Goal: Information Seeking & Learning: Learn about a topic

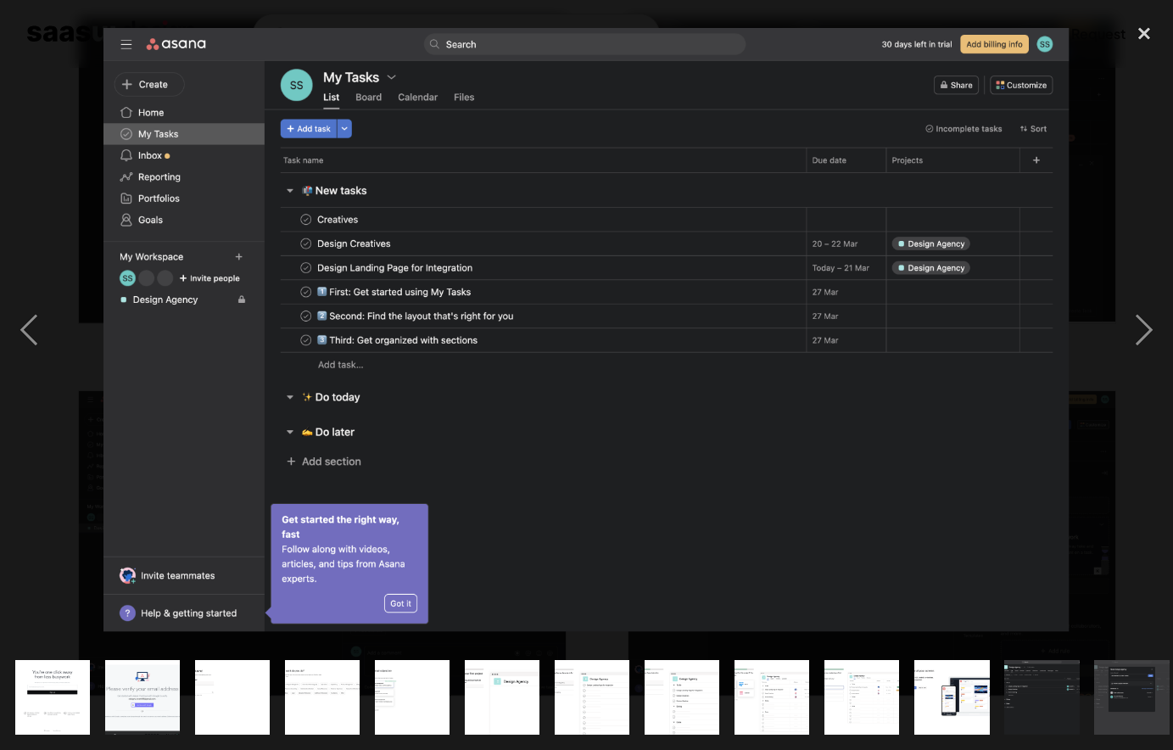
scroll to position [0, 739]
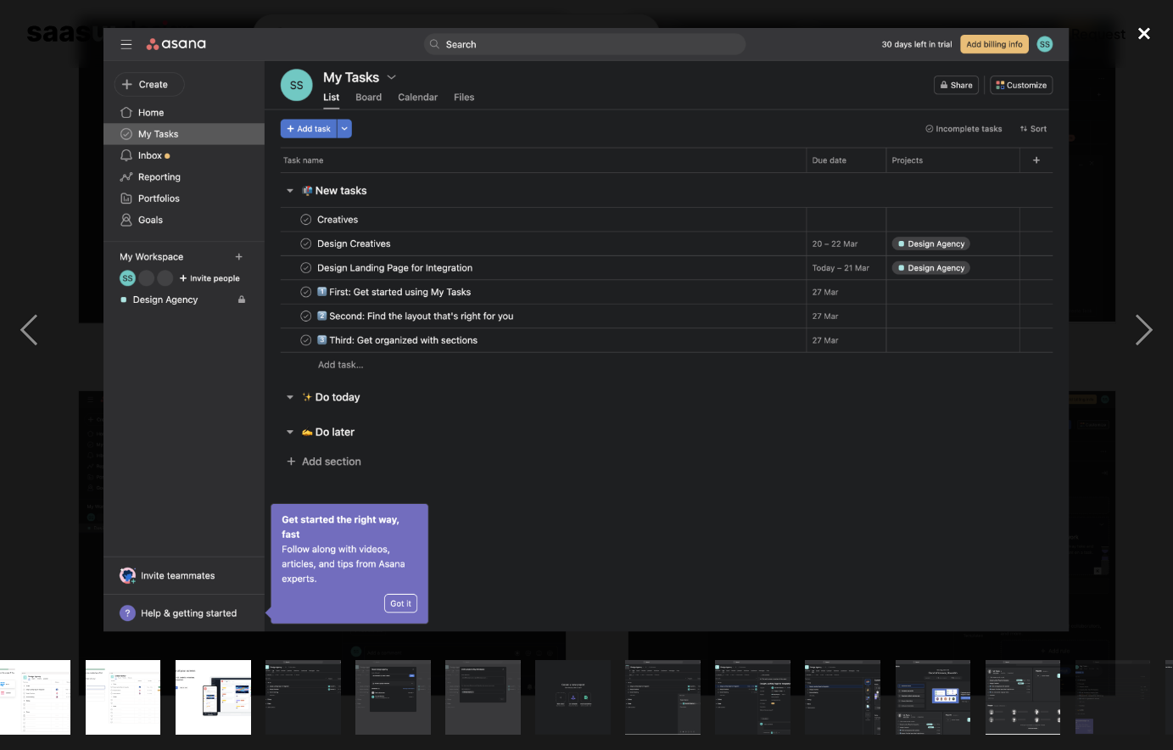
click at [1148, 32] on div "close lightbox" at bounding box center [1144, 33] width 58 height 37
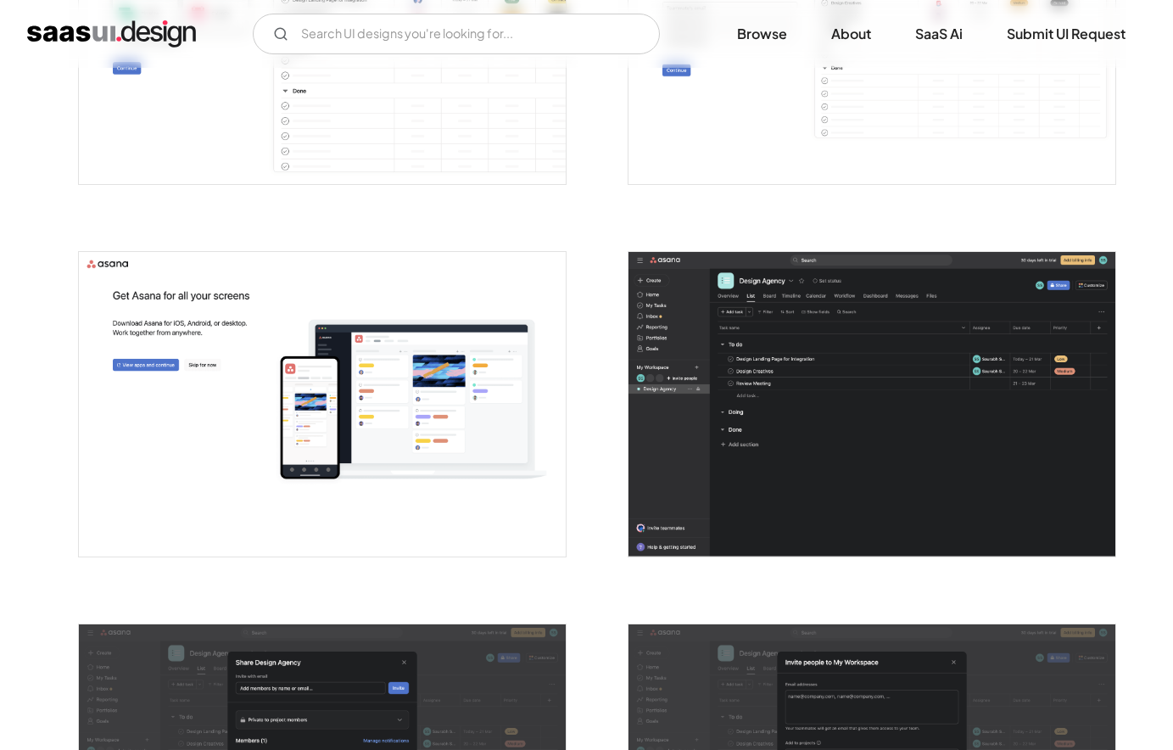
scroll to position [1704, 0]
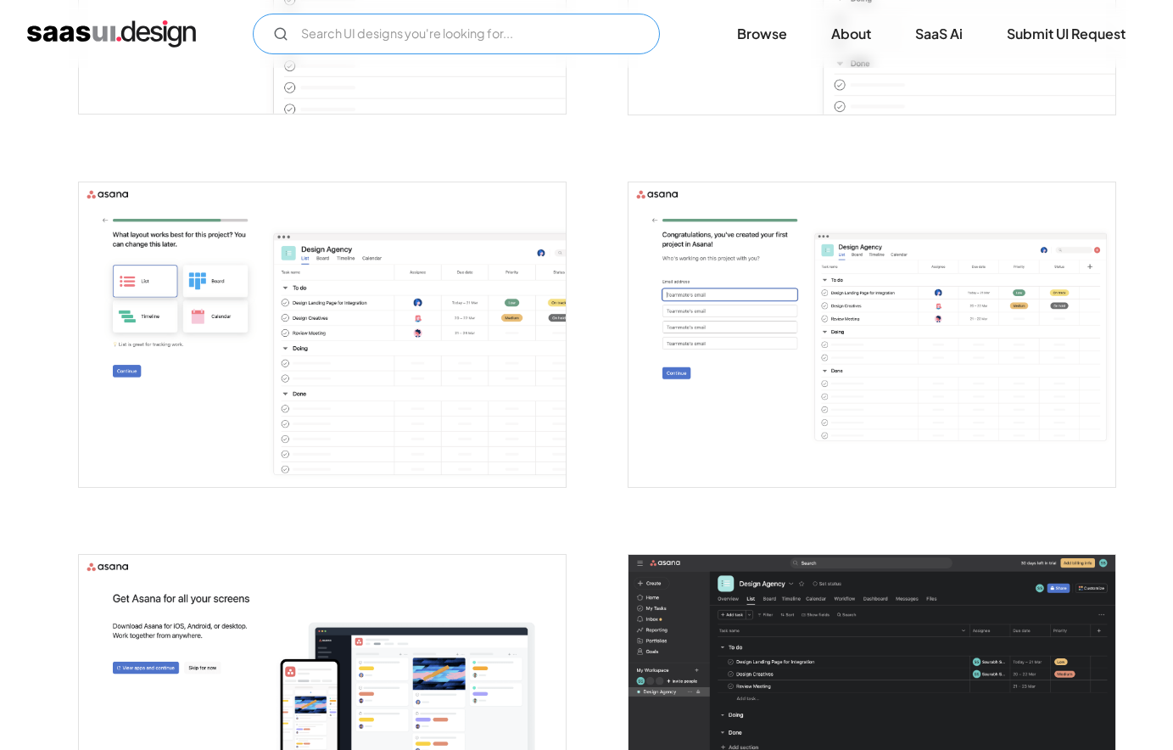
click at [429, 36] on input "Email Form" at bounding box center [456, 34] width 407 height 41
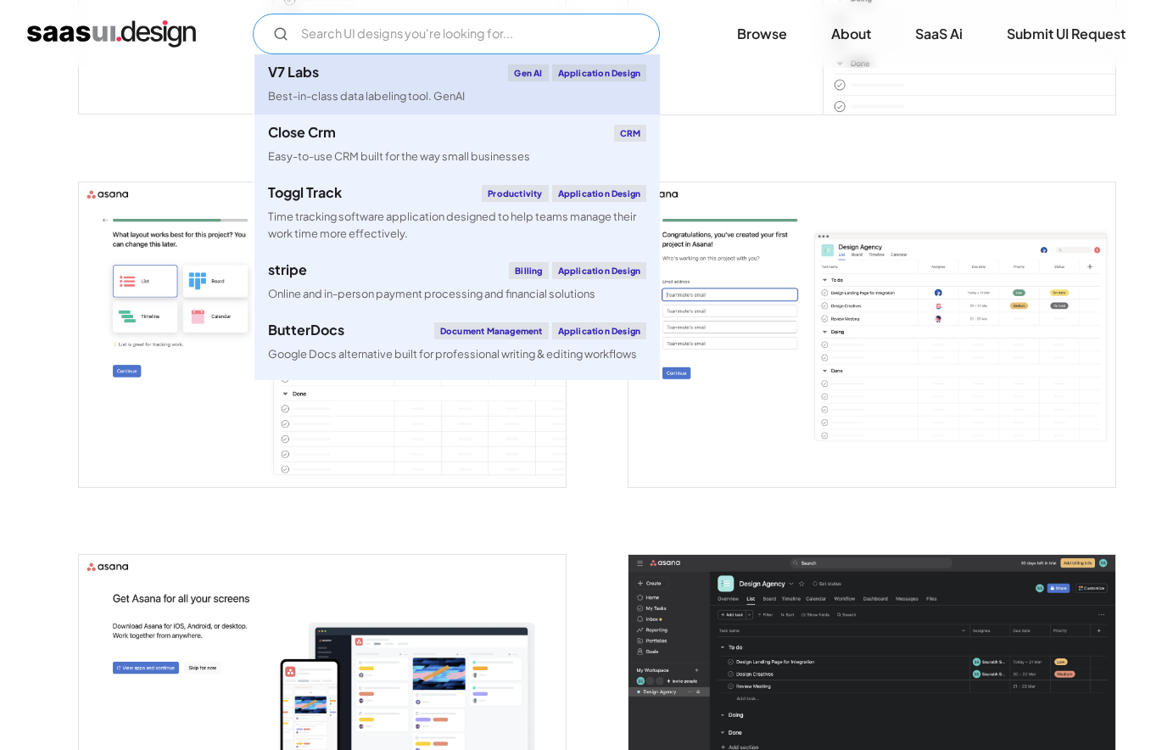
click at [362, 71] on div "V7 Labs Gen AI Application Design" at bounding box center [457, 72] width 378 height 17
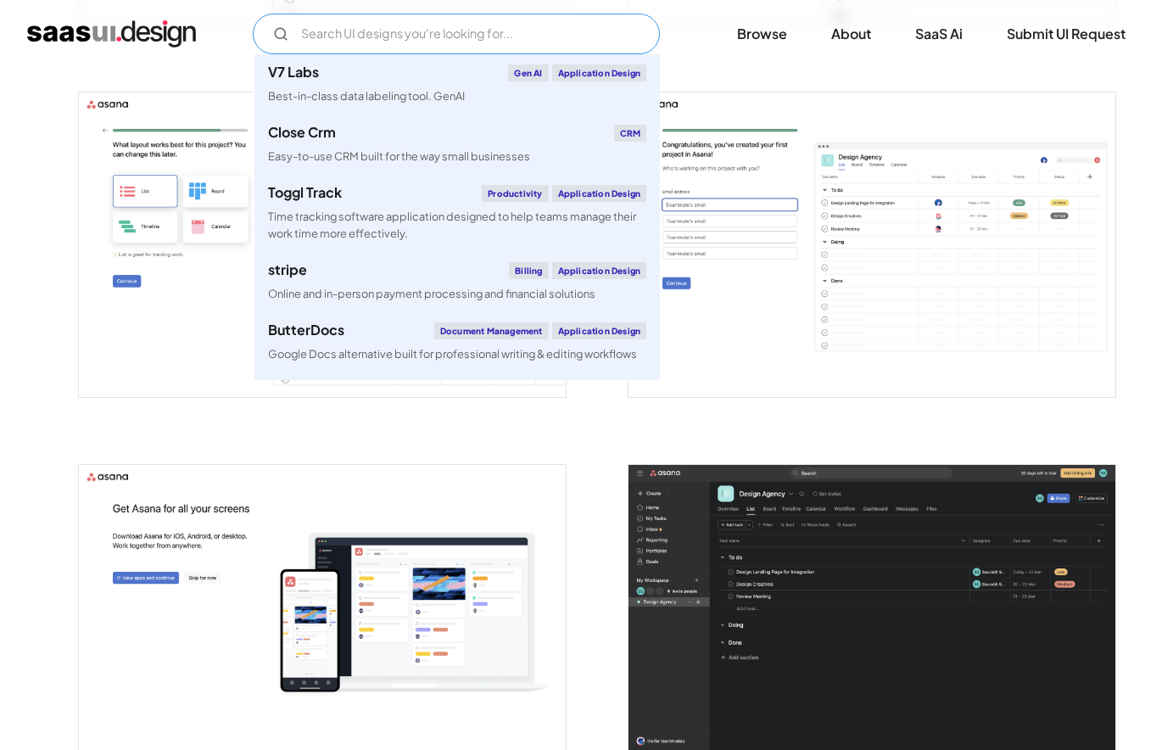
scroll to position [1946, 0]
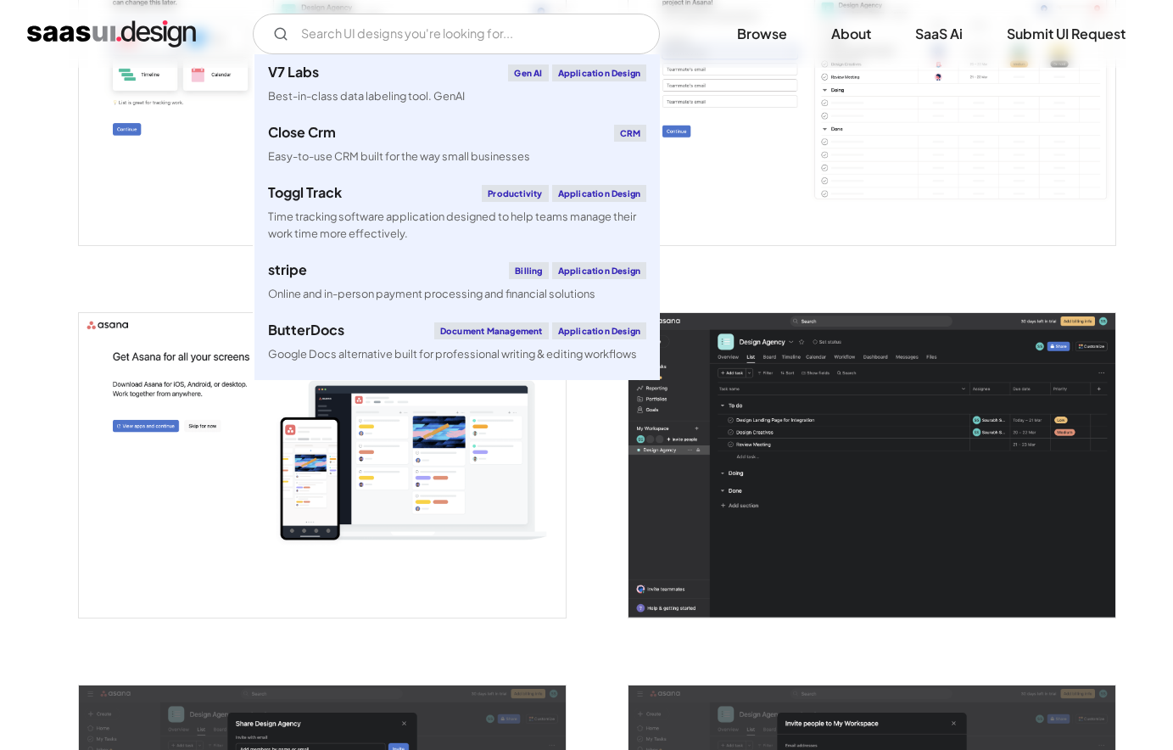
click at [847, 432] on img "open lightbox" at bounding box center [871, 465] width 487 height 304
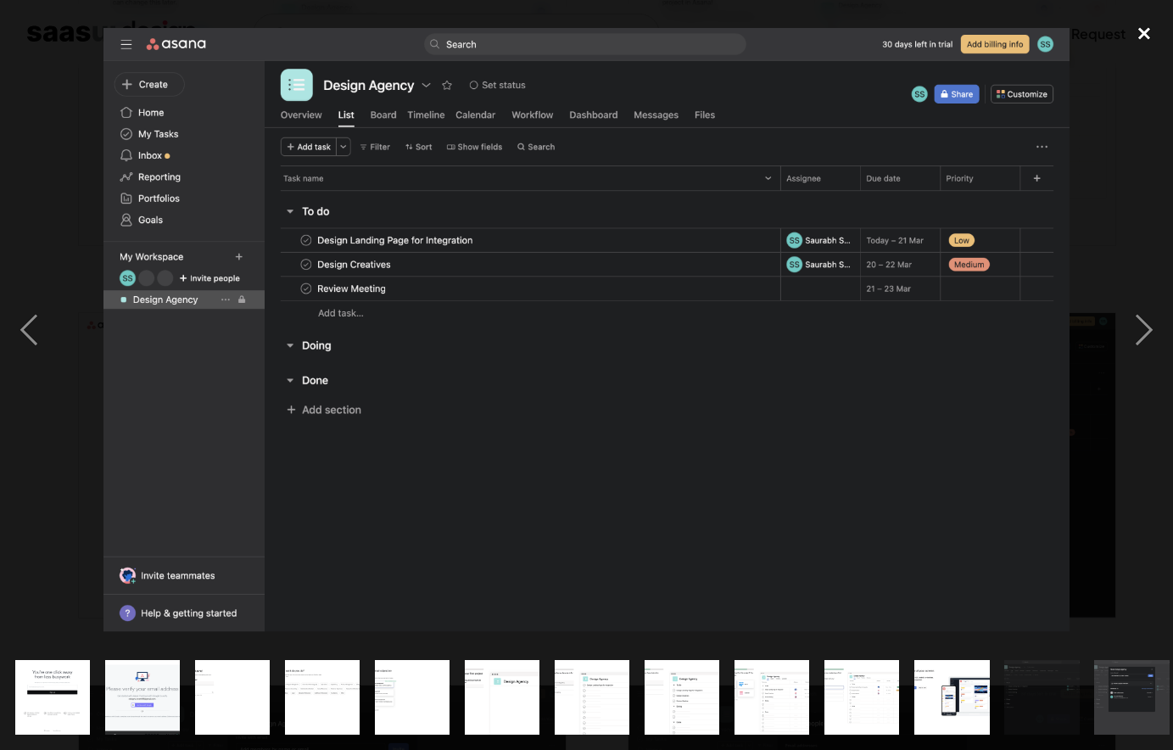
click at [1140, 31] on div "close lightbox" at bounding box center [1144, 33] width 58 height 37
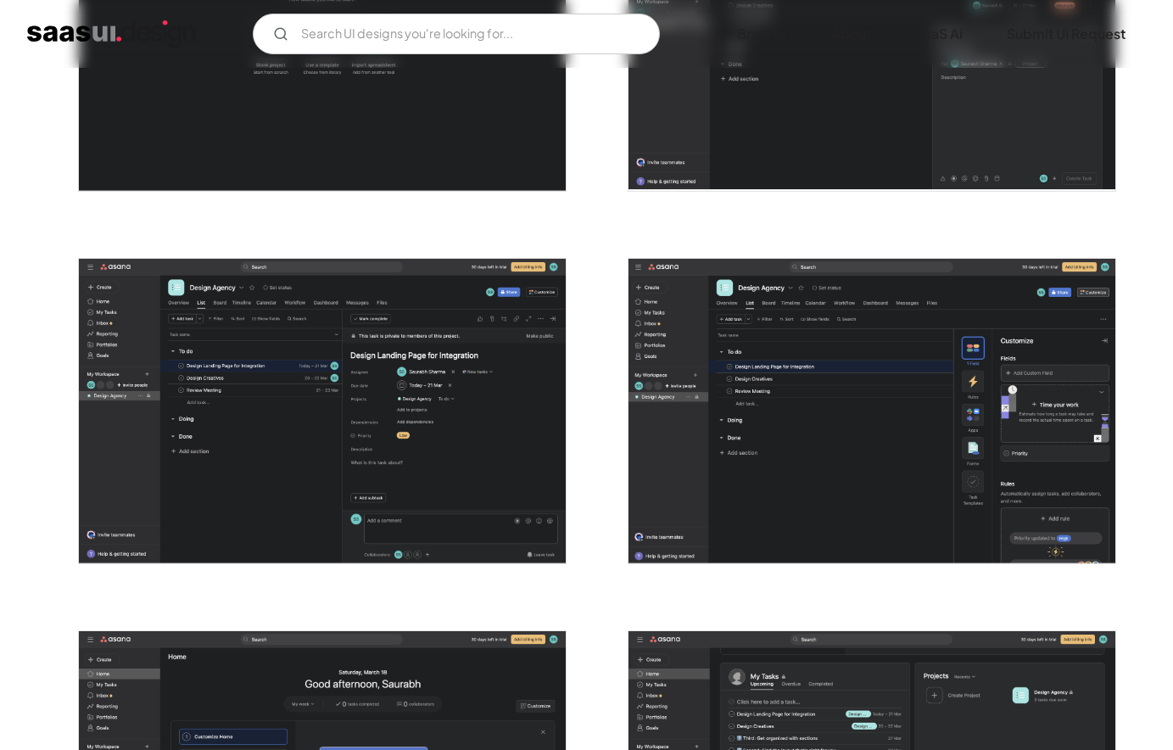
scroll to position [3138, 0]
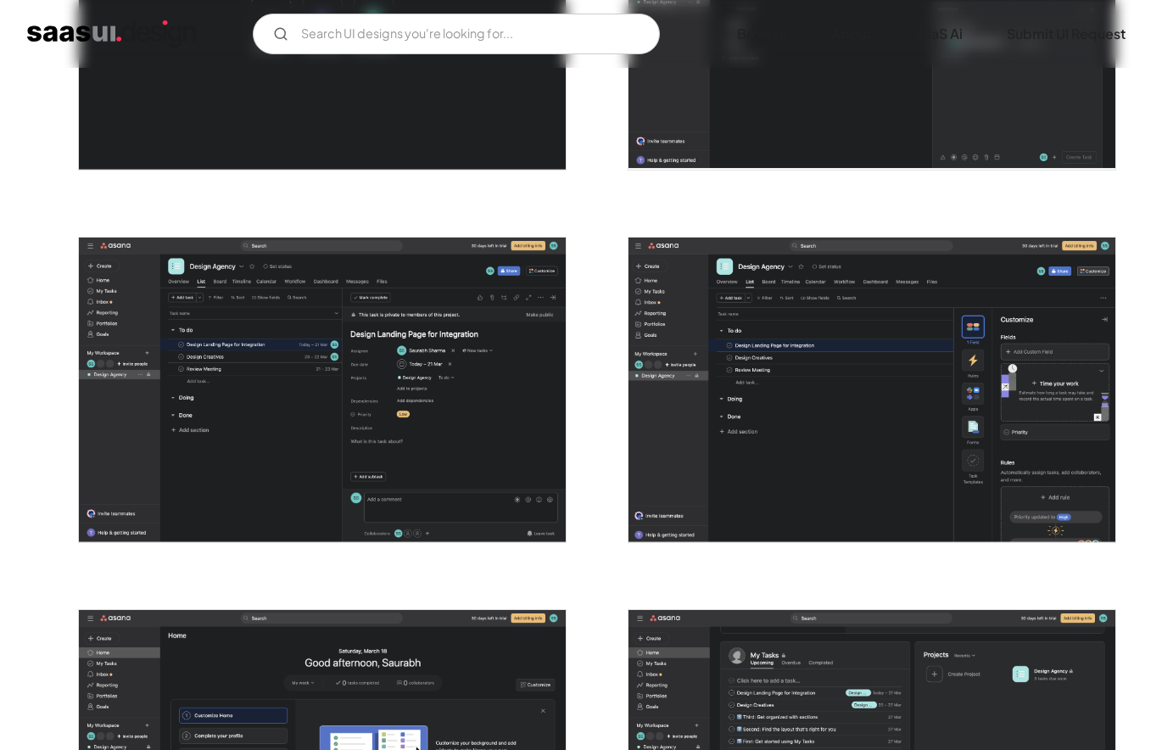
click at [793, 377] on img "open lightbox" at bounding box center [871, 389] width 487 height 304
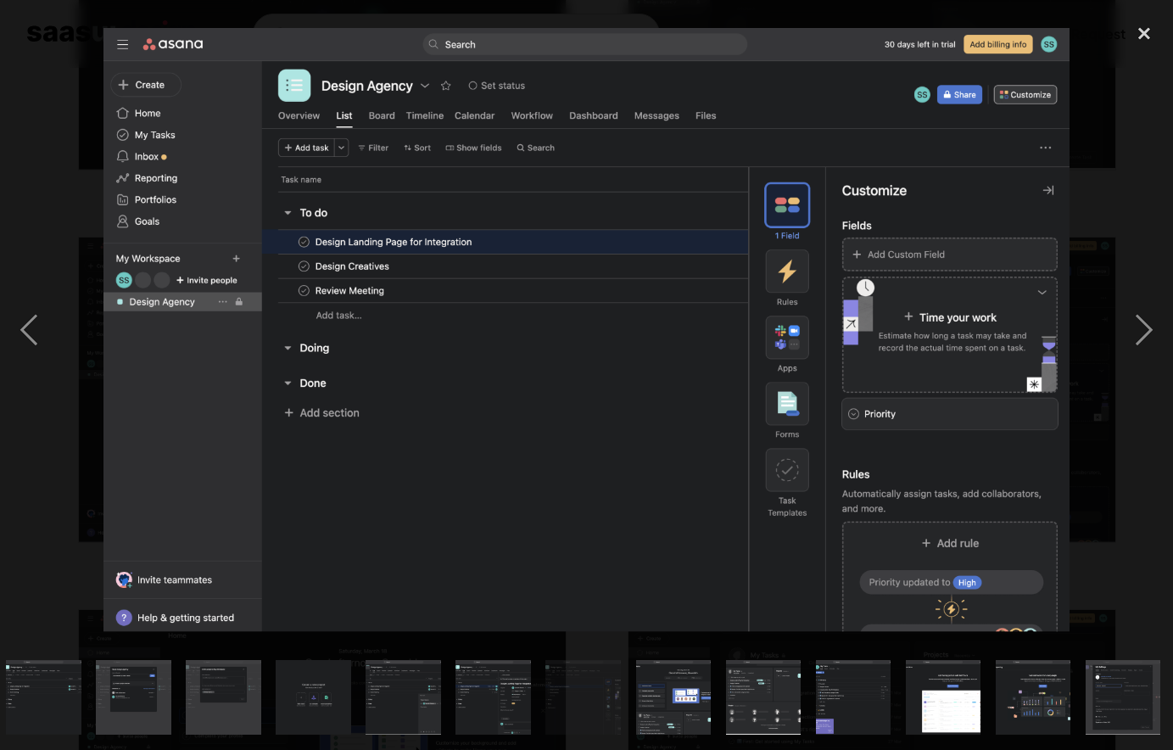
scroll to position [0, 1001]
click at [1140, 36] on div "close lightbox" at bounding box center [1144, 33] width 58 height 37
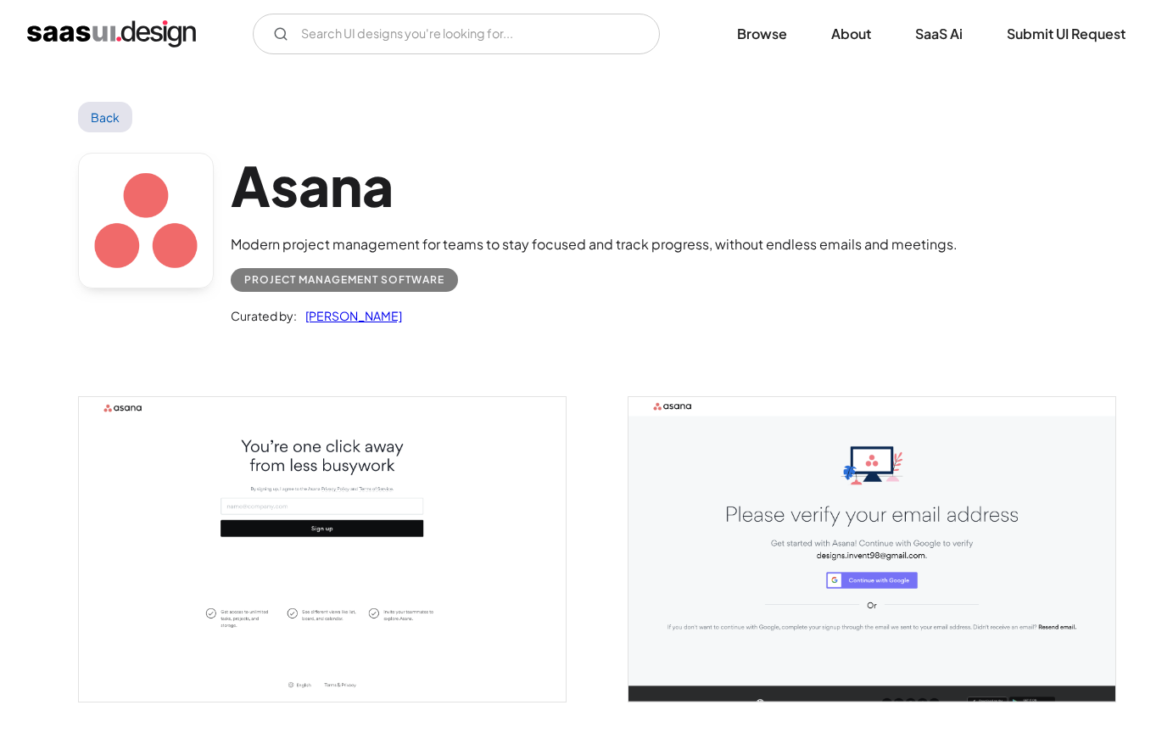
scroll to position [0, 0]
click at [175, 33] on img "home" at bounding box center [111, 33] width 169 height 27
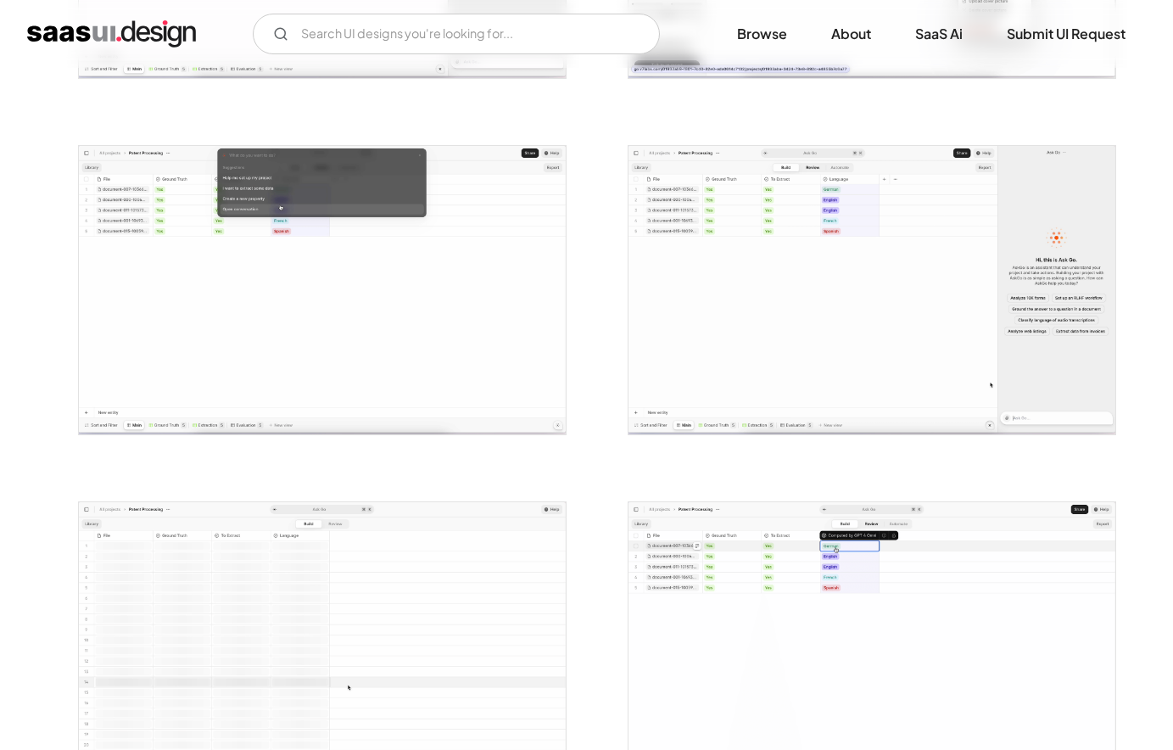
scroll to position [2784, 0]
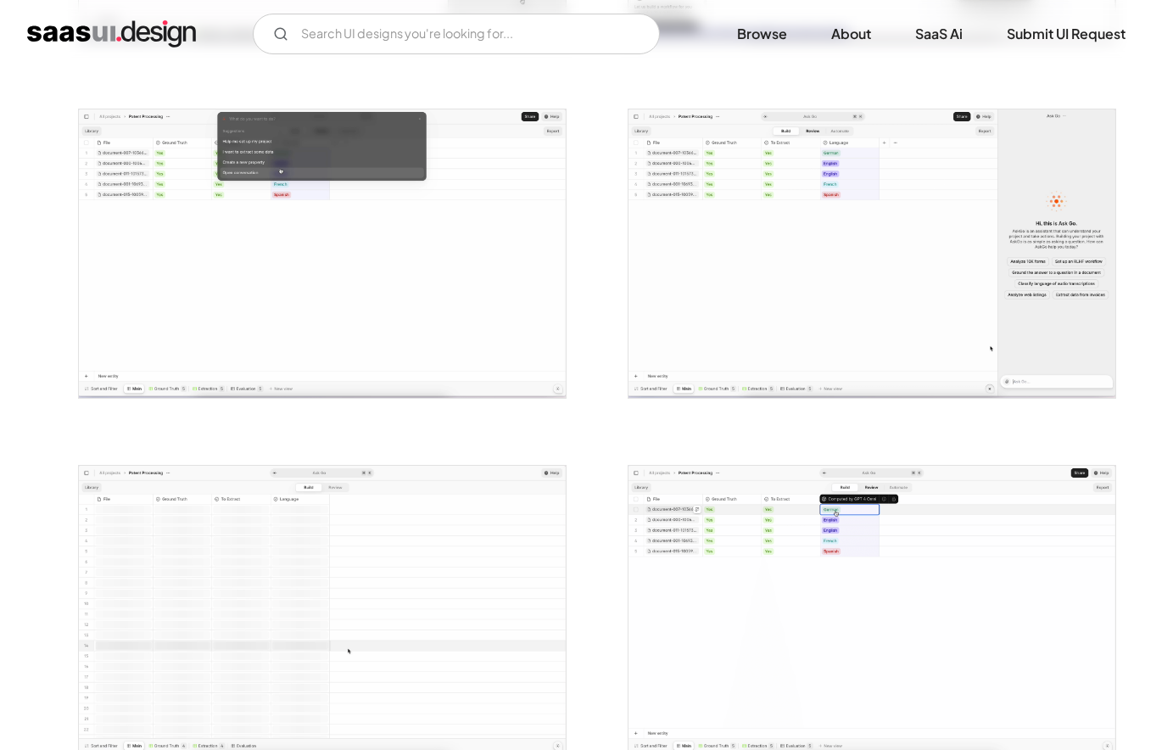
click at [777, 585] on img "open lightbox" at bounding box center [871, 609] width 487 height 289
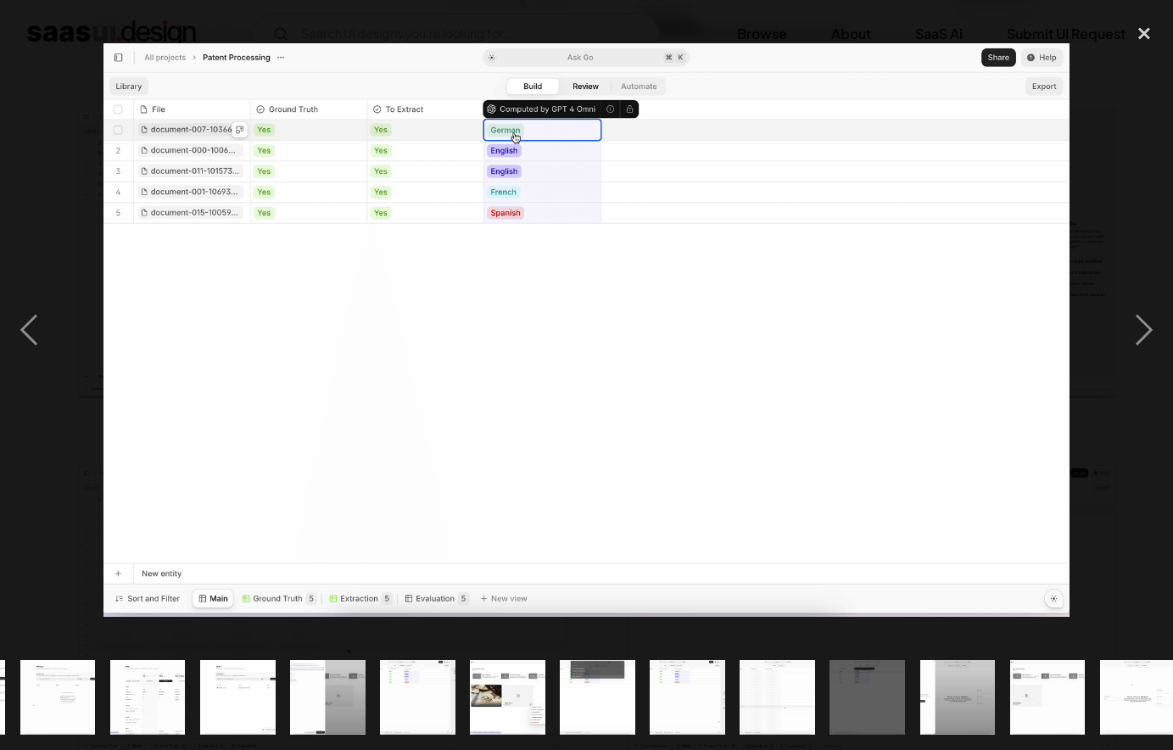
scroll to position [0, 731]
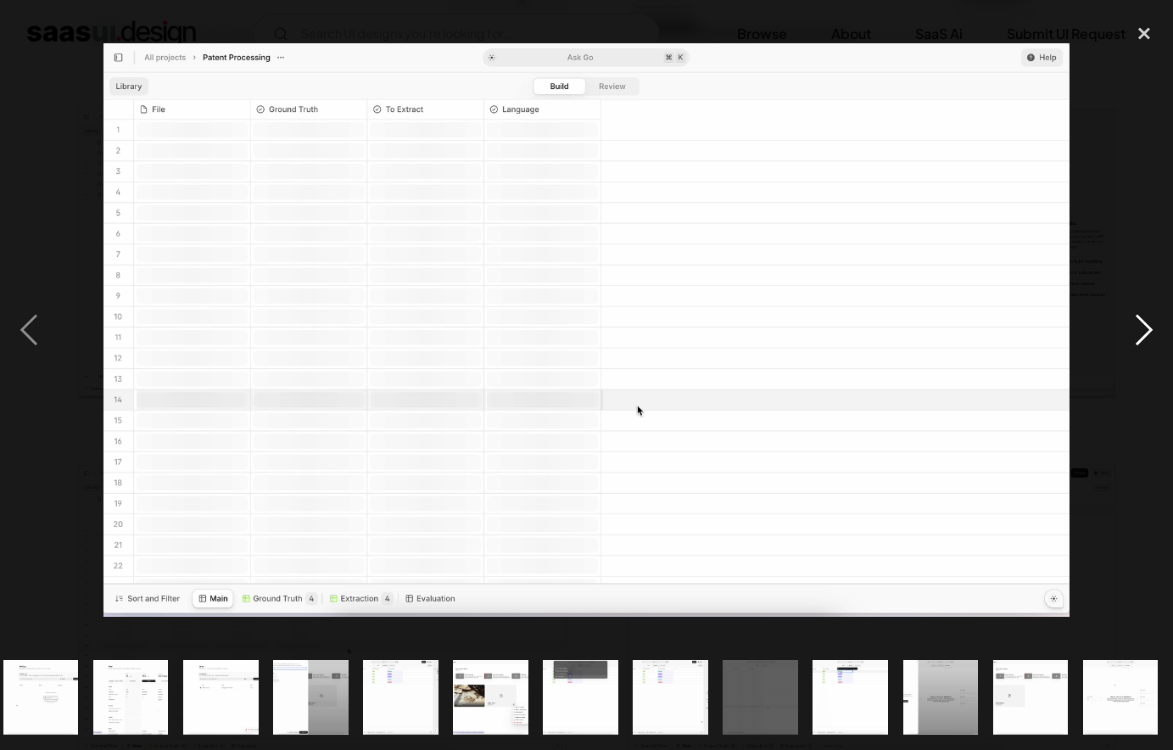
click at [1146, 332] on div "next image" at bounding box center [1144, 330] width 58 height 630
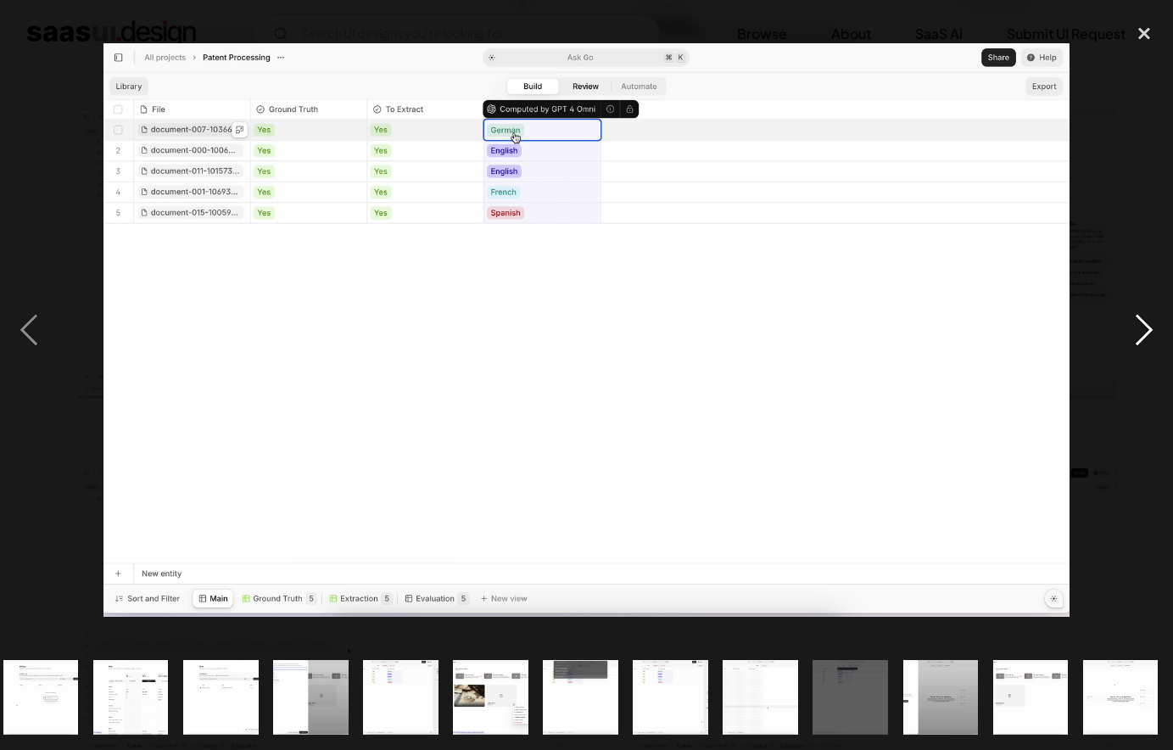
click at [1146, 332] on div "next image" at bounding box center [1144, 330] width 58 height 630
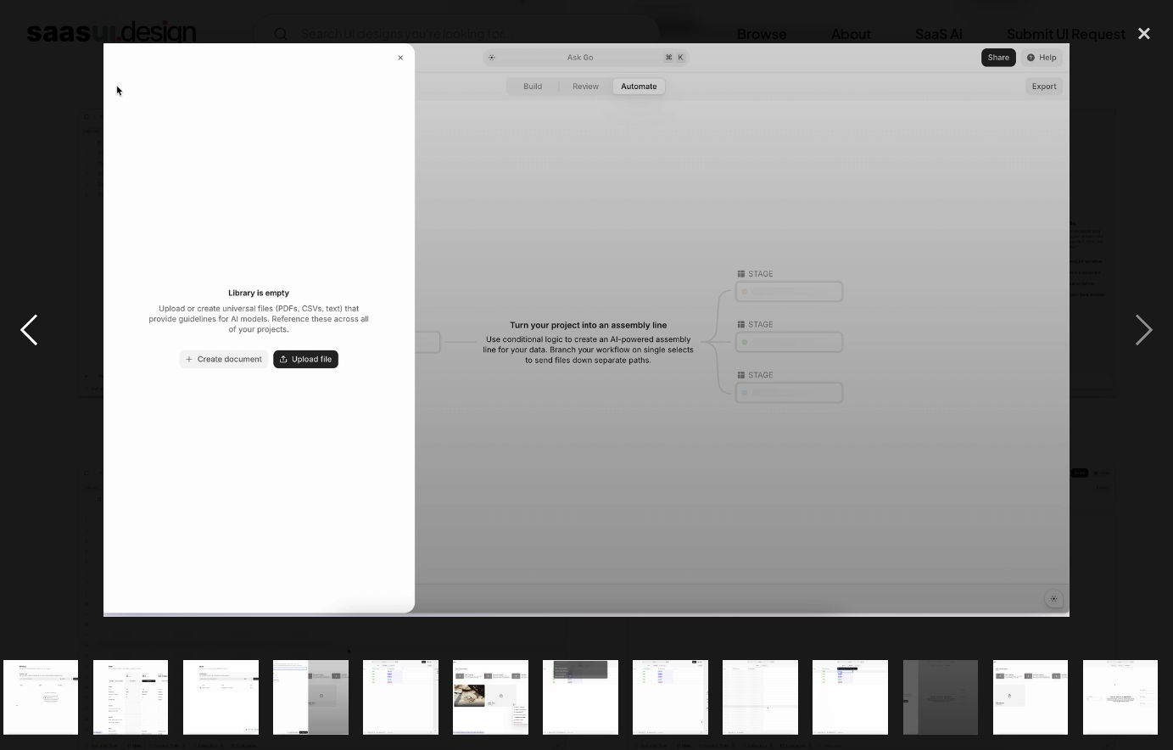
click at [25, 334] on div "previous image" at bounding box center [29, 330] width 58 height 630
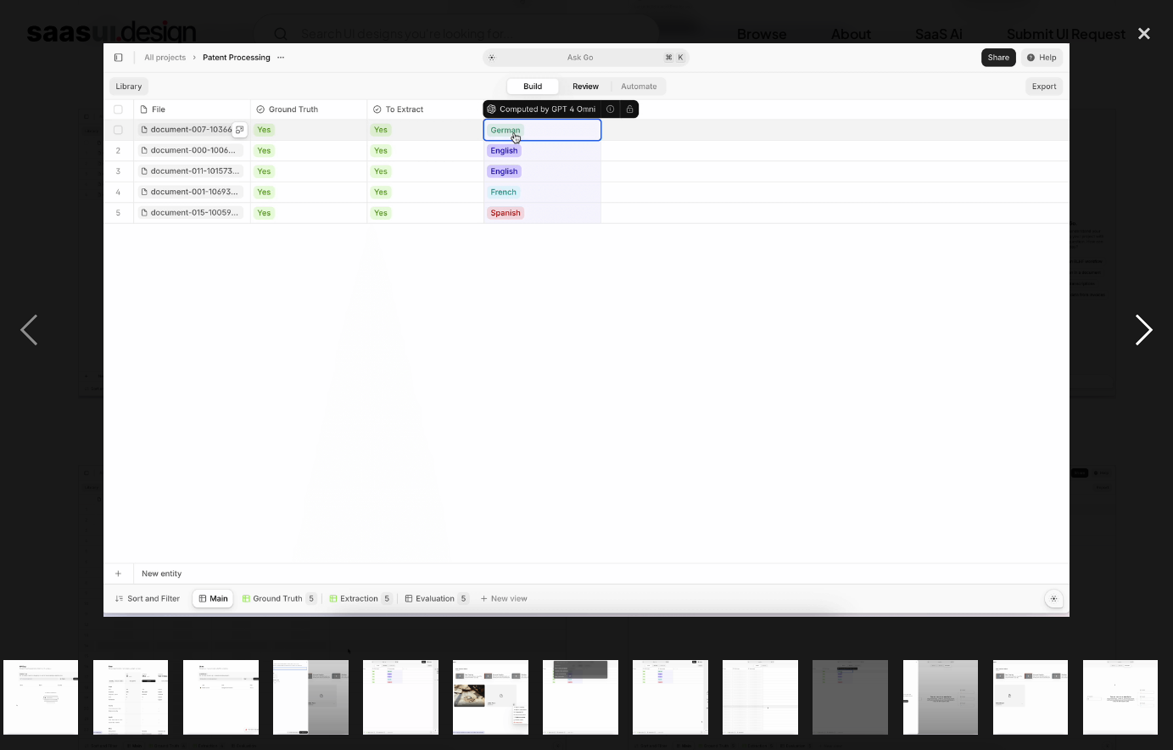
click at [1143, 343] on div "next image" at bounding box center [1144, 330] width 58 height 630
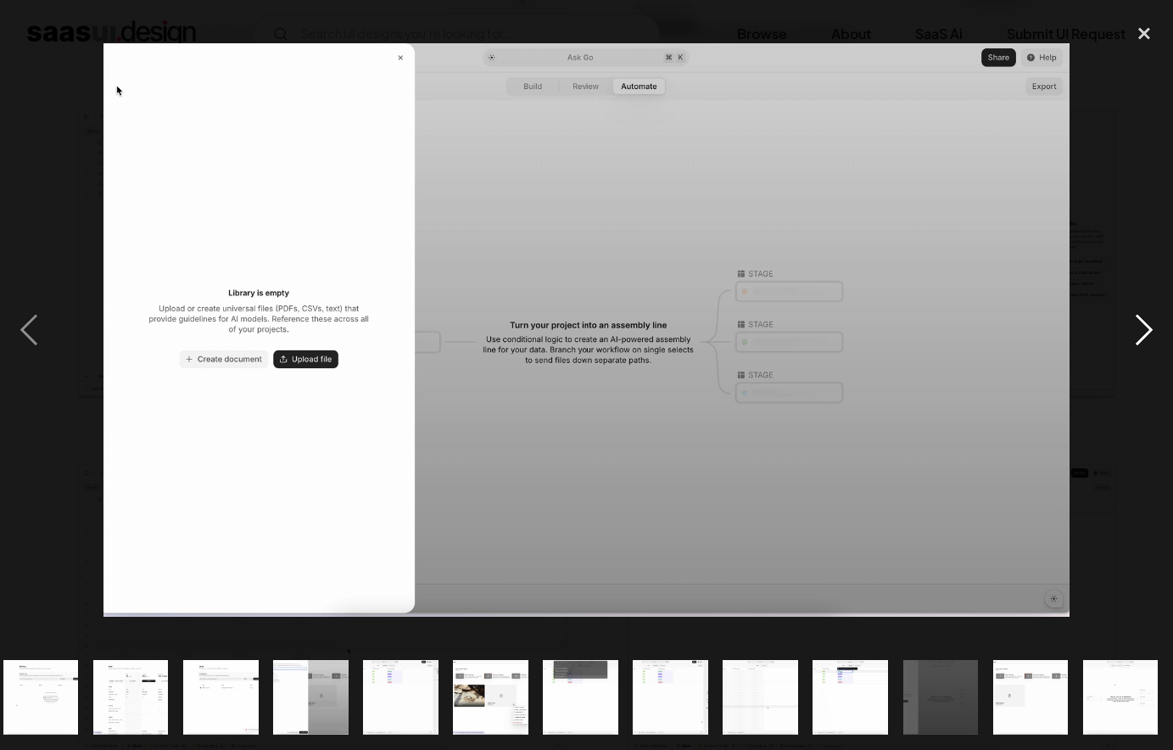
click at [1140, 335] on div "next image" at bounding box center [1144, 330] width 58 height 630
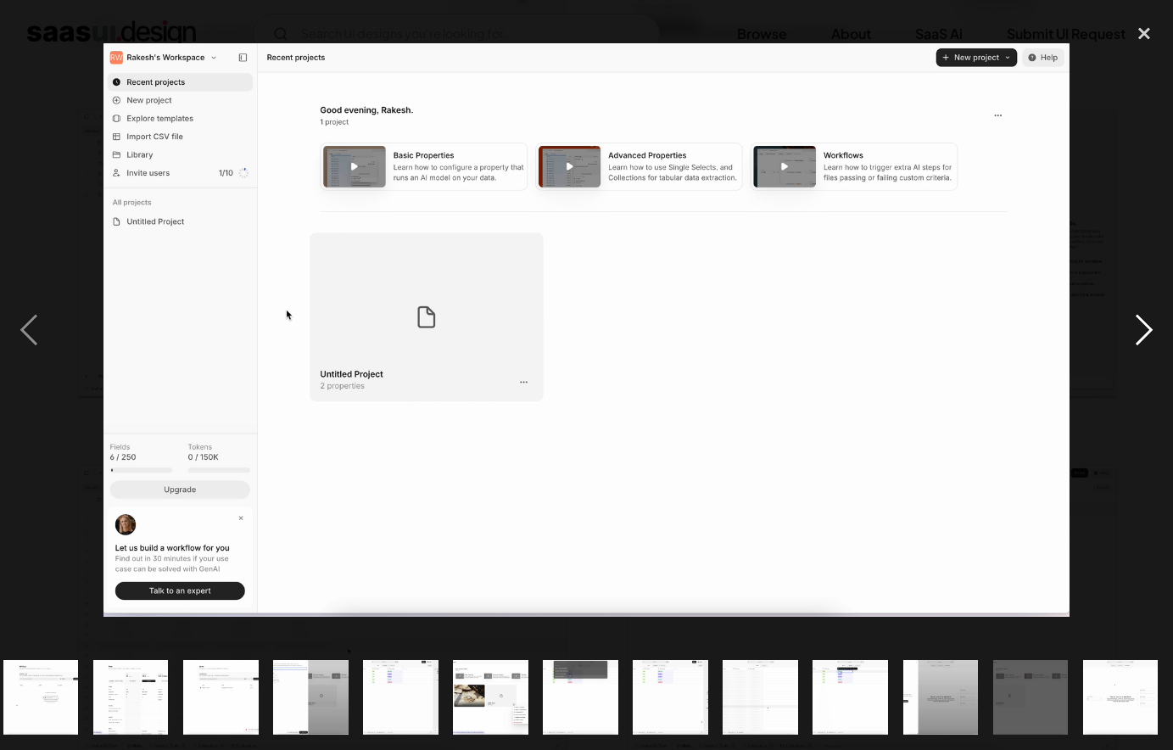
click at [1141, 341] on div "next image" at bounding box center [1144, 330] width 58 height 630
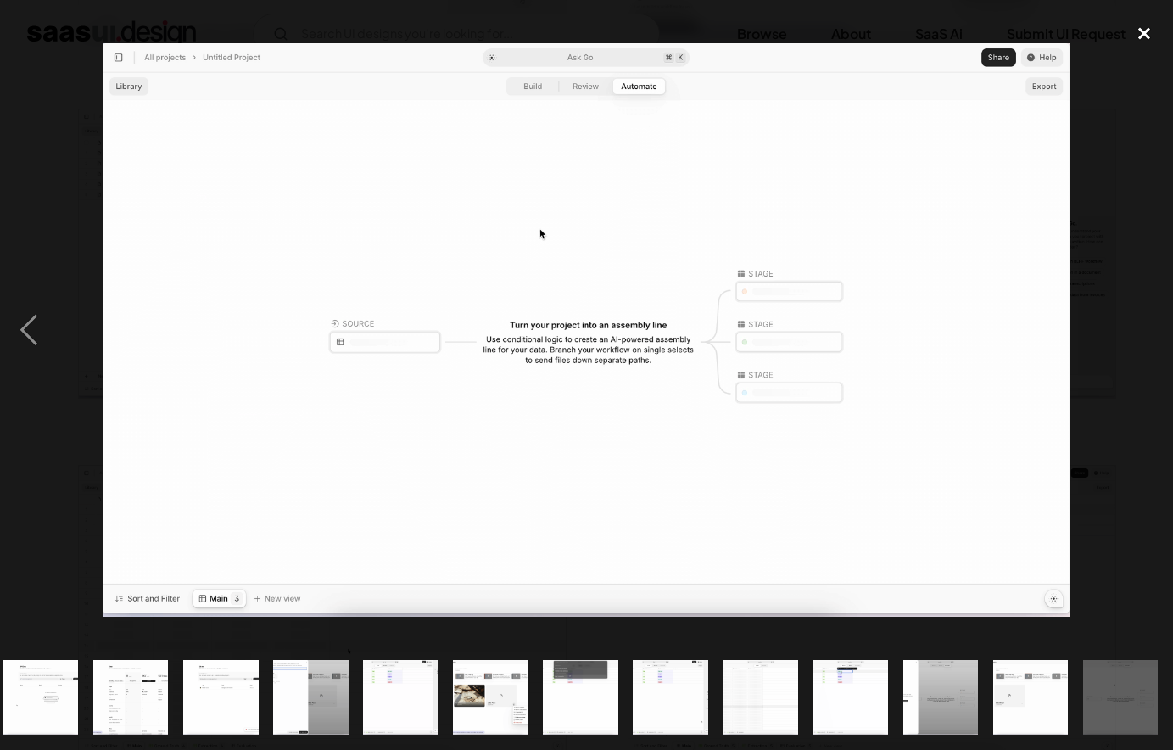
click at [1143, 32] on div "close lightbox" at bounding box center [1144, 33] width 58 height 37
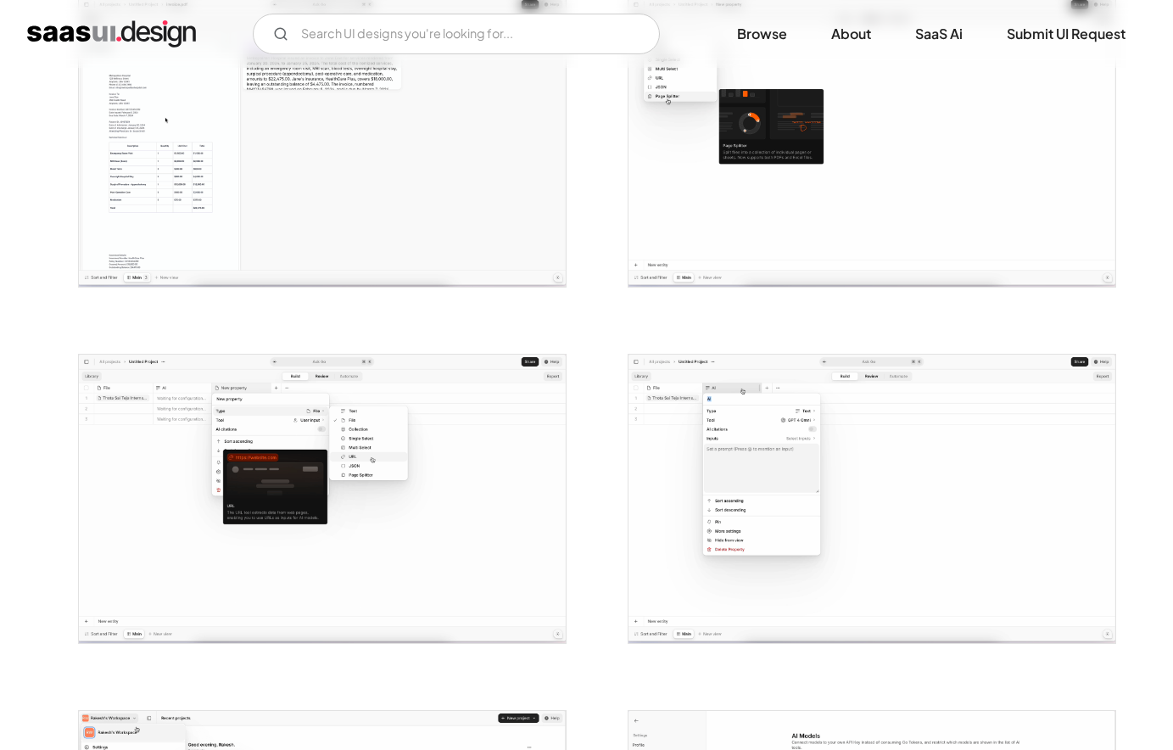
scroll to position [684, 0]
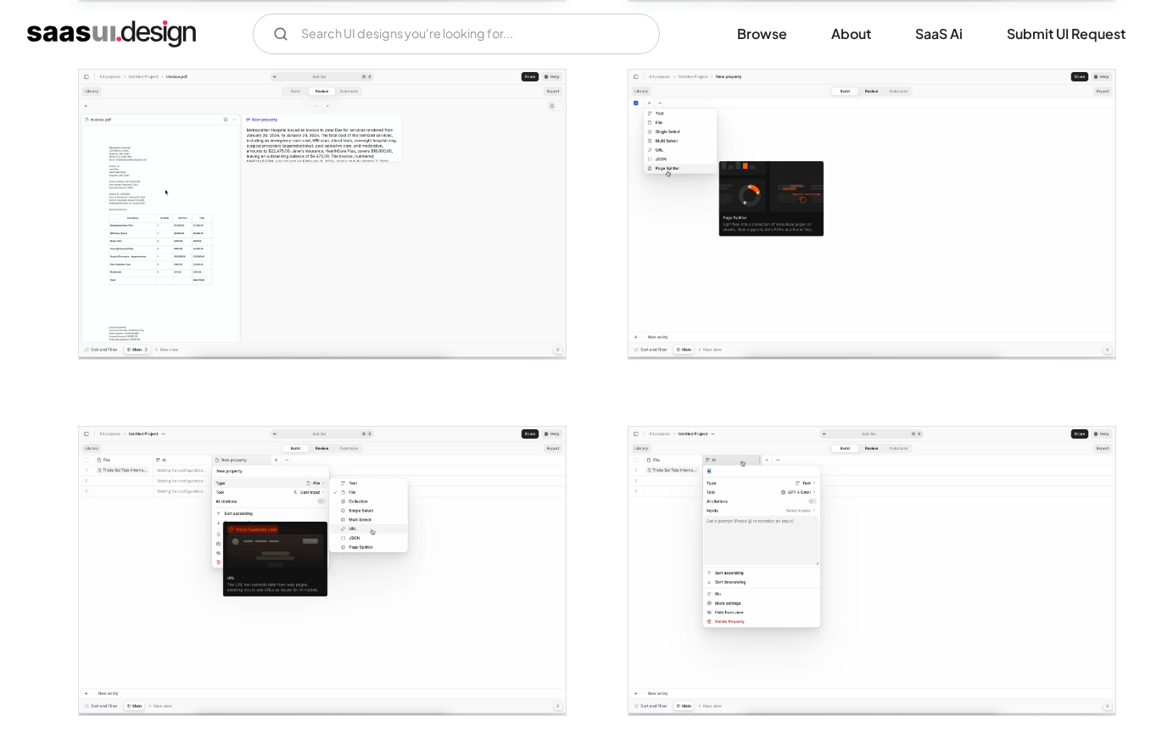
click at [519, 496] on img "open lightbox" at bounding box center [322, 570] width 487 height 289
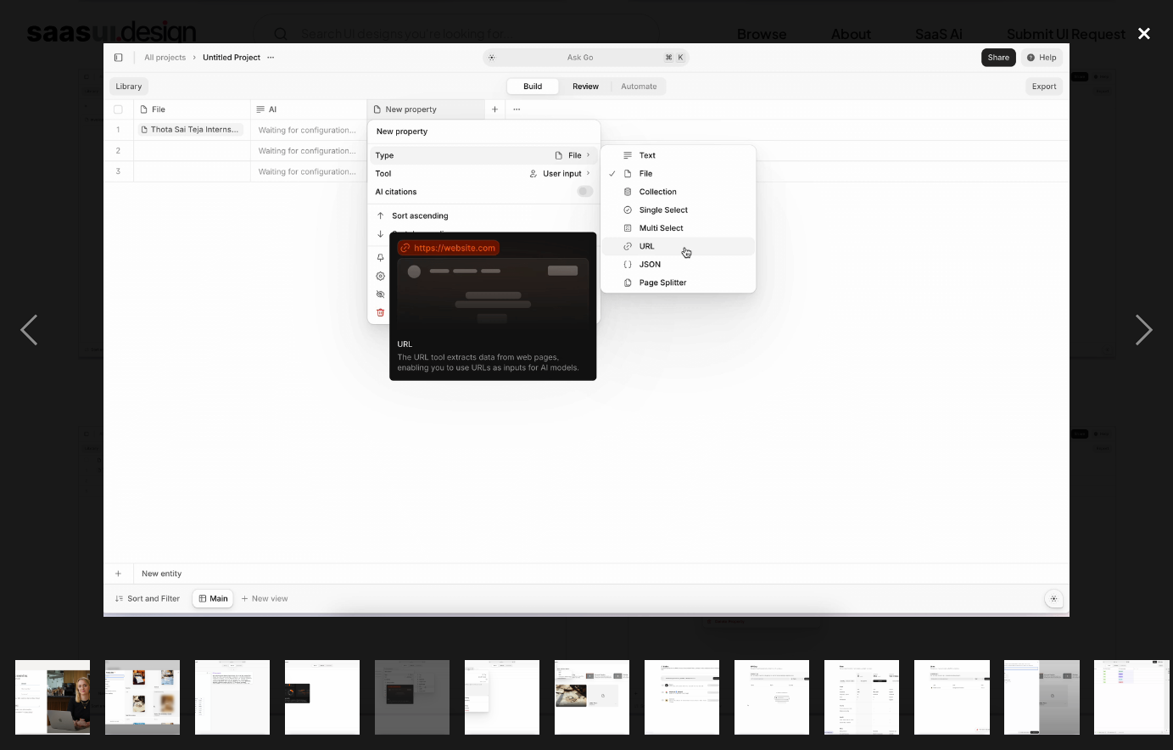
click at [1145, 36] on div "close lightbox" at bounding box center [1144, 33] width 58 height 37
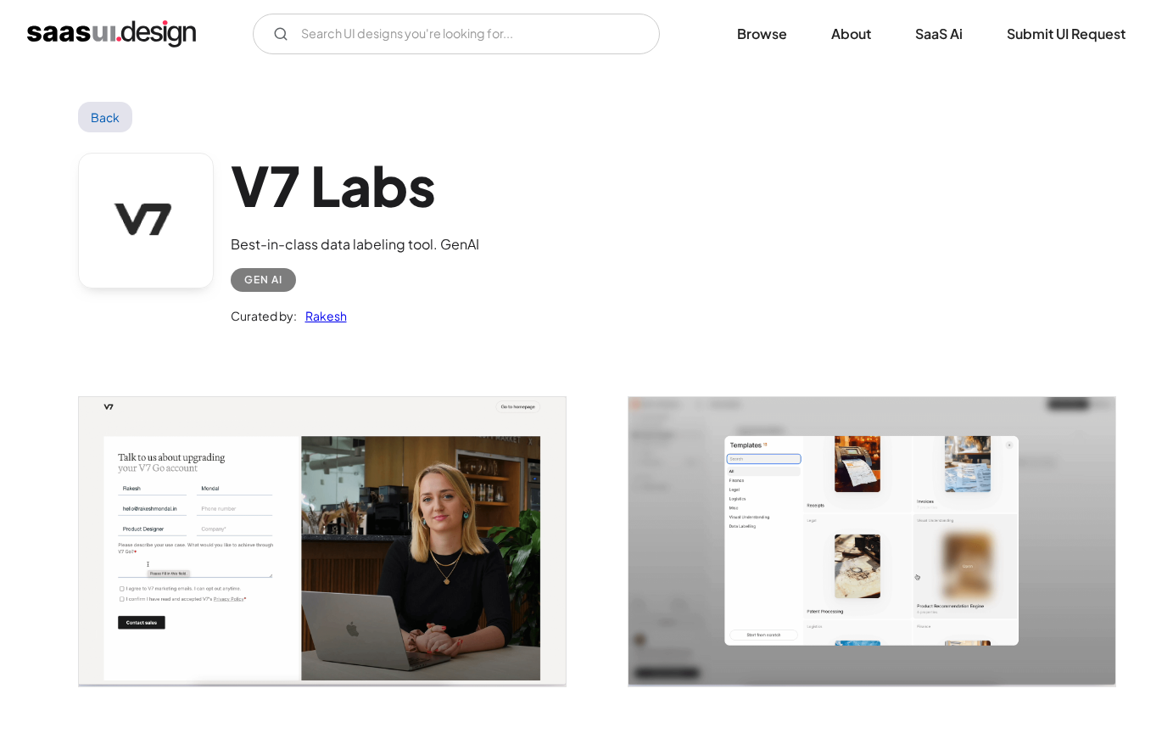
scroll to position [0, 0]
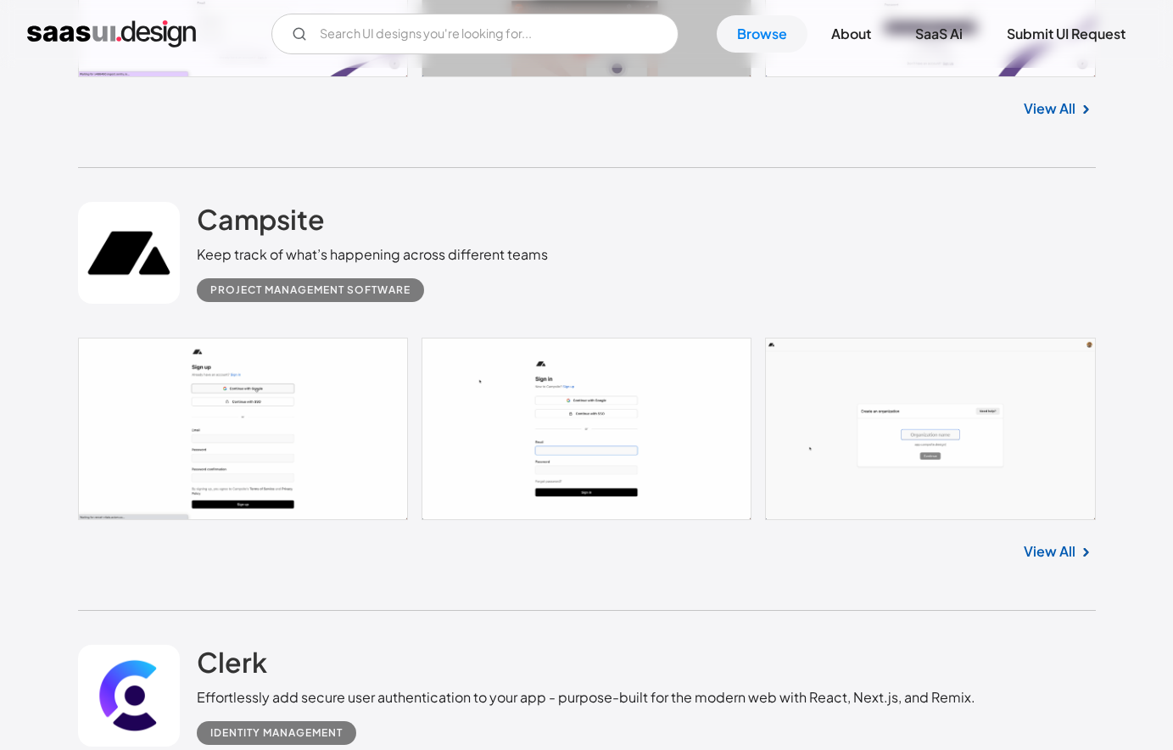
scroll to position [3182, 0]
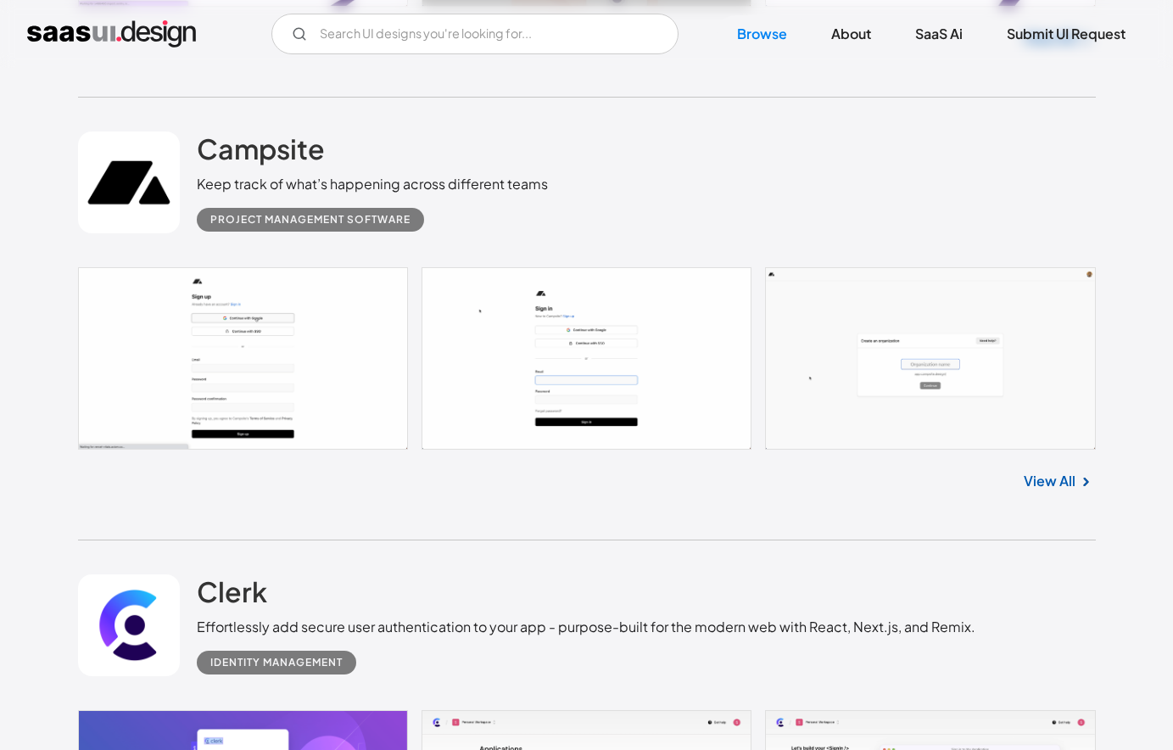
click at [1048, 474] on link "View All" at bounding box center [1049, 481] width 52 height 20
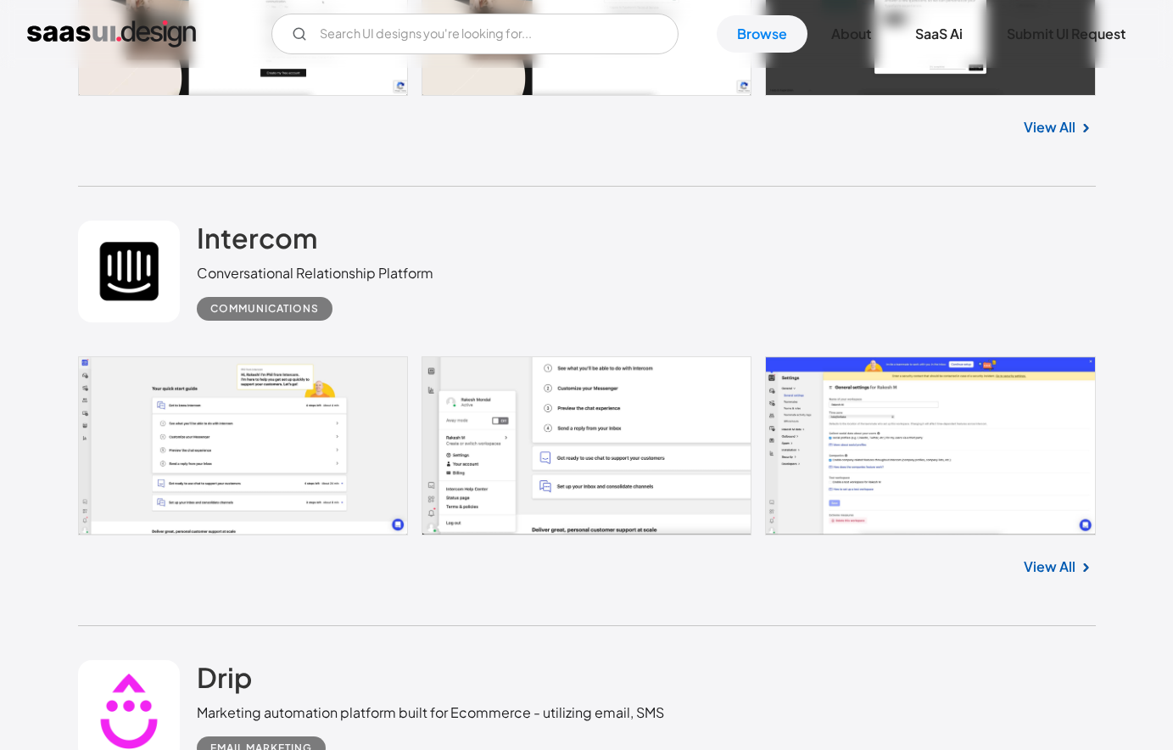
scroll to position [4955, 0]
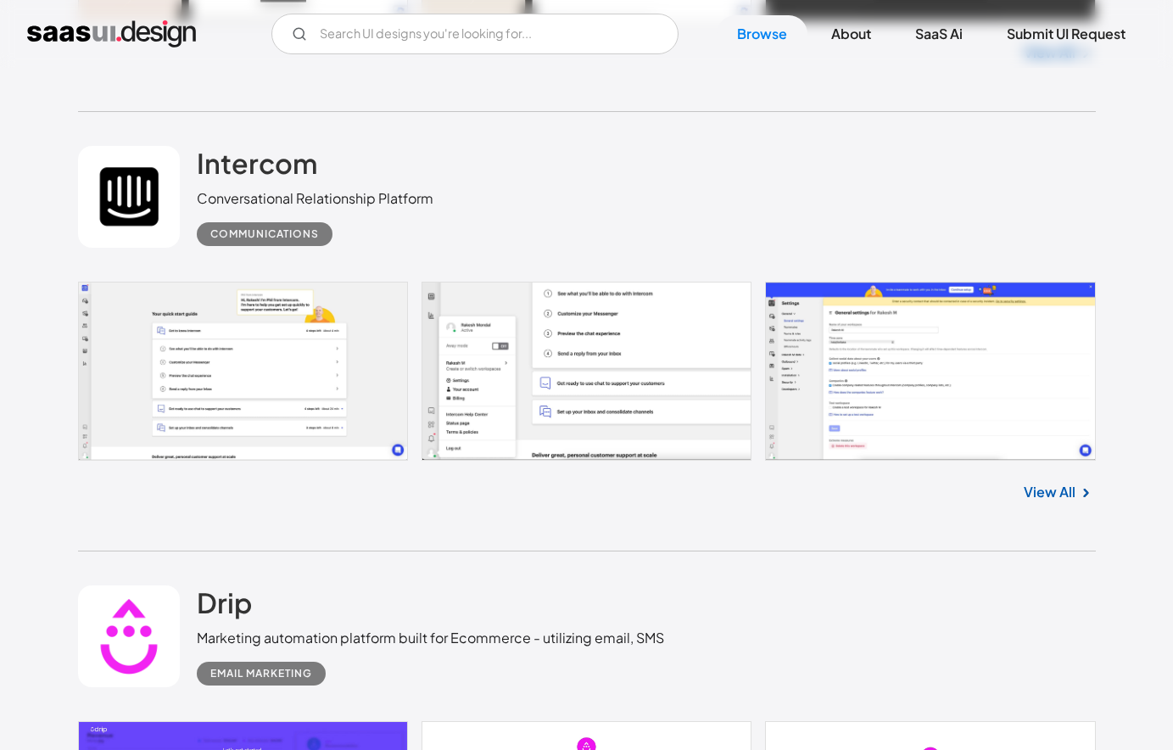
click at [1047, 485] on link "View All" at bounding box center [1049, 492] width 52 height 20
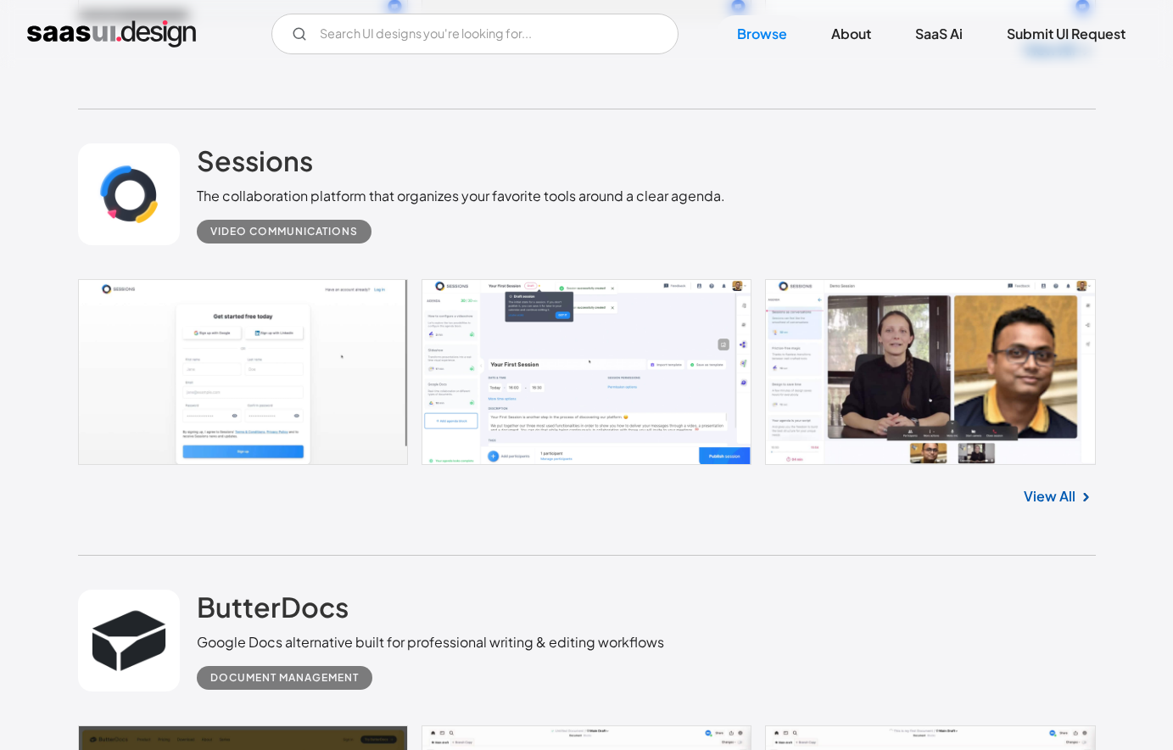
scroll to position [6764, 0]
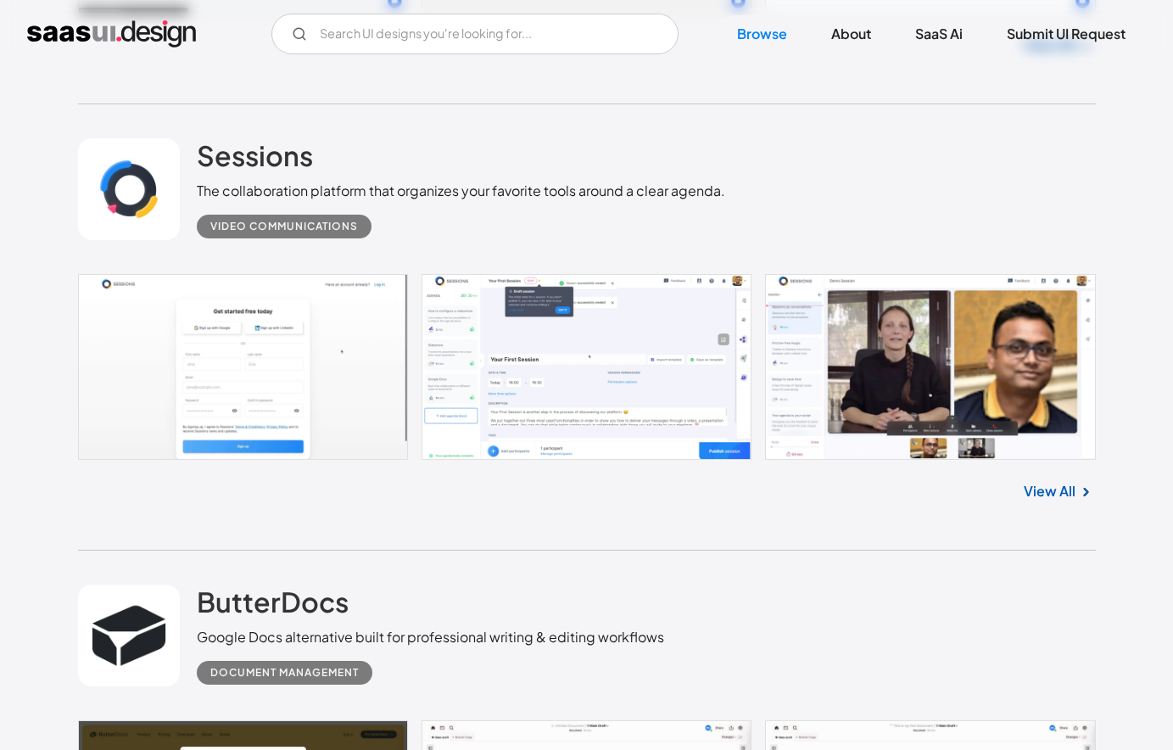
click at [707, 355] on link at bounding box center [586, 367] width 1017 height 187
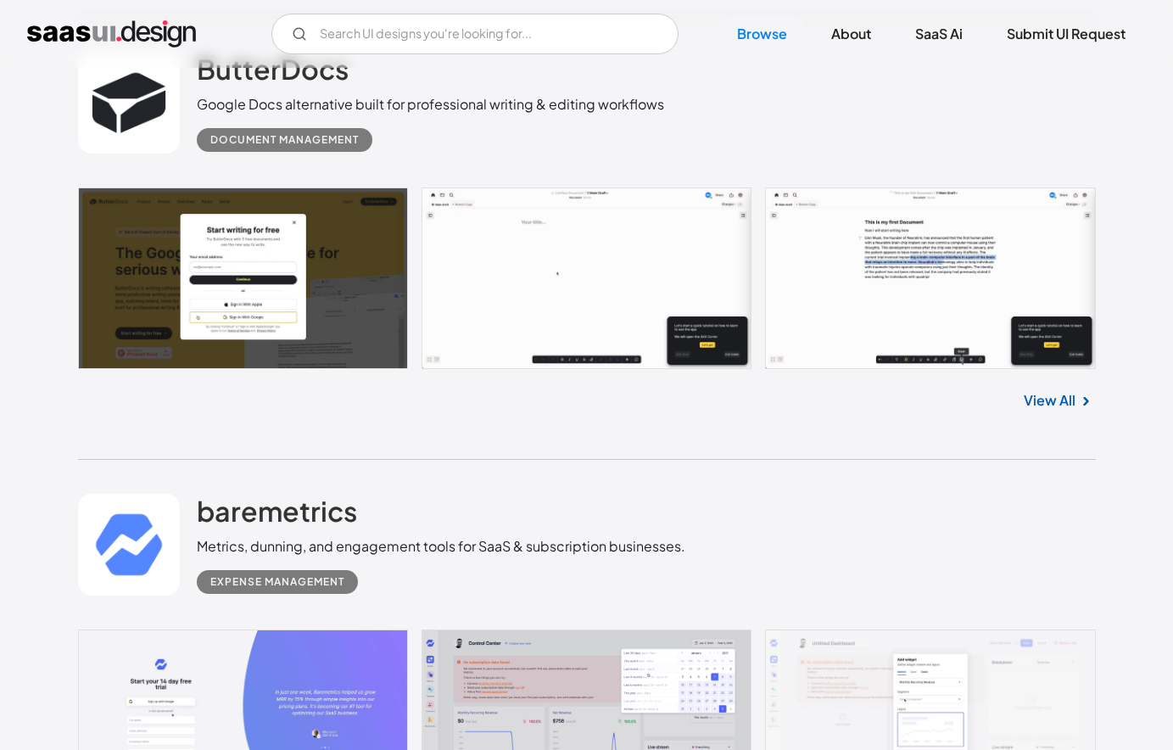
scroll to position [7287, 0]
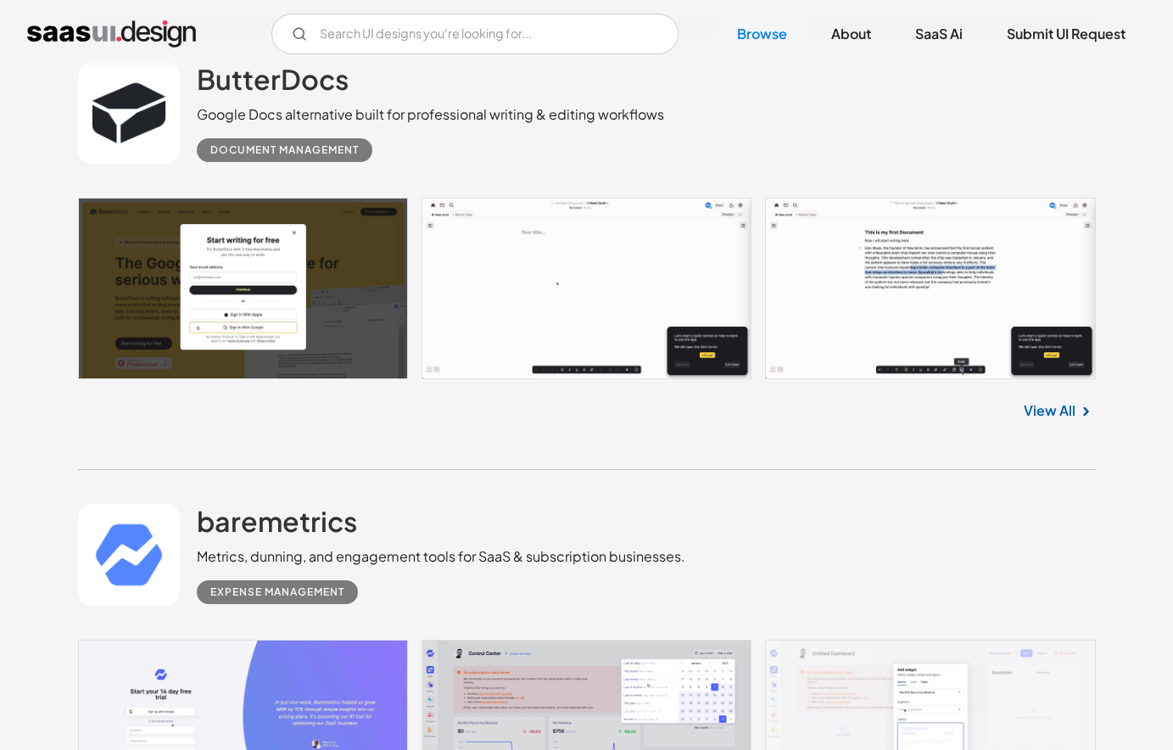
click at [662, 307] on link at bounding box center [586, 288] width 1017 height 181
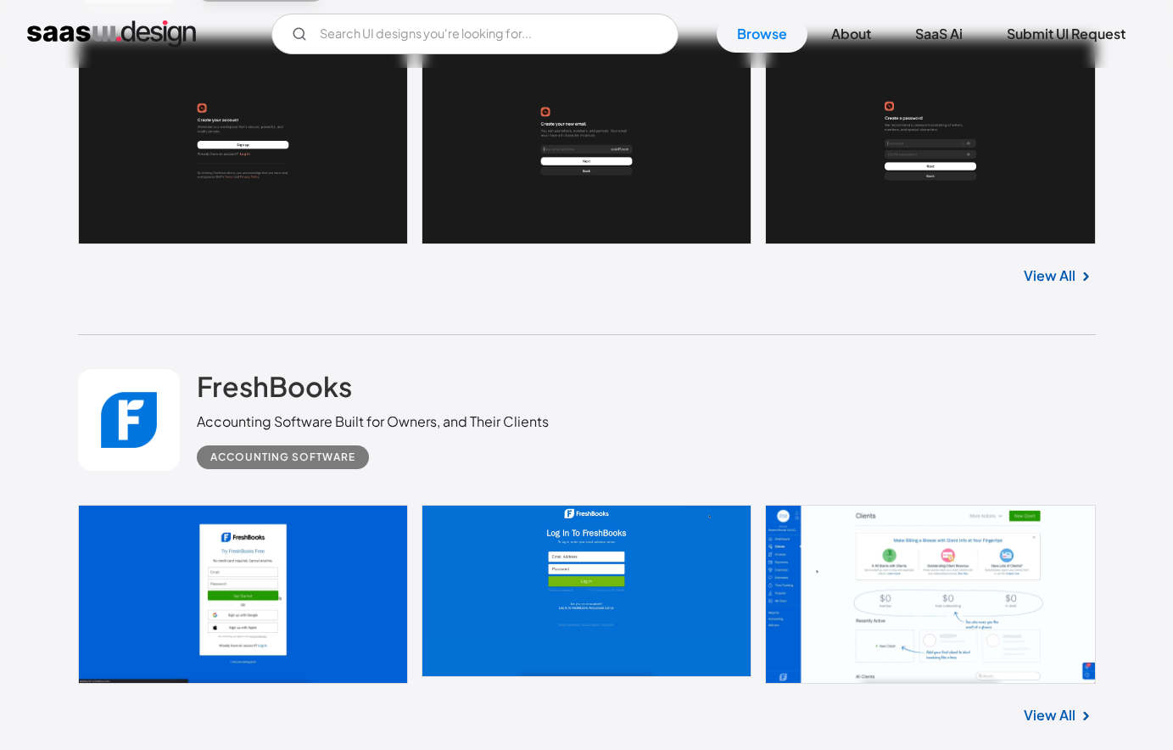
scroll to position [13058, 0]
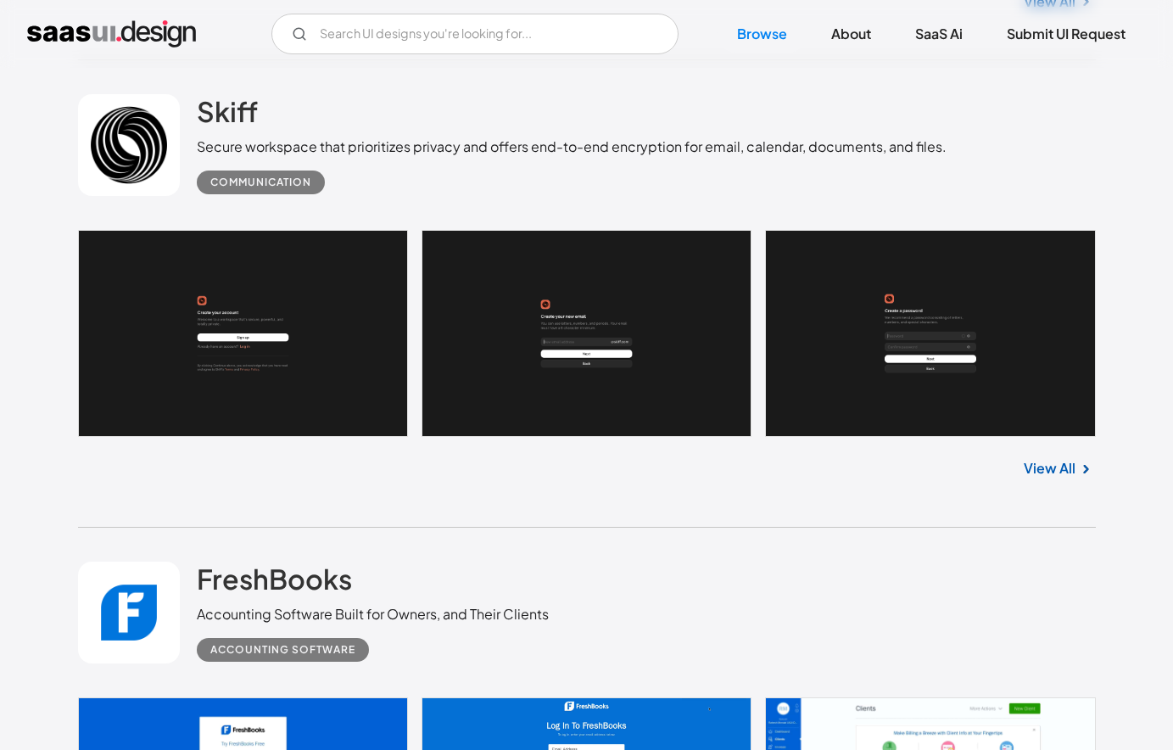
click at [523, 330] on link at bounding box center [586, 333] width 1017 height 207
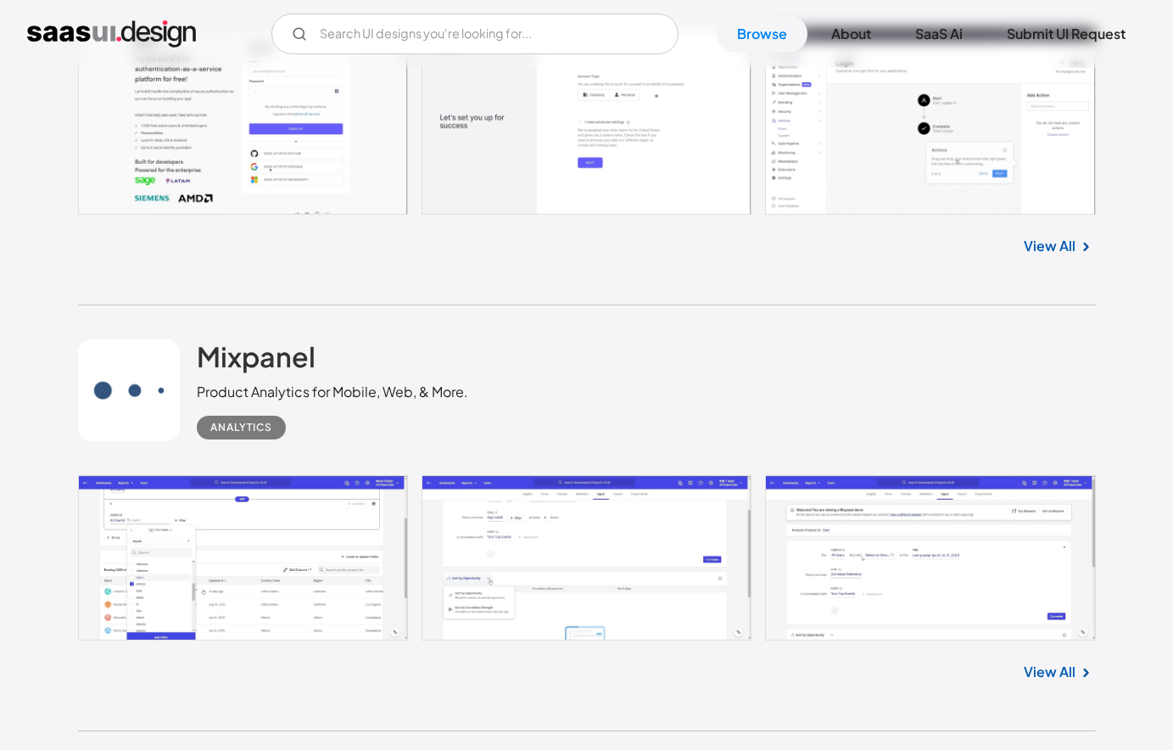
scroll to position [26972, 0]
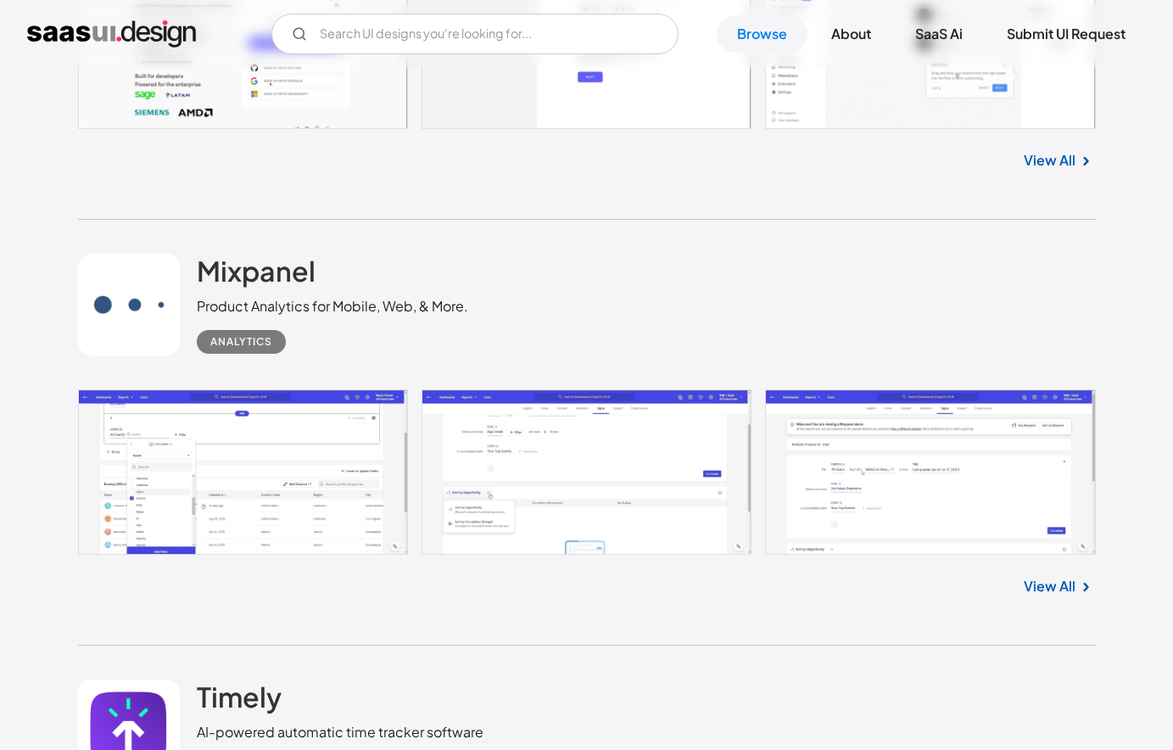
click at [610, 442] on link at bounding box center [586, 471] width 1017 height 165
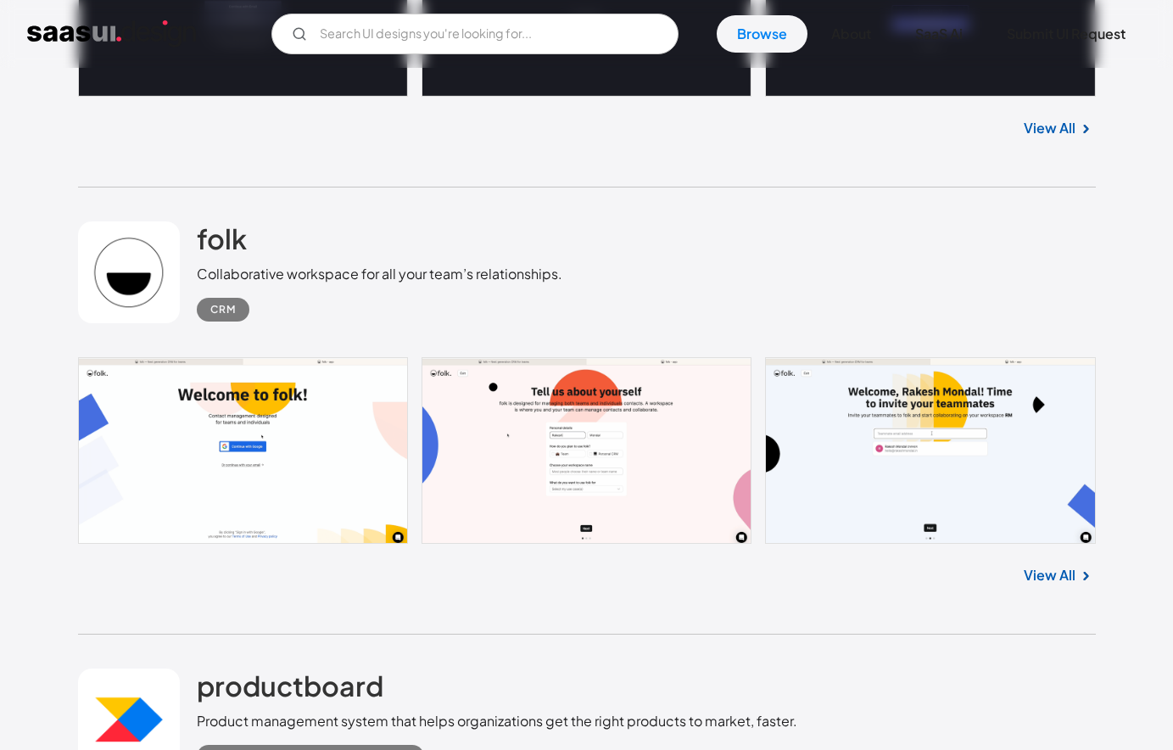
scroll to position [32562, 0]
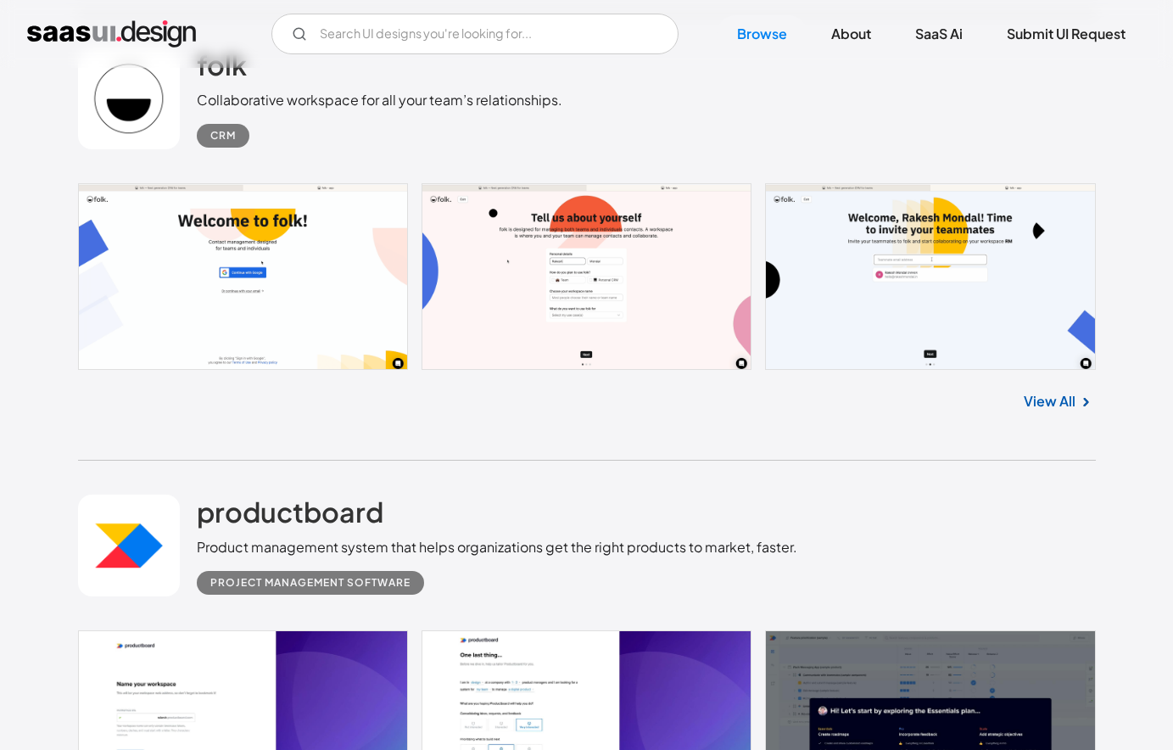
click at [640, 285] on link at bounding box center [586, 276] width 1017 height 187
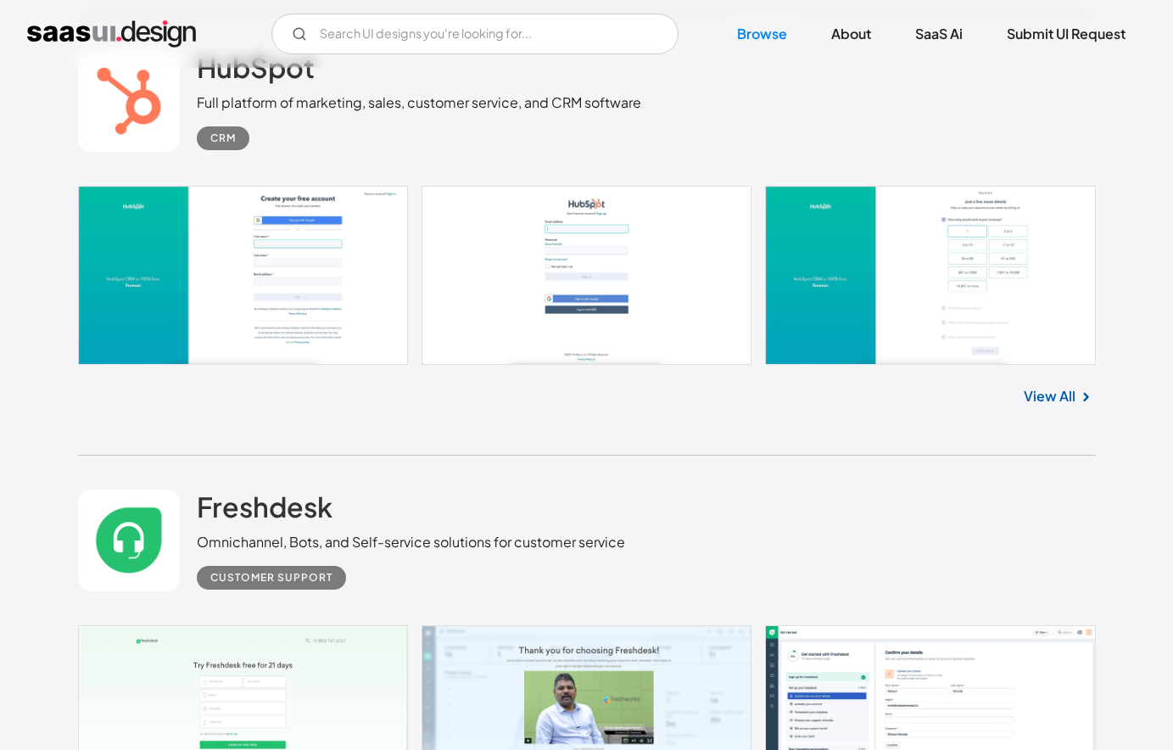
scroll to position [44143, 0]
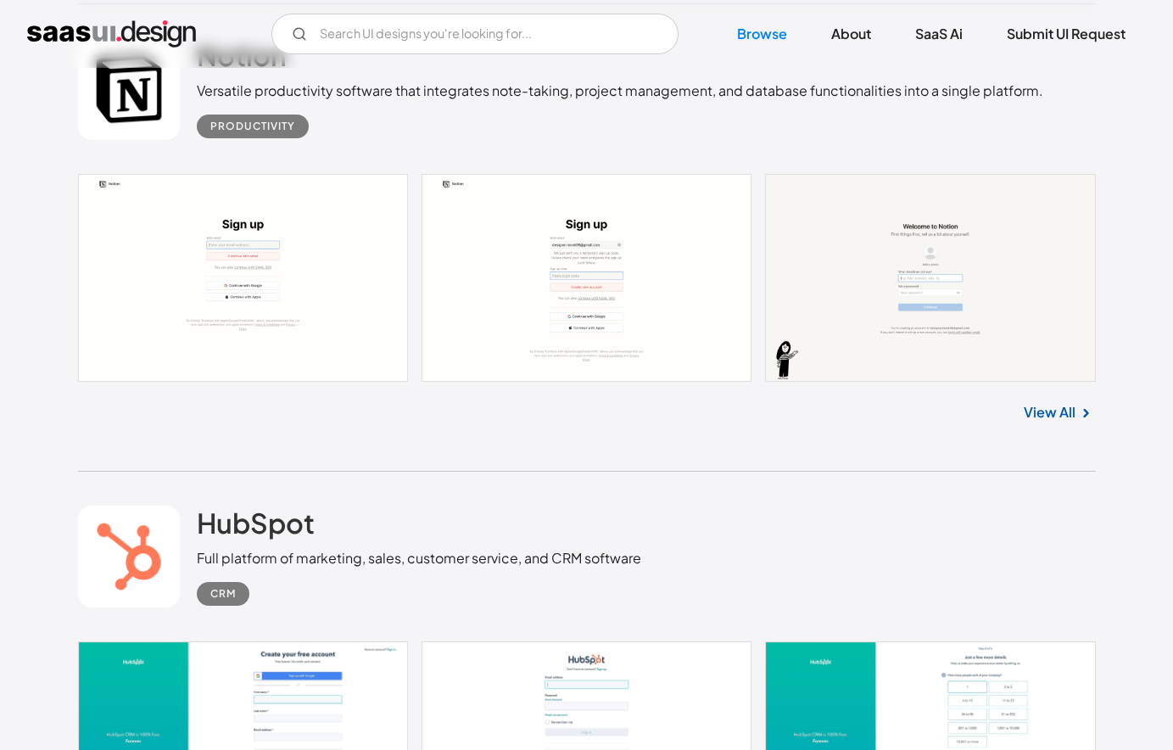
click at [721, 325] on link at bounding box center [586, 277] width 1017 height 207
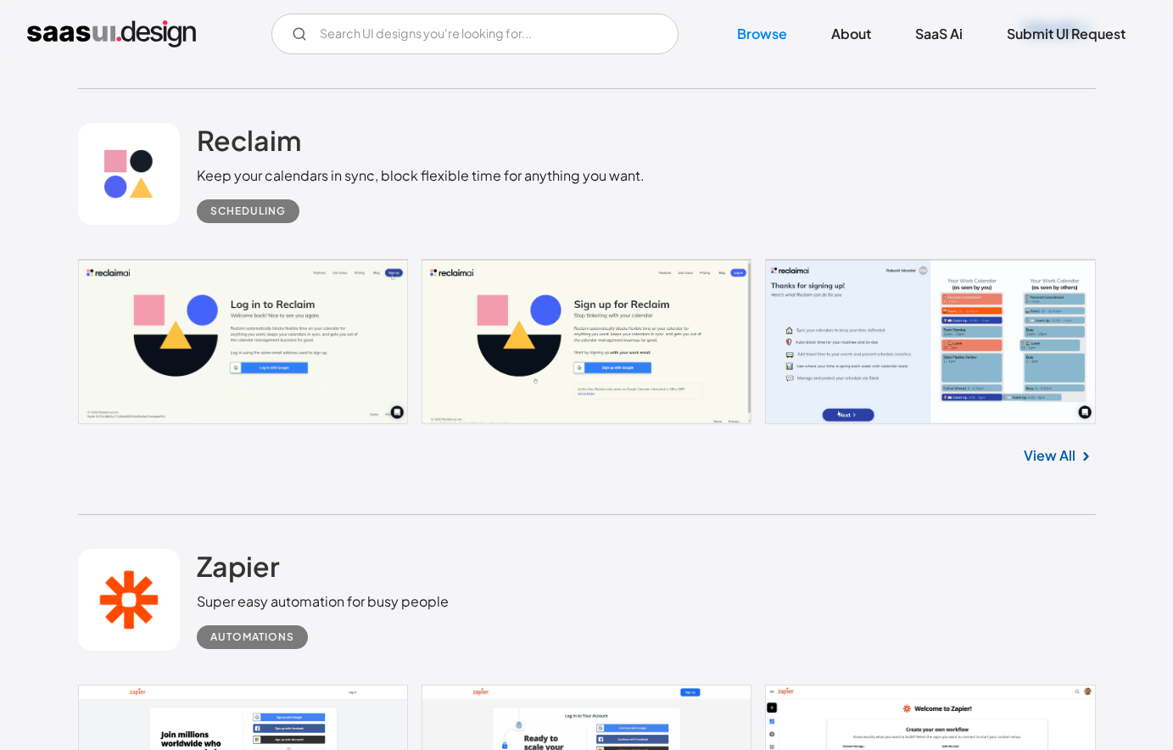
scroll to position [41172, 0]
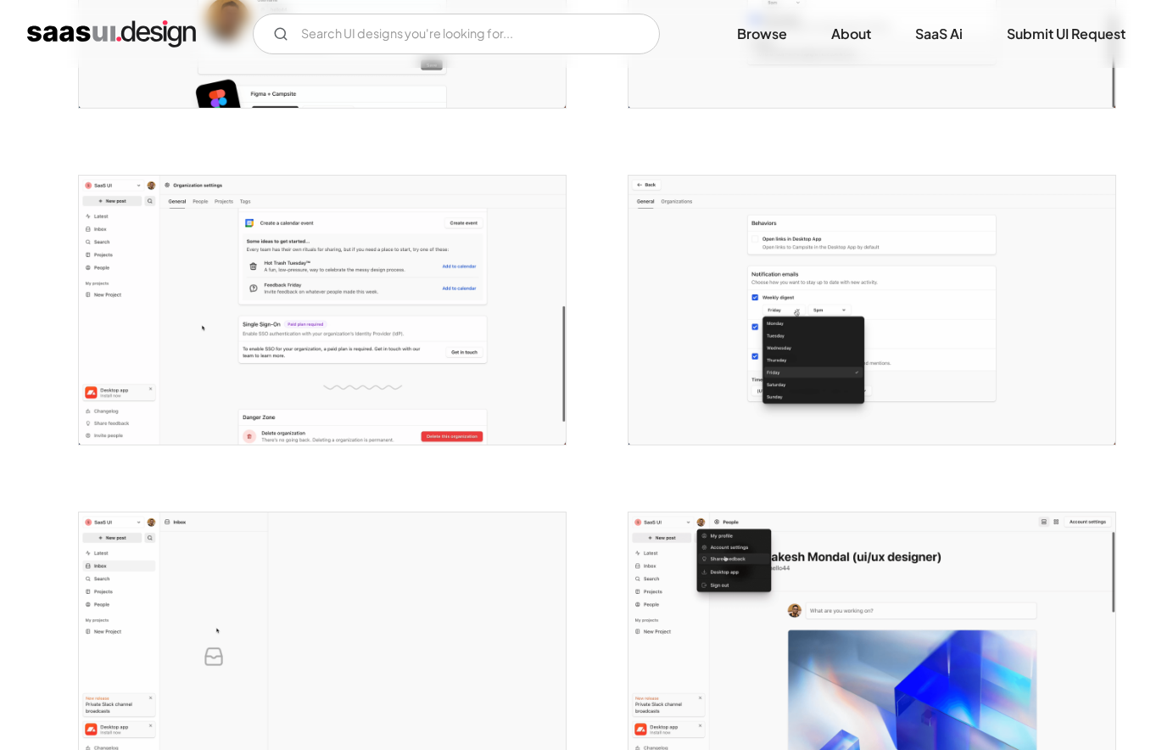
scroll to position [3319, 0]
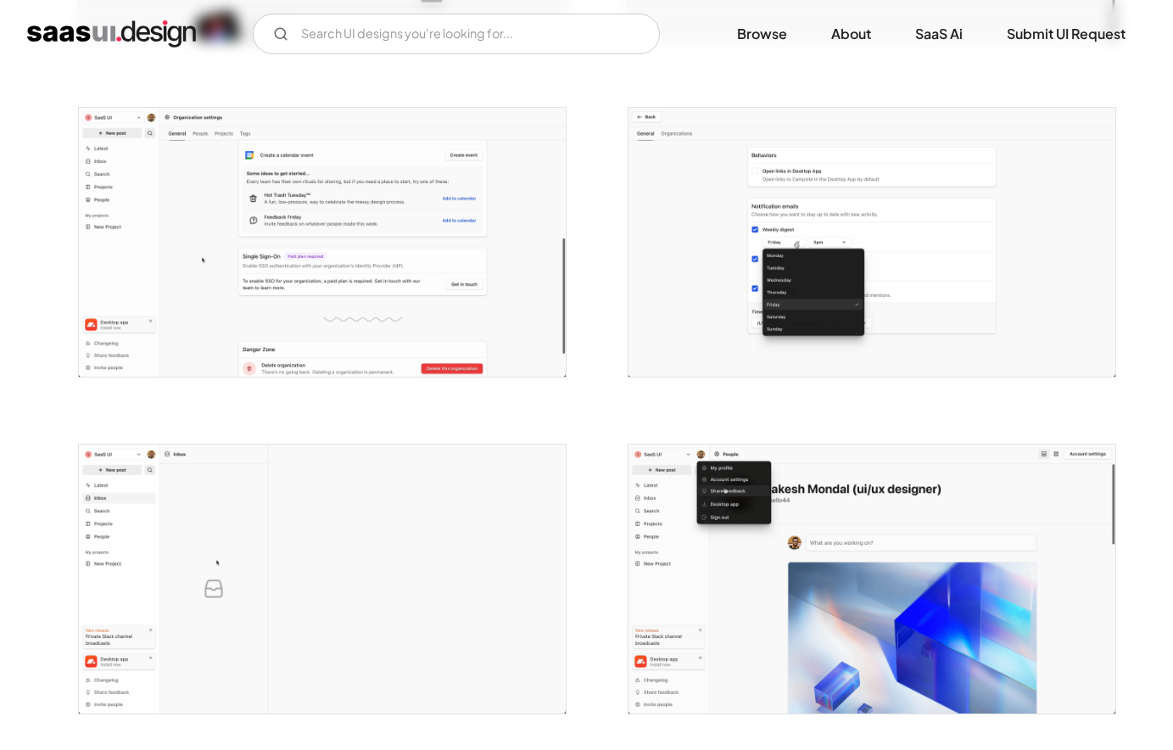
click at [518, 298] on img "open lightbox" at bounding box center [322, 242] width 487 height 269
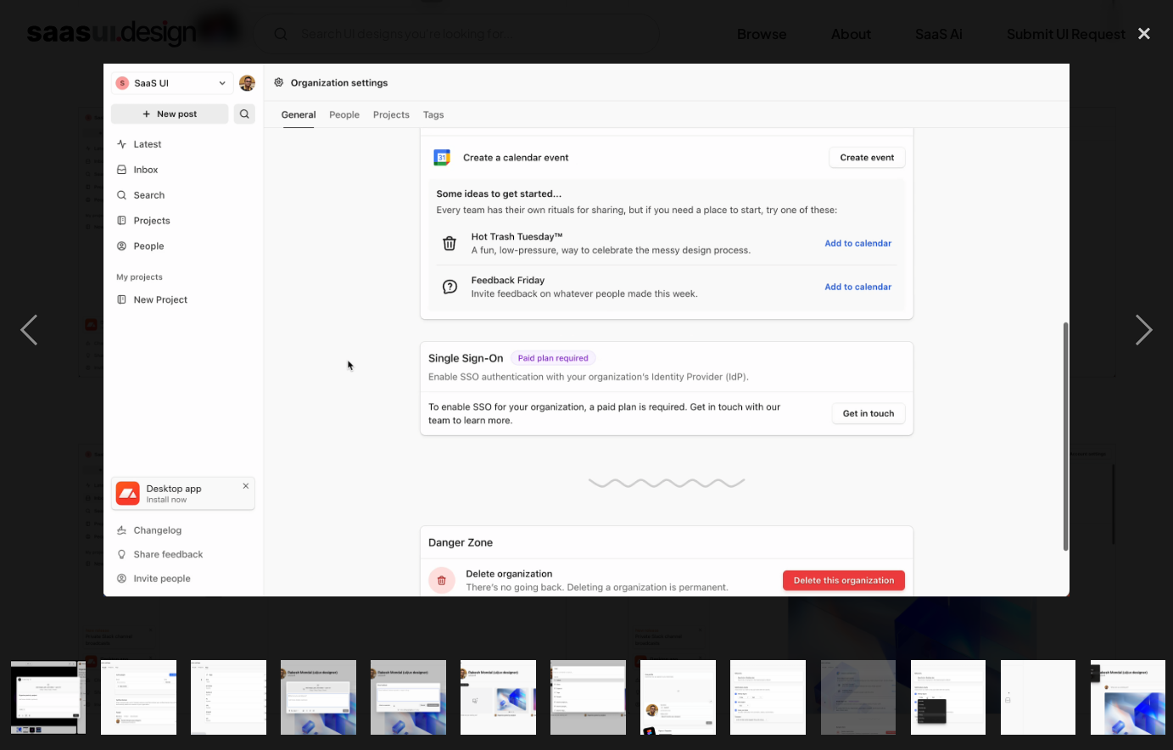
scroll to position [0, 821]
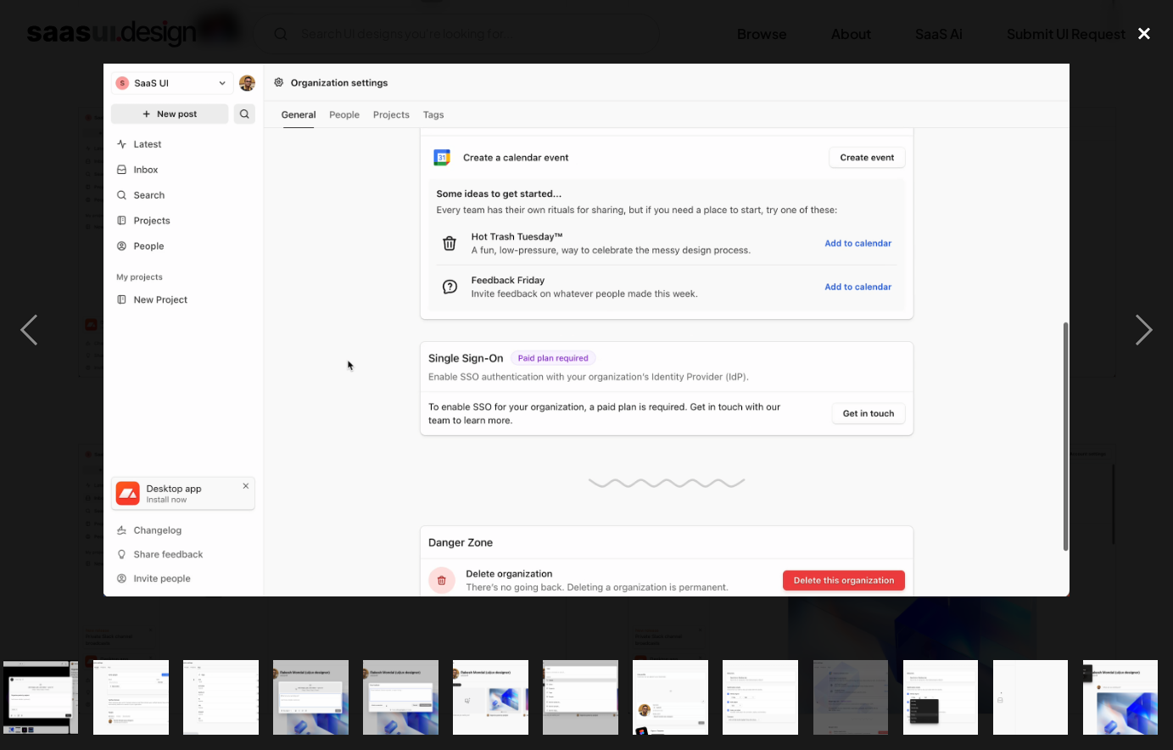
click at [1147, 28] on div "close lightbox" at bounding box center [1144, 33] width 58 height 37
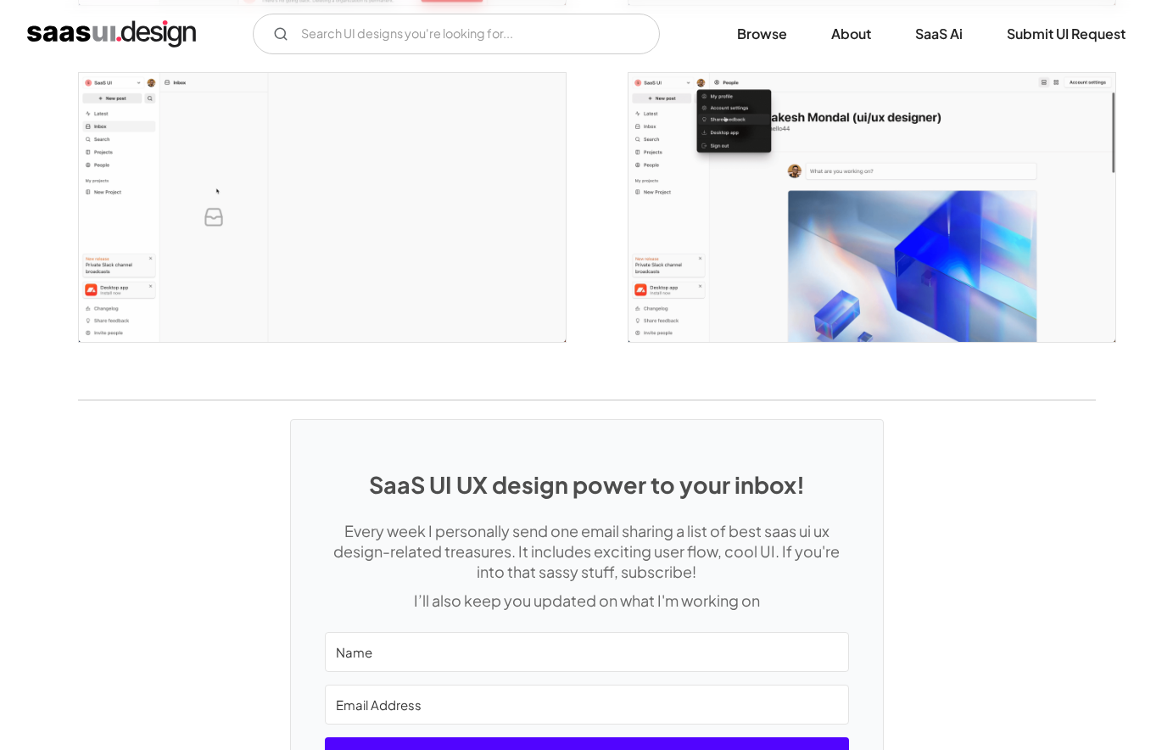
scroll to position [3047, 0]
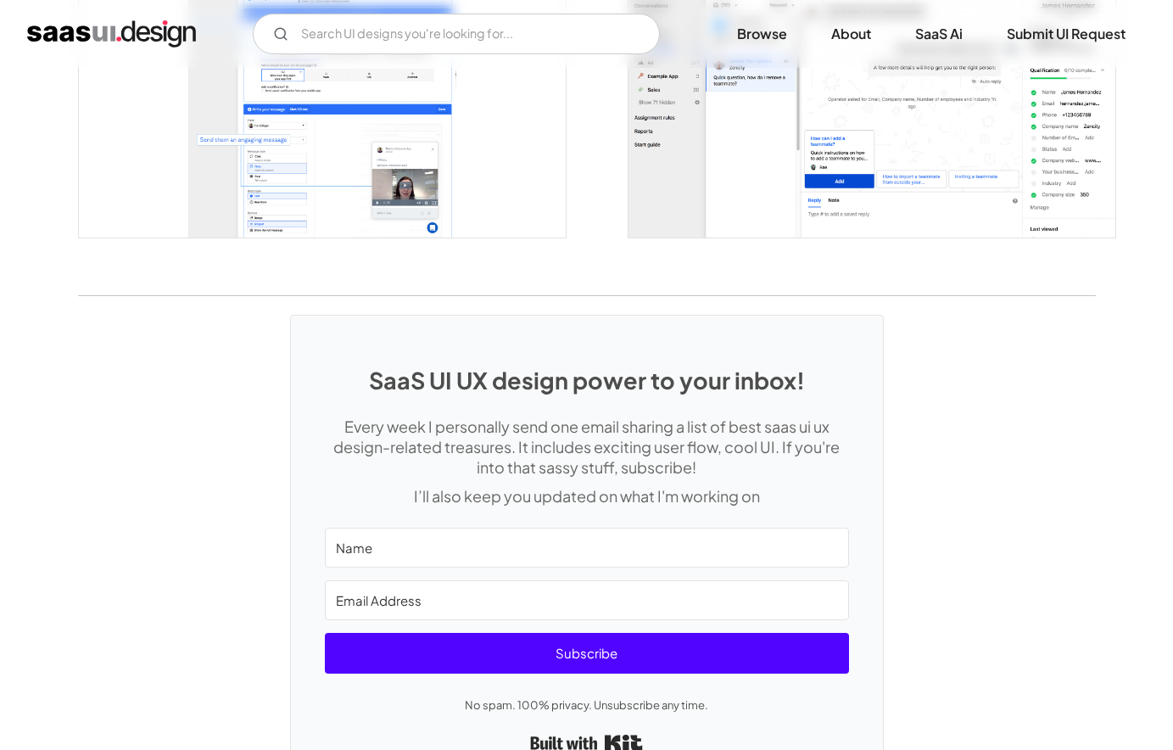
scroll to position [3090, 0]
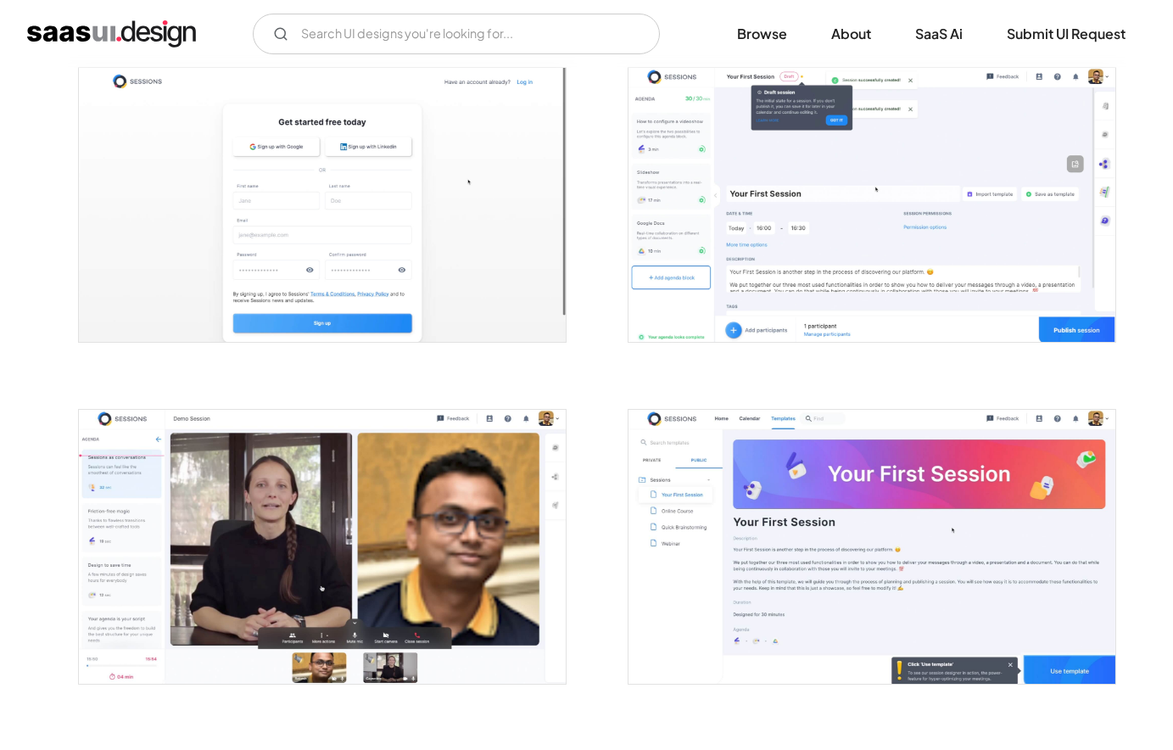
scroll to position [343, 0]
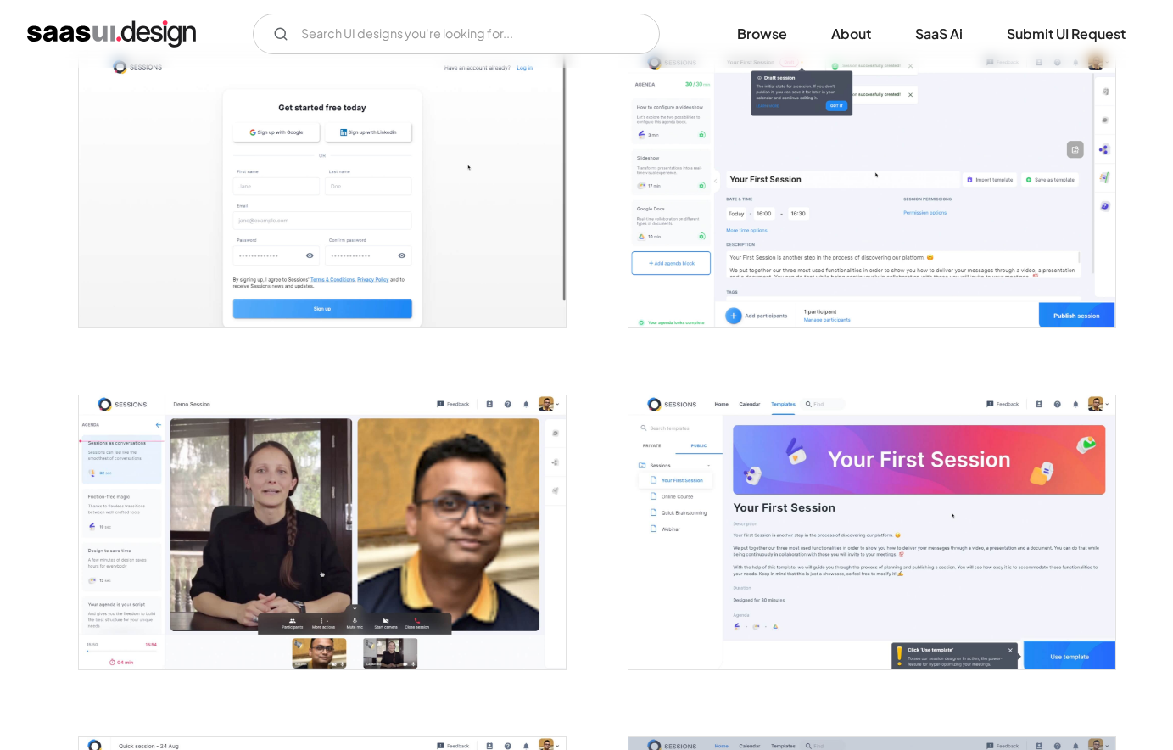
click at [926, 405] on img "open lightbox" at bounding box center [871, 532] width 487 height 274
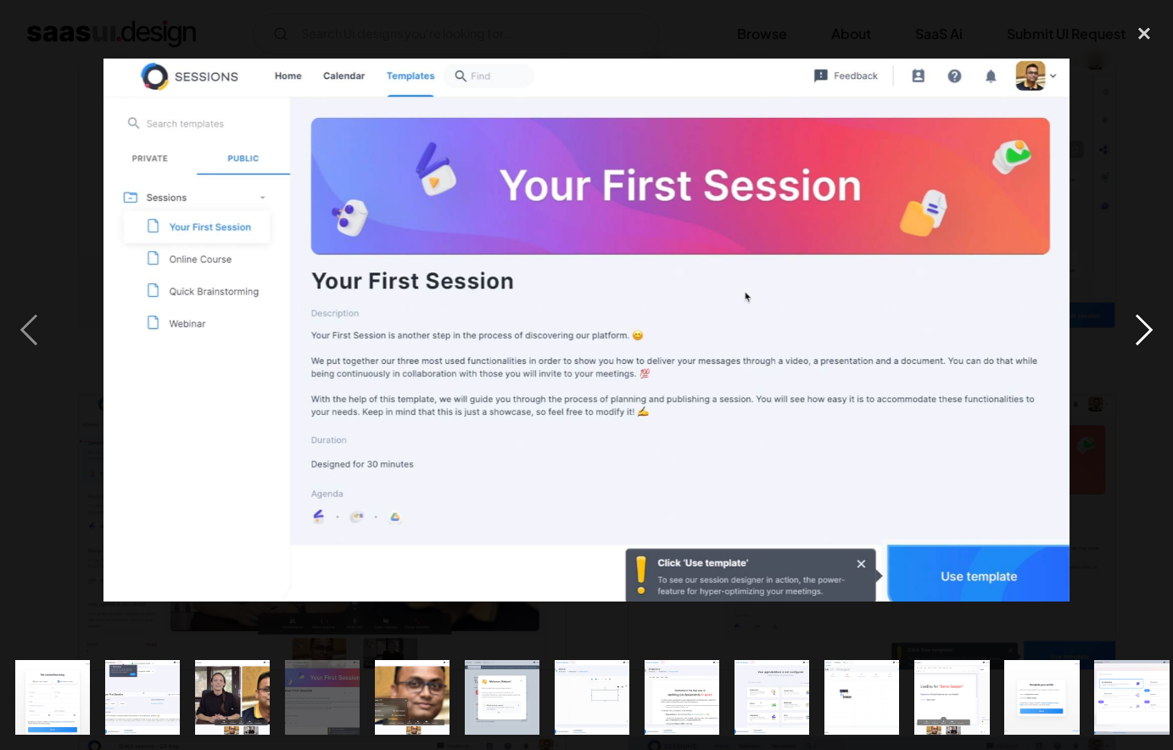
click at [1147, 348] on div "next image" at bounding box center [1144, 330] width 58 height 630
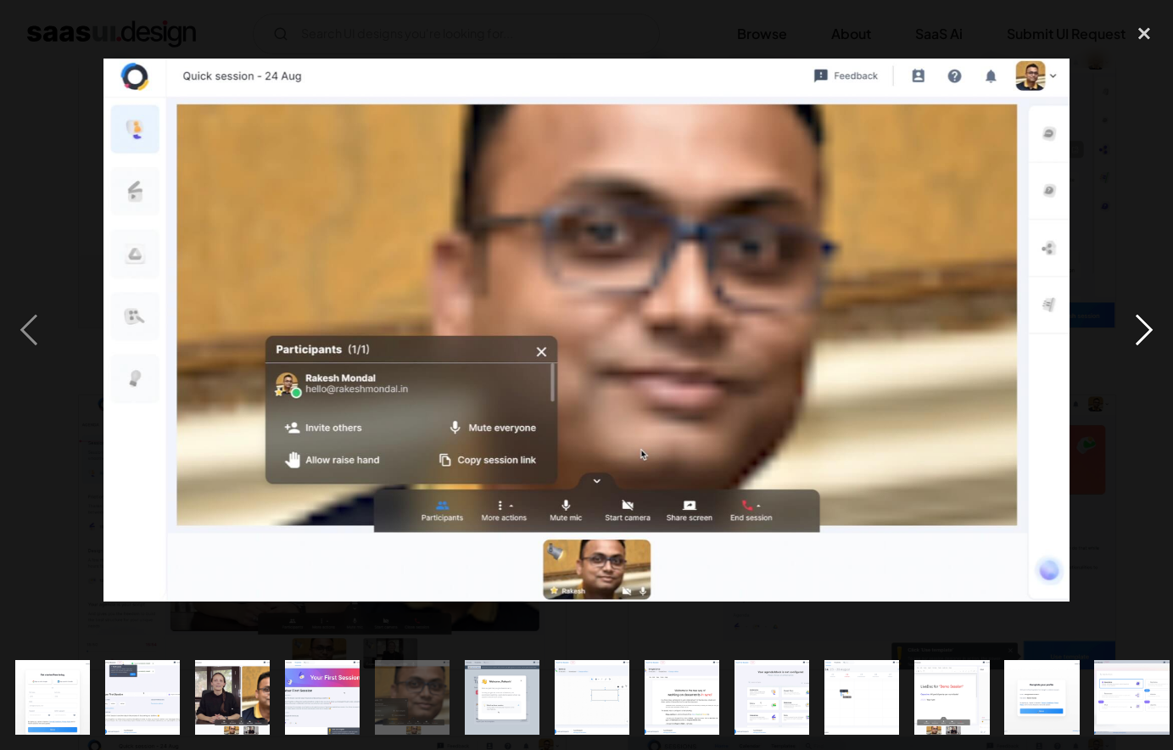
click at [1147, 348] on div "next image" at bounding box center [1144, 330] width 58 height 630
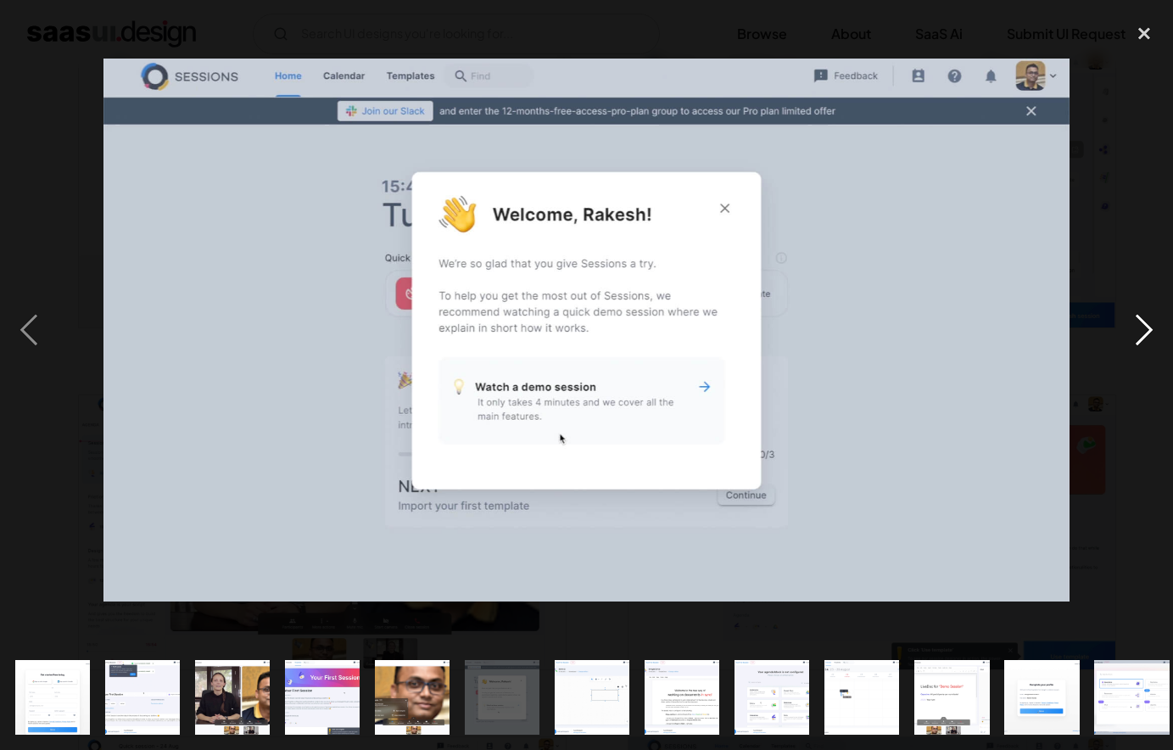
click at [1147, 348] on div "next image" at bounding box center [1144, 330] width 58 height 630
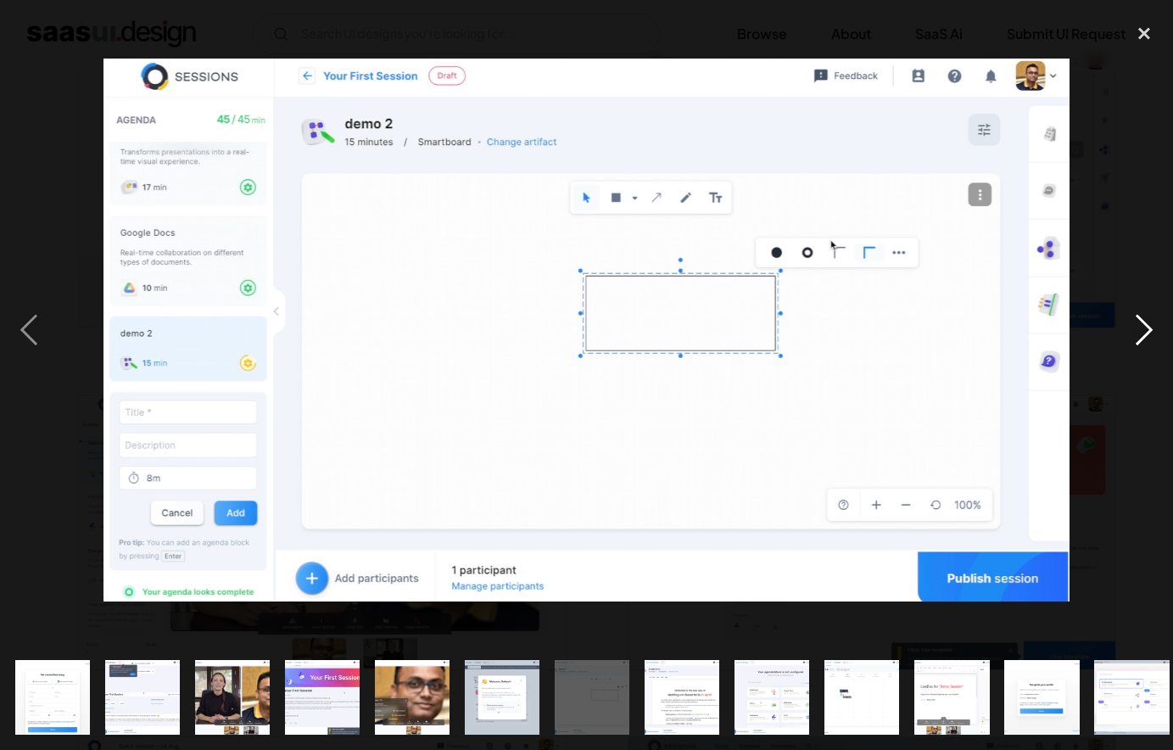
click at [1147, 348] on div "next image" at bounding box center [1144, 330] width 58 height 630
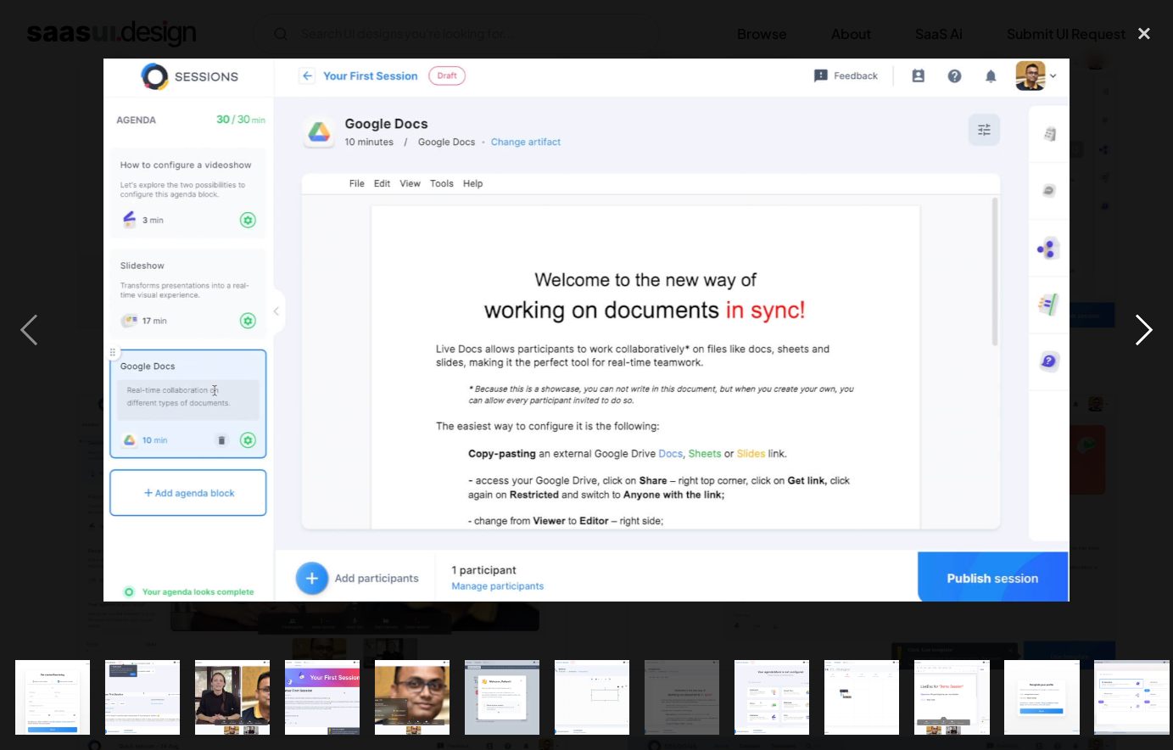
click at [1147, 348] on div "next image" at bounding box center [1144, 330] width 58 height 630
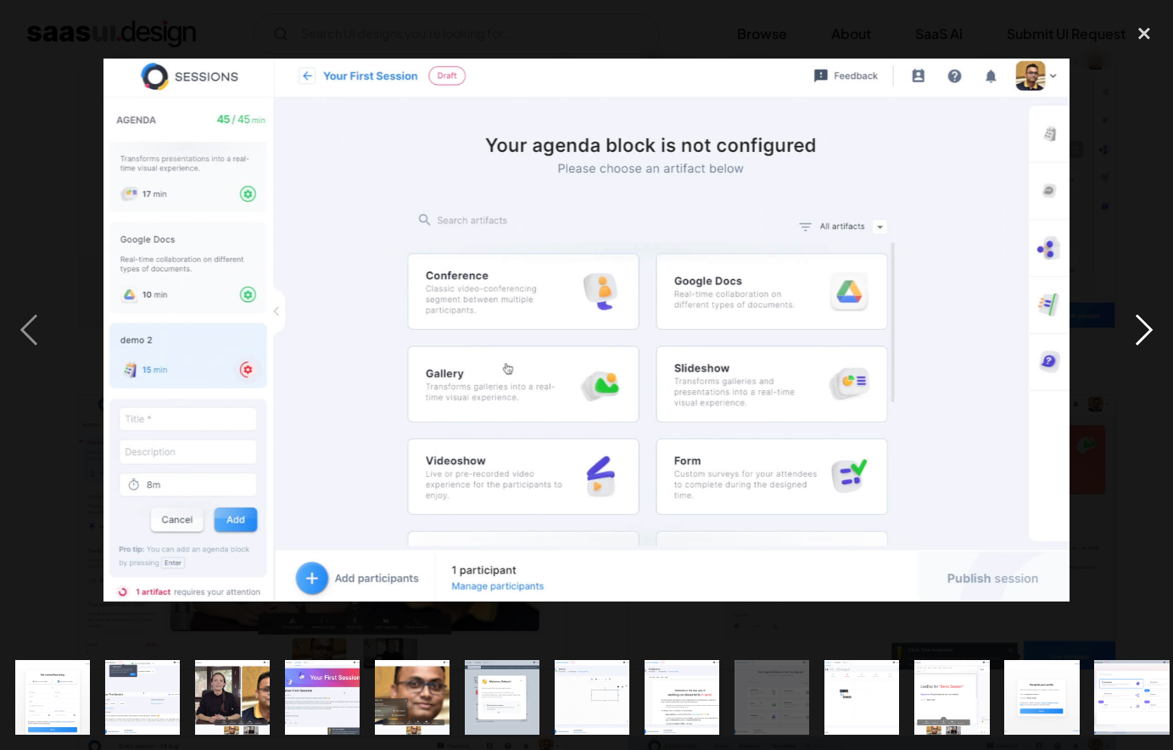
click at [1147, 348] on div "next image" at bounding box center [1144, 330] width 58 height 630
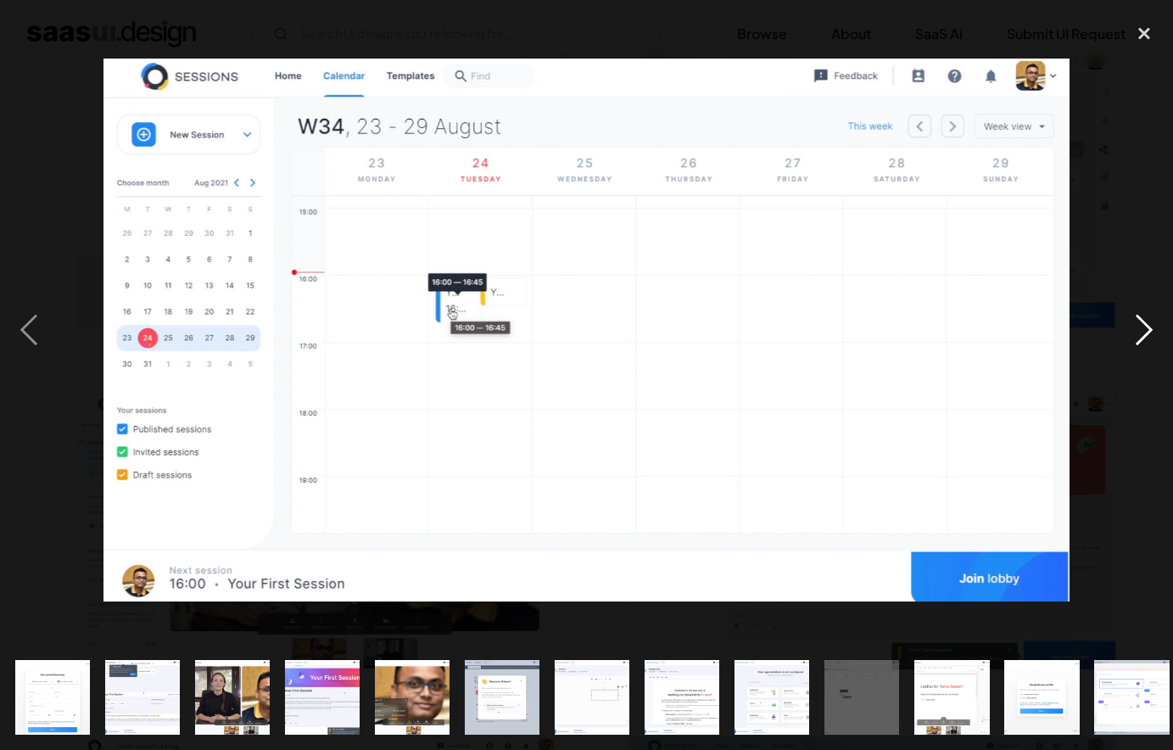
click at [1147, 348] on div "next image" at bounding box center [1144, 330] width 58 height 630
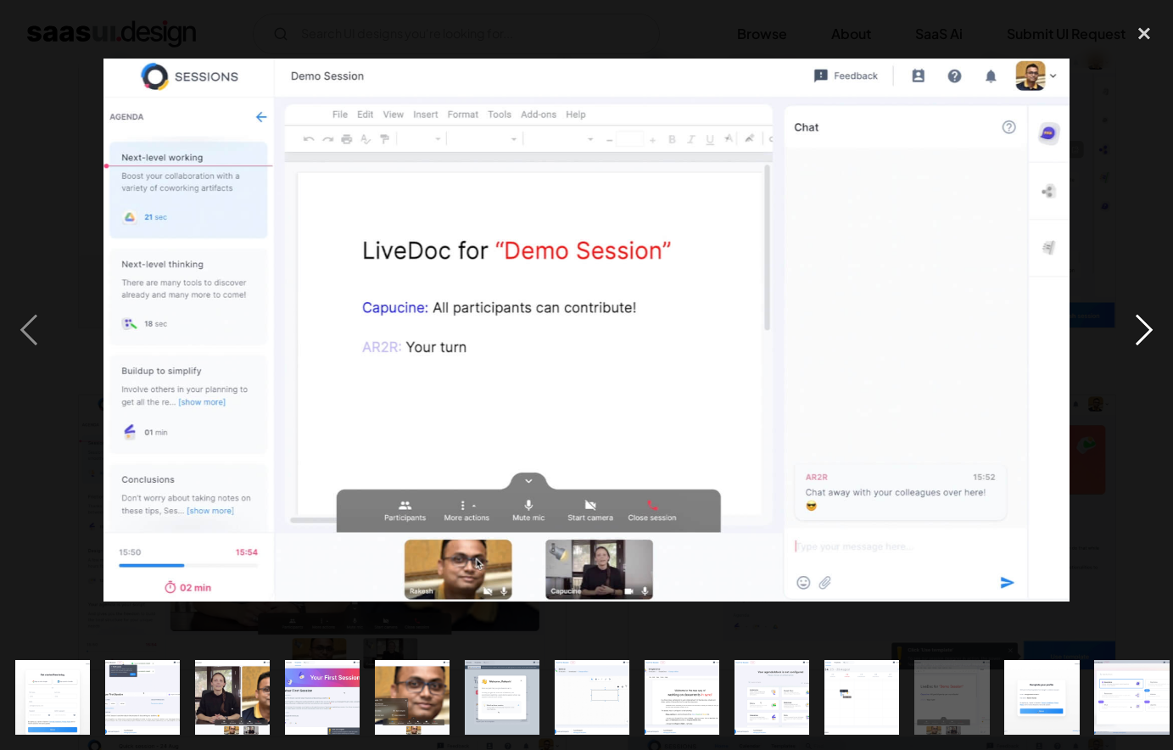
click at [1147, 348] on div "next image" at bounding box center [1144, 330] width 58 height 630
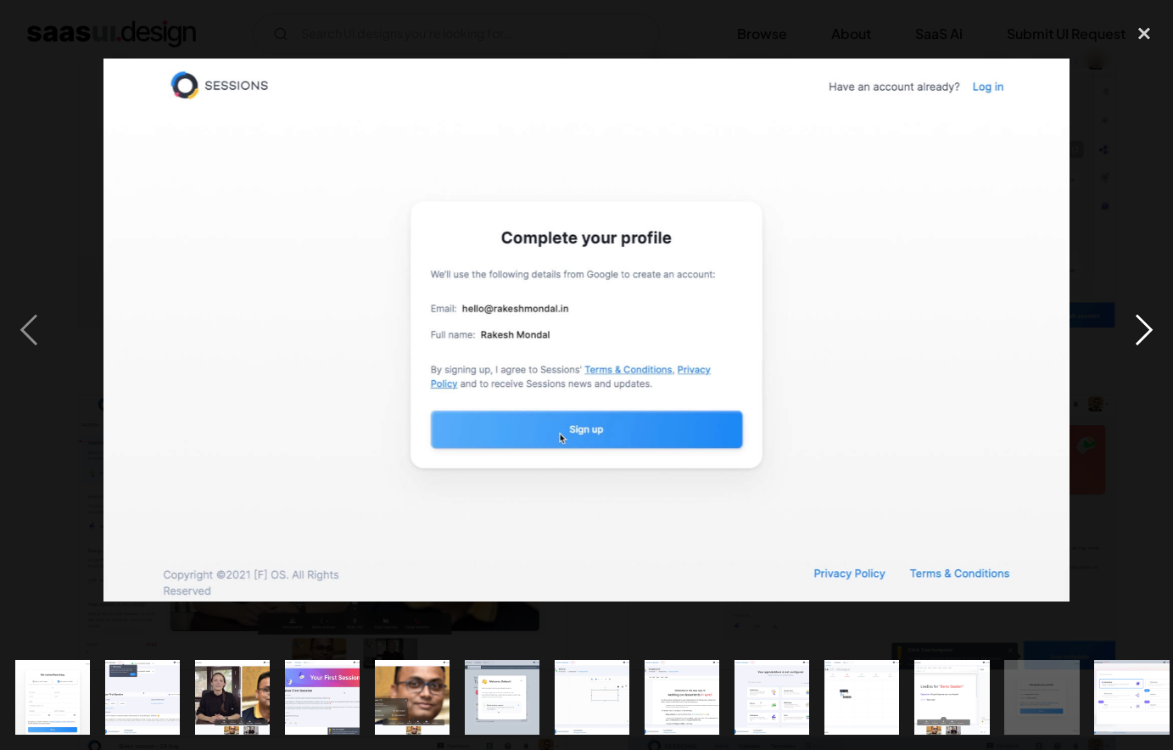
click at [1147, 348] on div "next image" at bounding box center [1144, 330] width 58 height 630
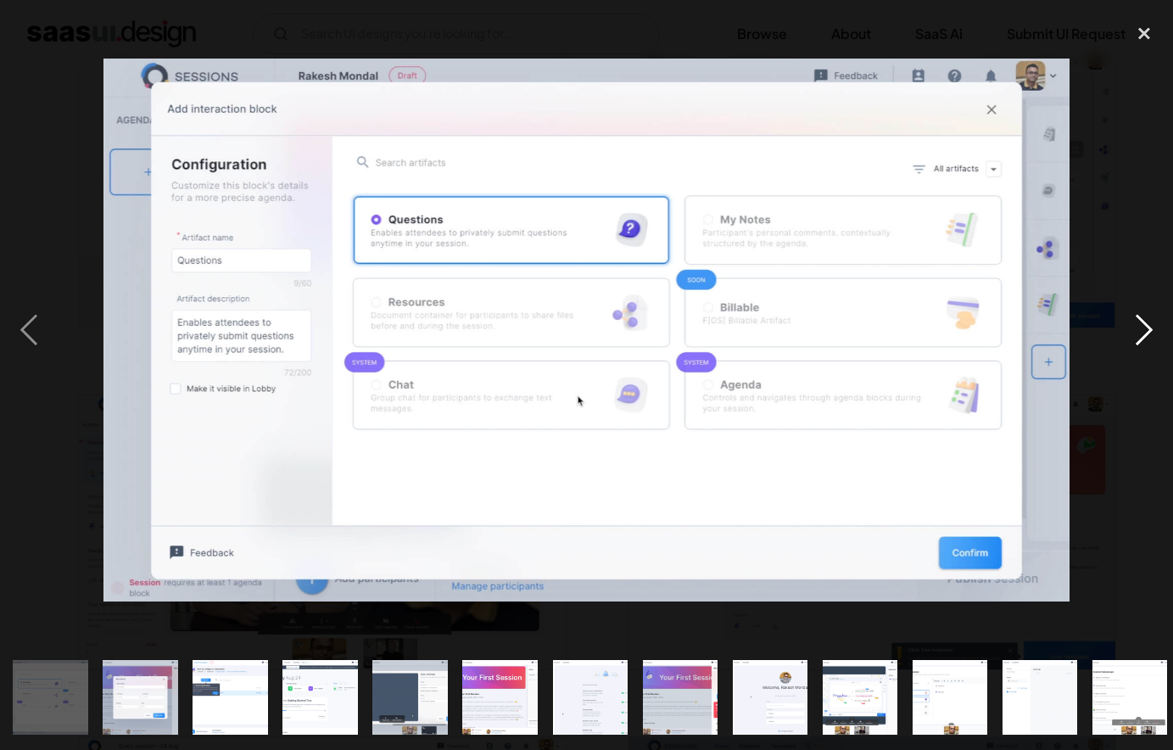
scroll to position [0, 1086]
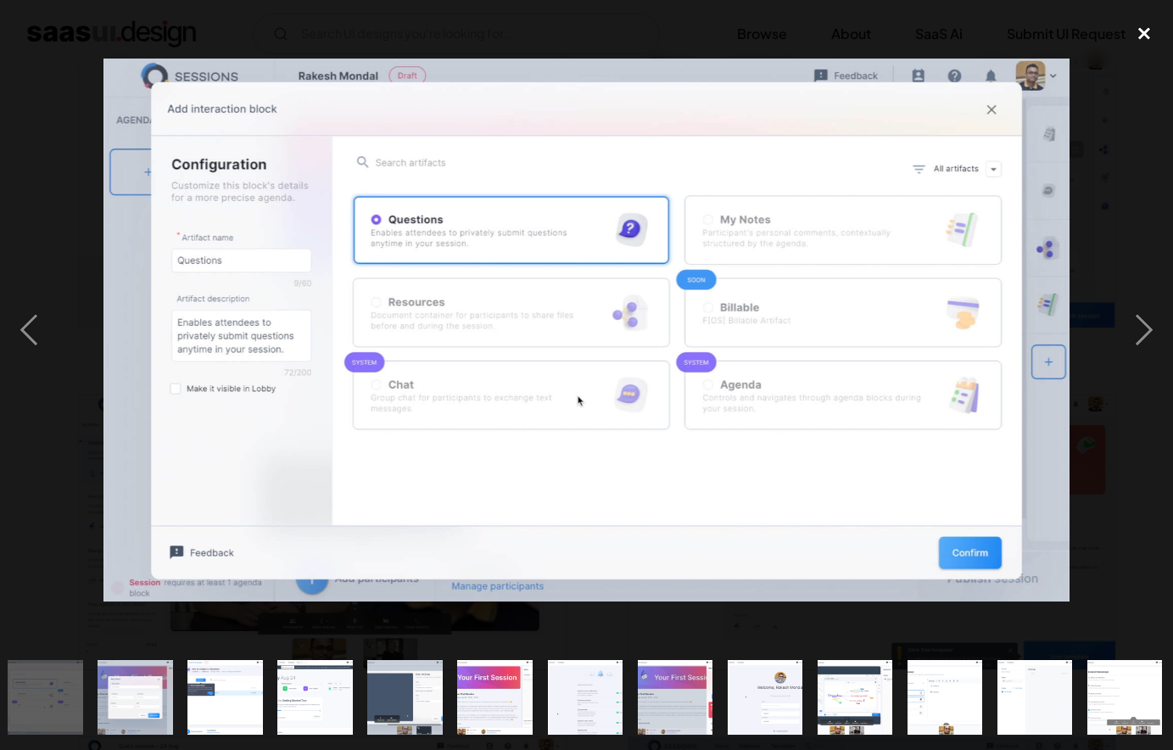
click at [1151, 31] on div "close lightbox" at bounding box center [1144, 33] width 58 height 37
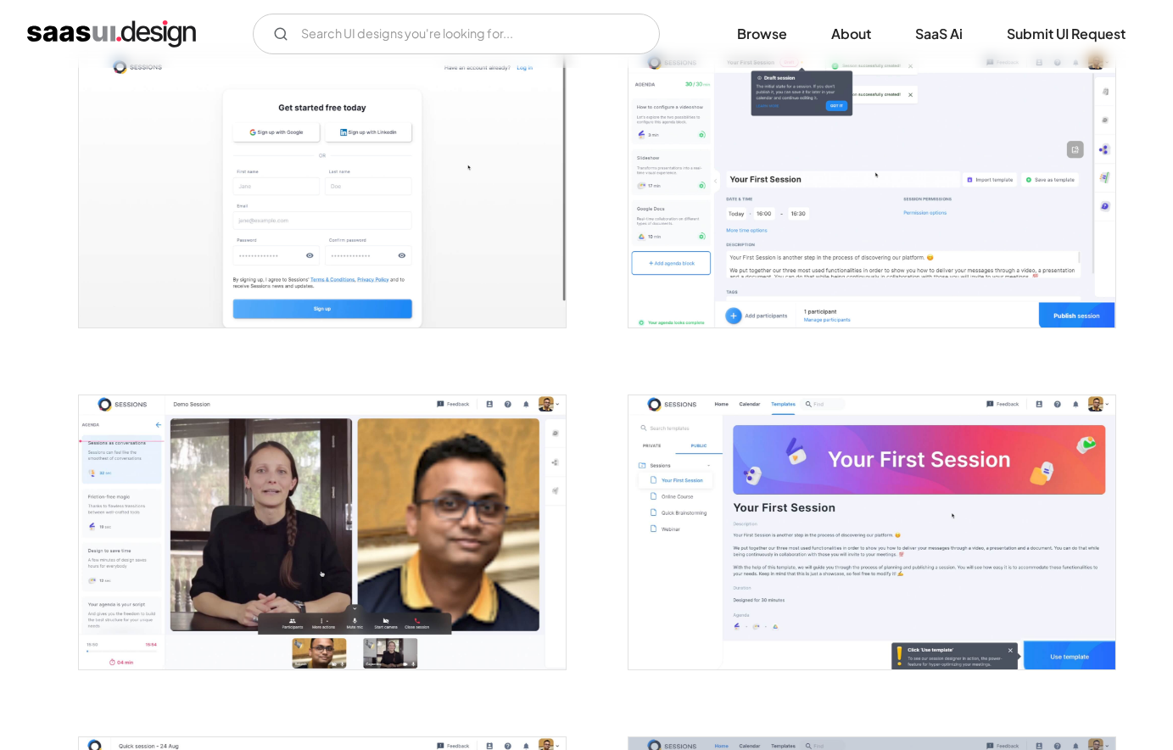
scroll to position [0, 0]
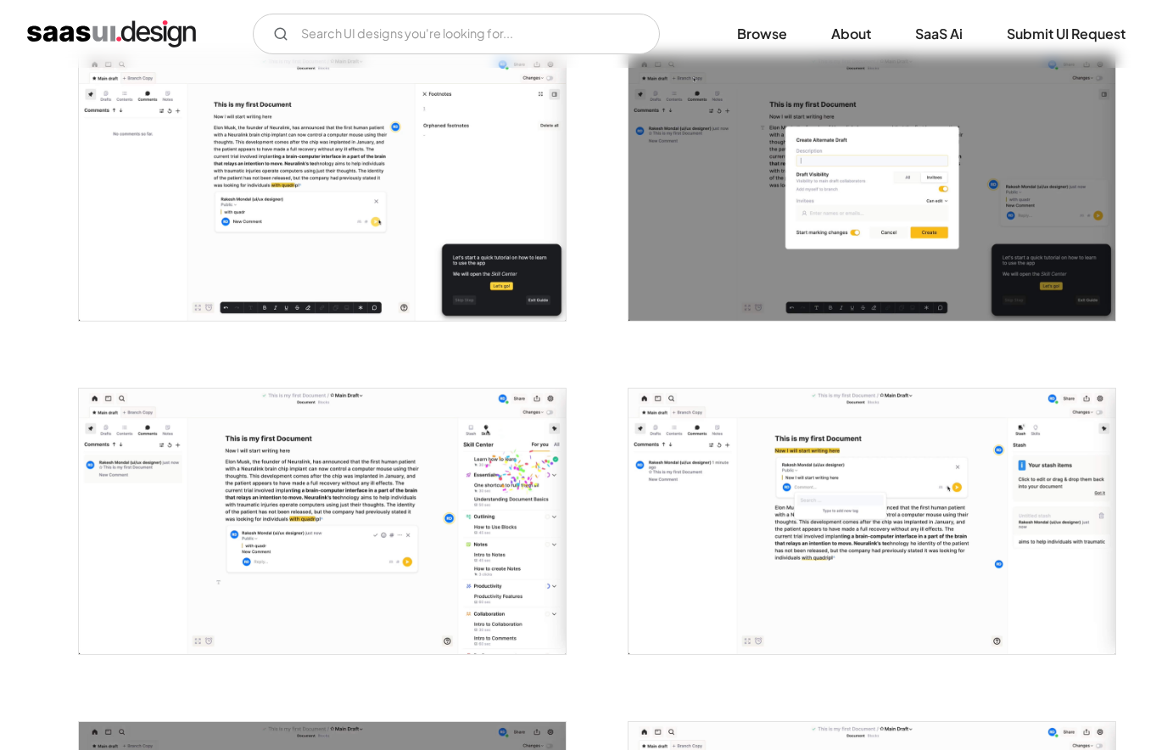
scroll to position [1439, 0]
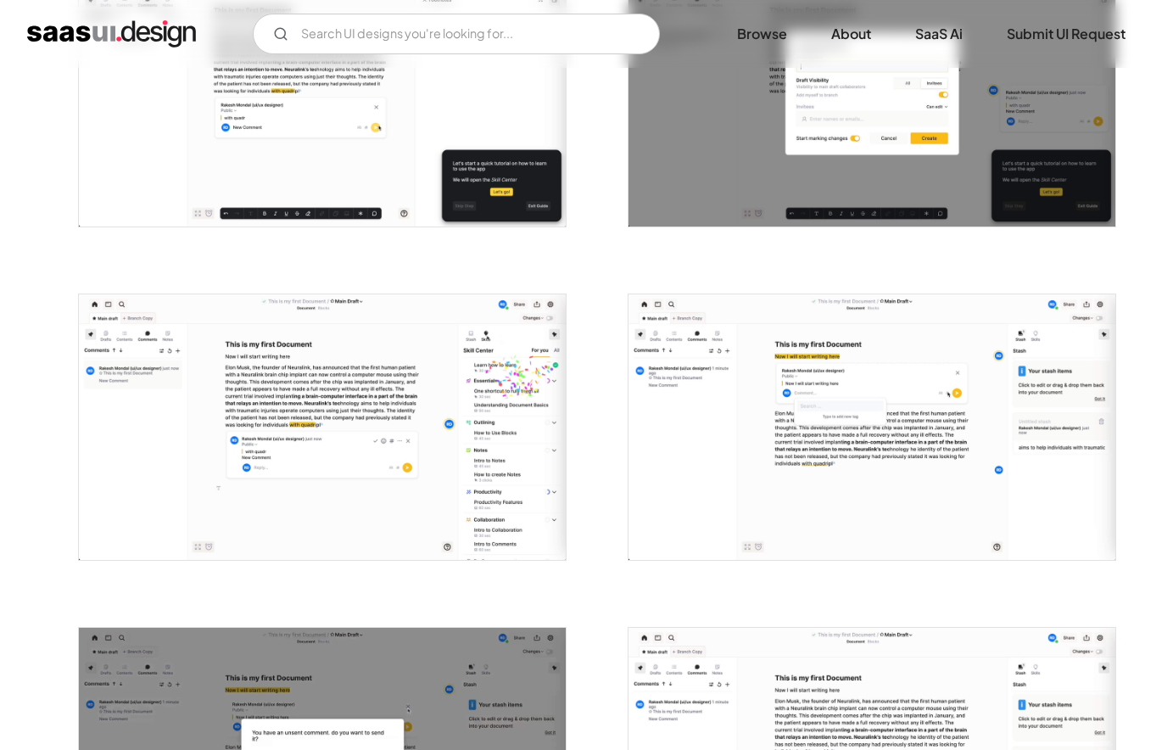
click at [904, 439] on img "open lightbox" at bounding box center [871, 427] width 487 height 266
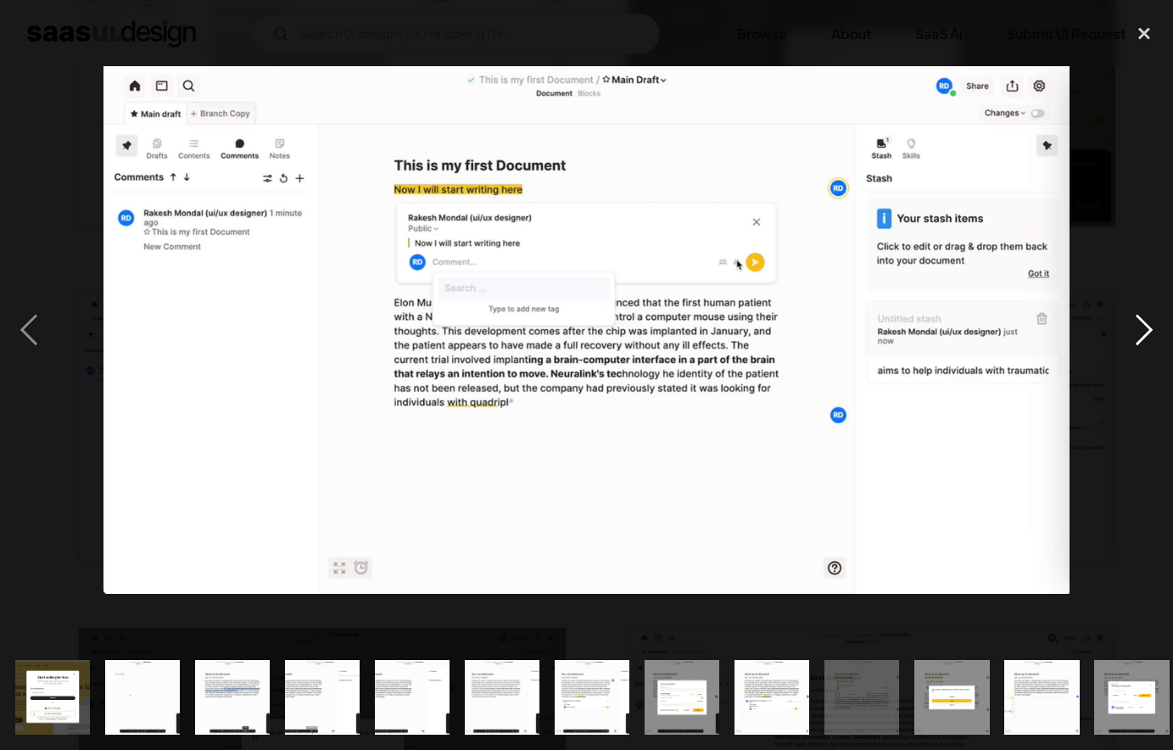
click at [1137, 339] on div "next image" at bounding box center [1144, 330] width 58 height 630
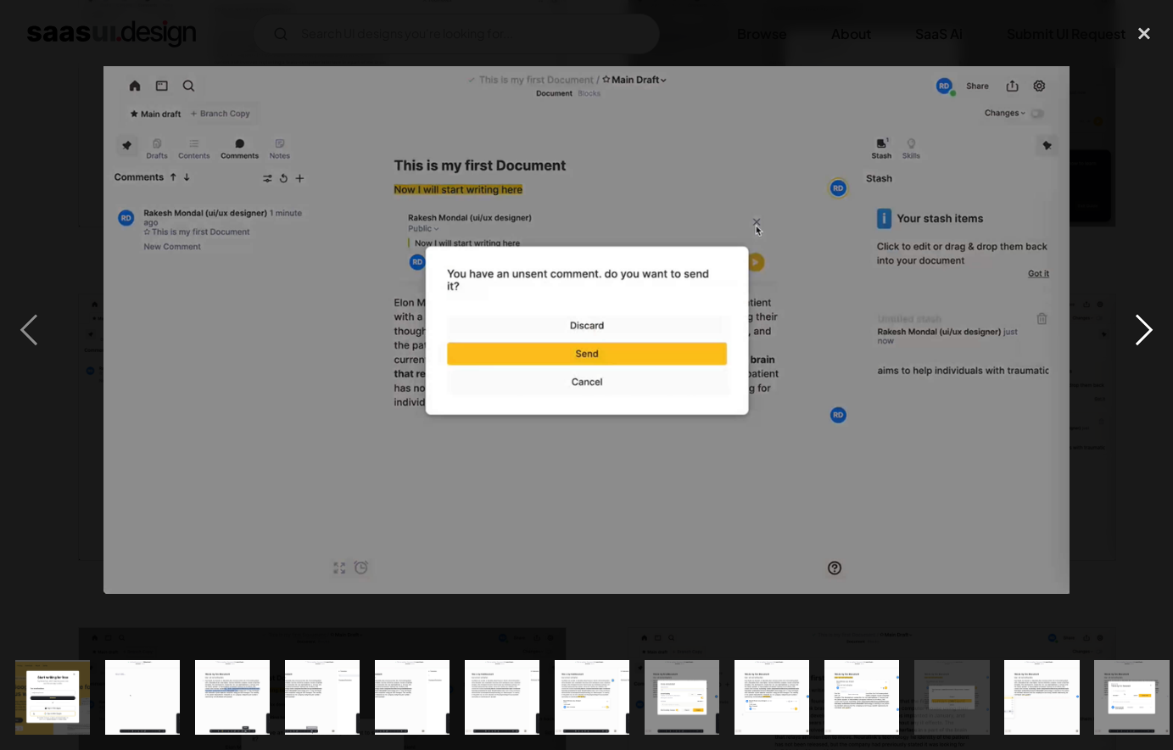
click at [1137, 339] on div "next image" at bounding box center [1144, 330] width 58 height 630
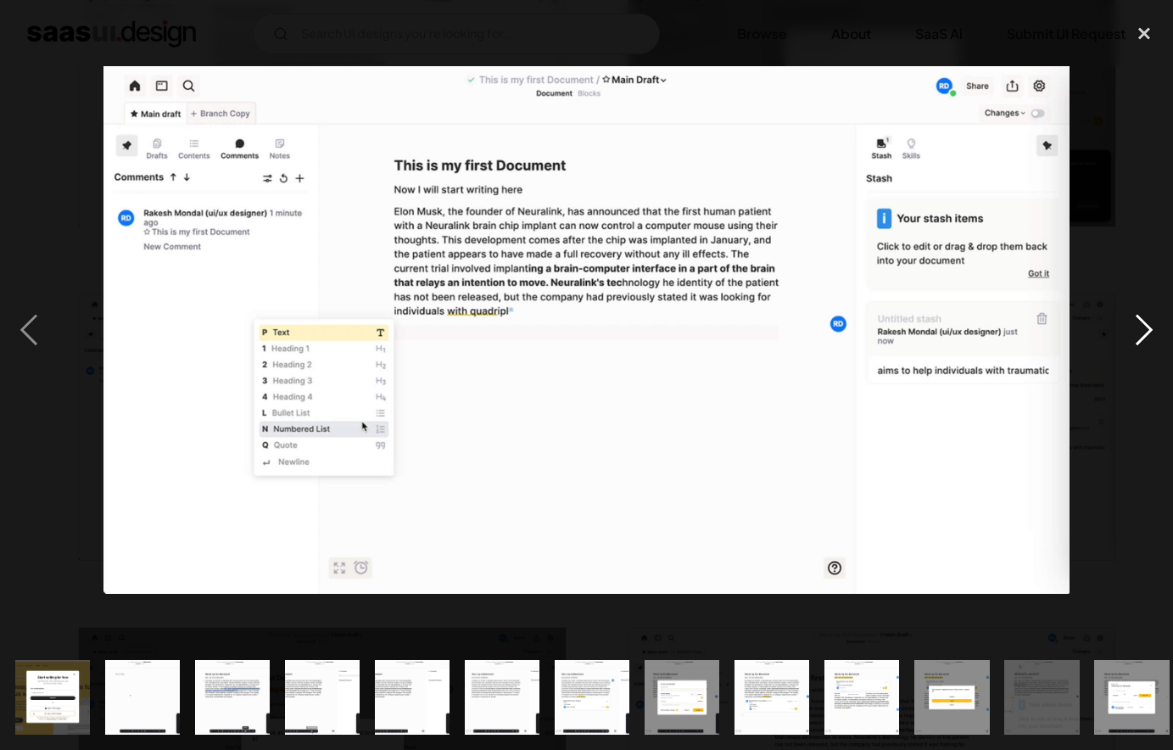
click at [1137, 339] on div "next image" at bounding box center [1144, 330] width 58 height 630
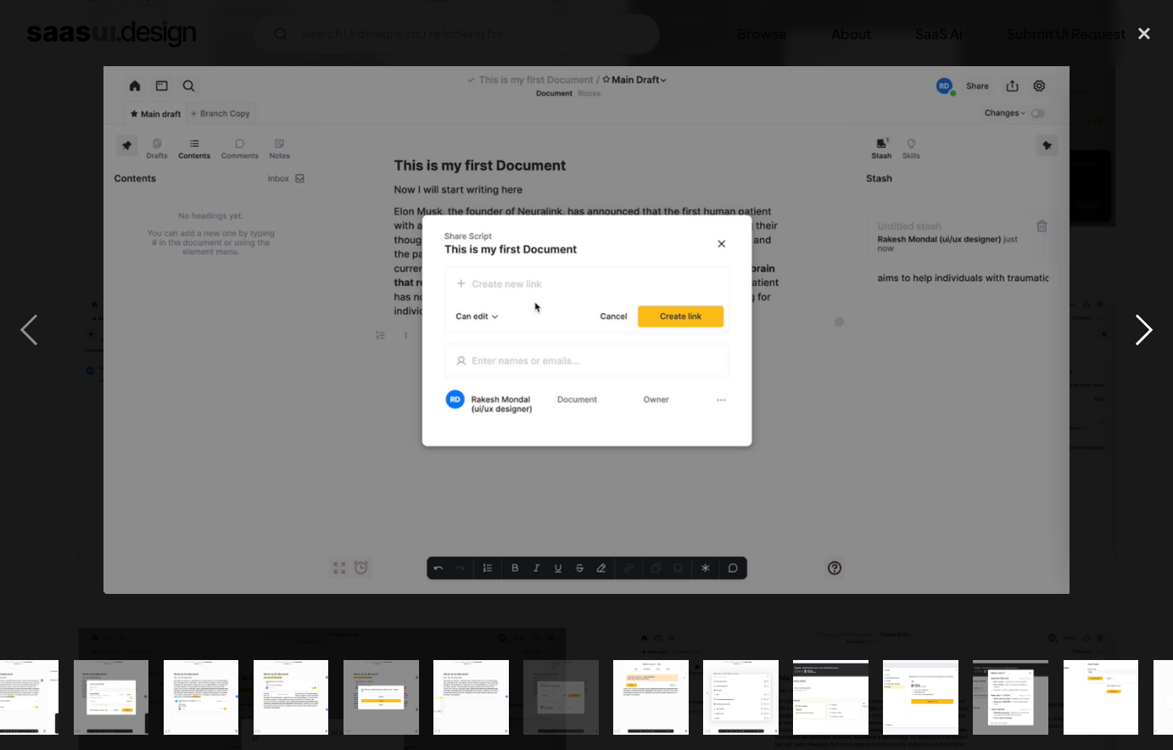
click at [1137, 339] on div "next image" at bounding box center [1144, 330] width 58 height 630
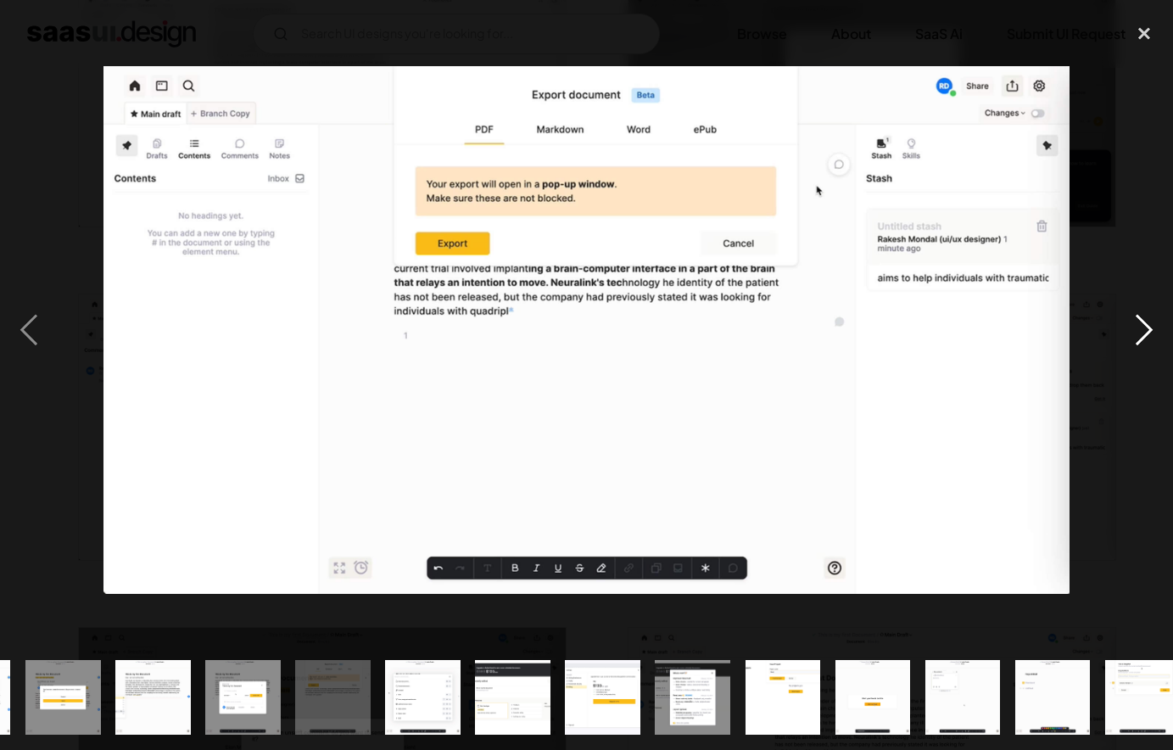
click at [1137, 339] on div "next image" at bounding box center [1144, 330] width 58 height 630
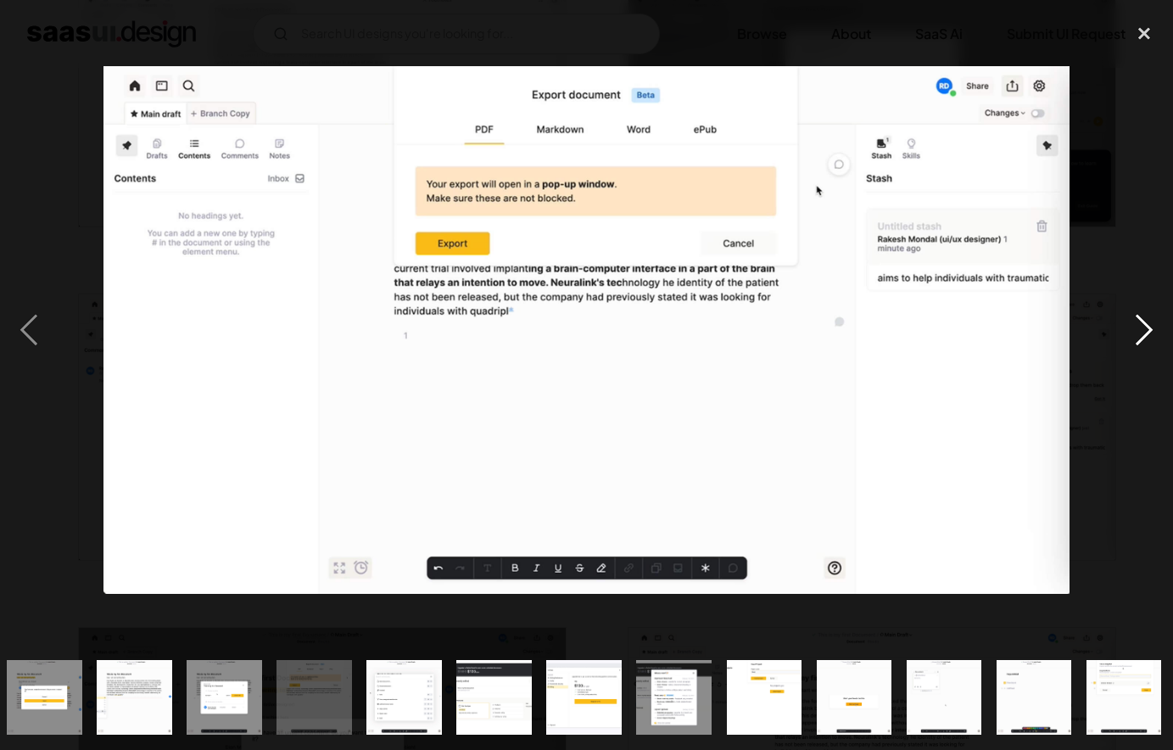
scroll to position [0, 911]
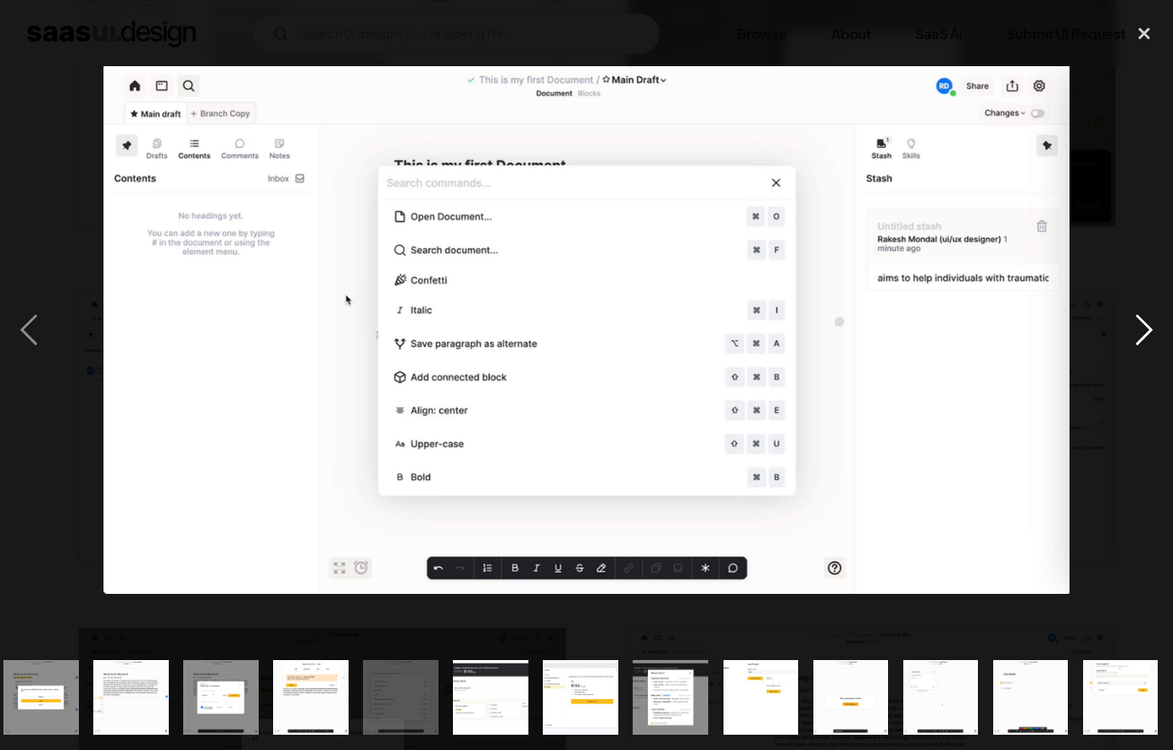
click at [1137, 339] on div "next image" at bounding box center [1144, 330] width 58 height 630
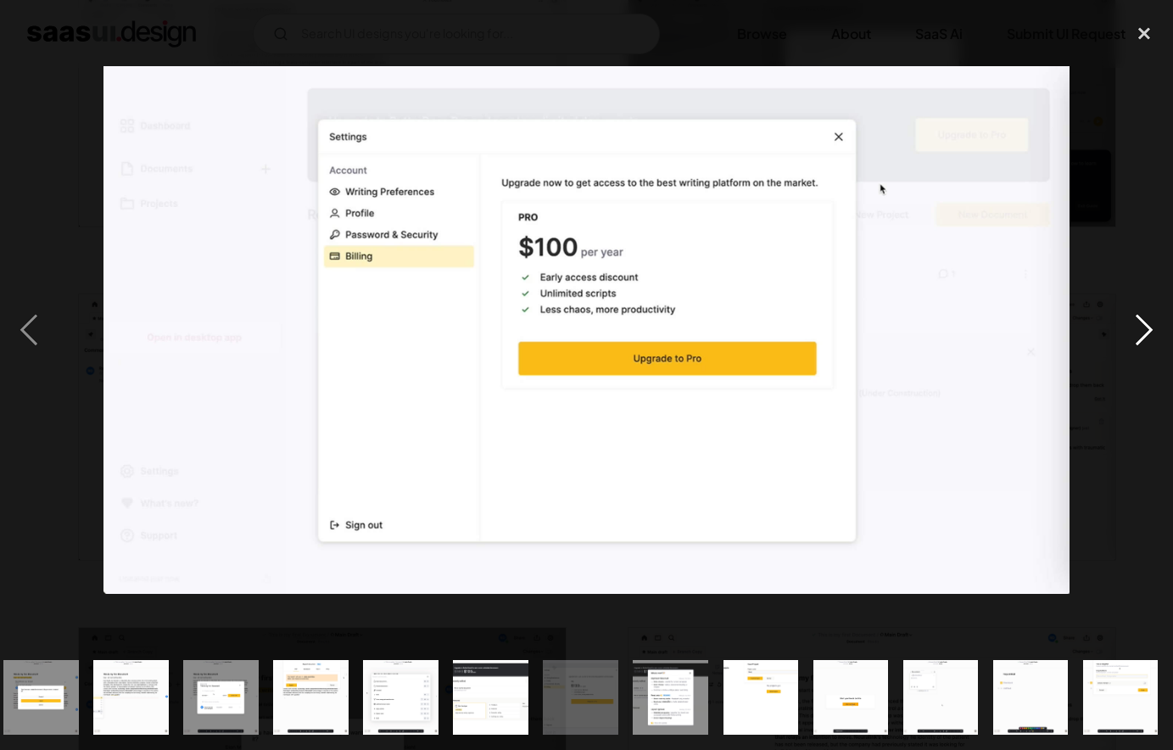
click at [1137, 339] on div "next image" at bounding box center [1144, 330] width 58 height 630
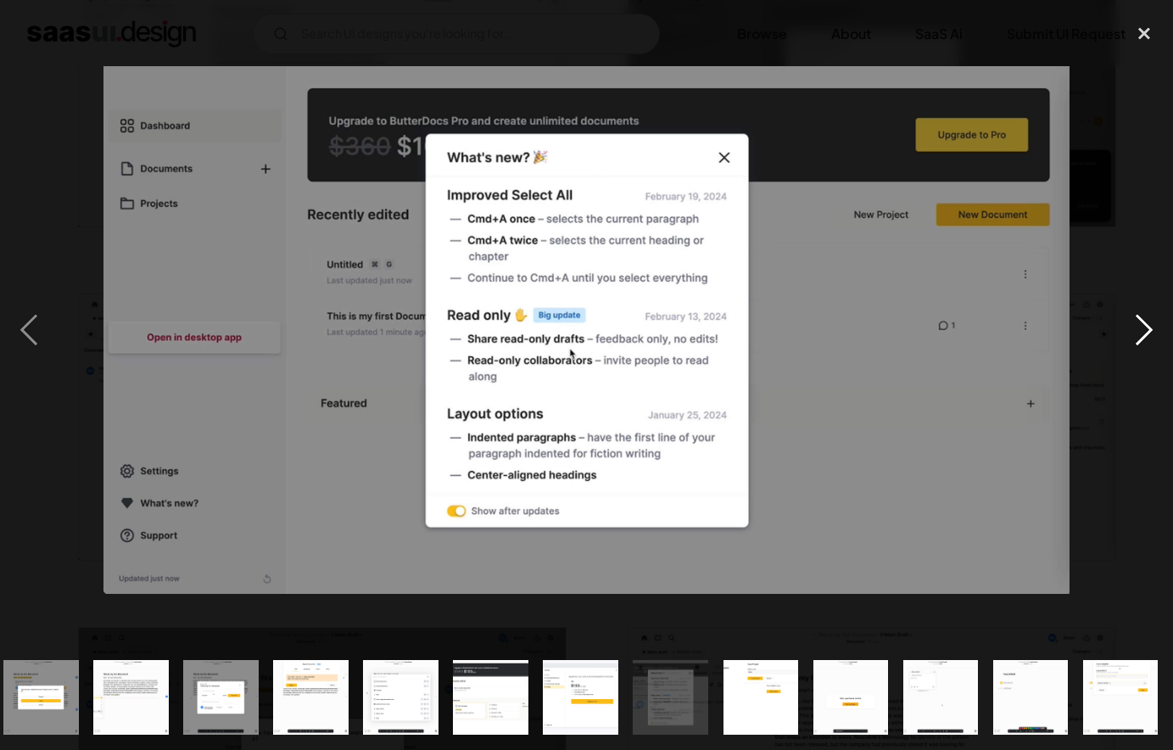
click at [1137, 339] on div "next image" at bounding box center [1144, 330] width 58 height 630
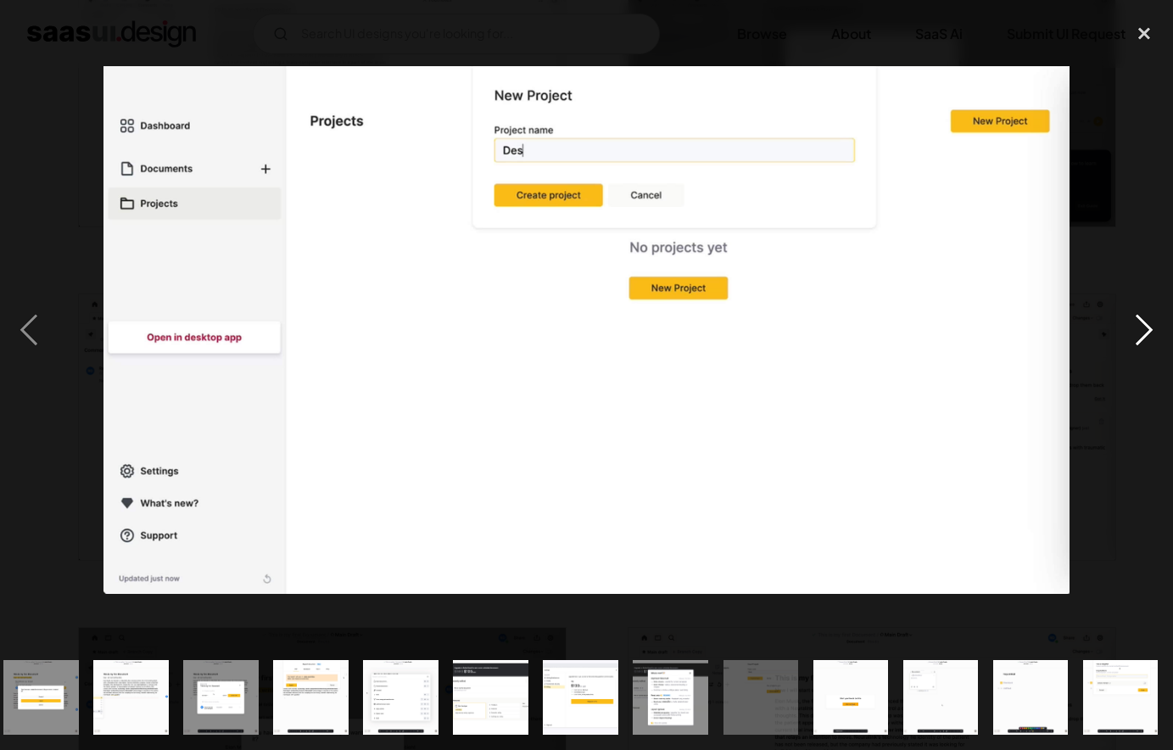
click at [1137, 339] on div "next image" at bounding box center [1144, 330] width 58 height 630
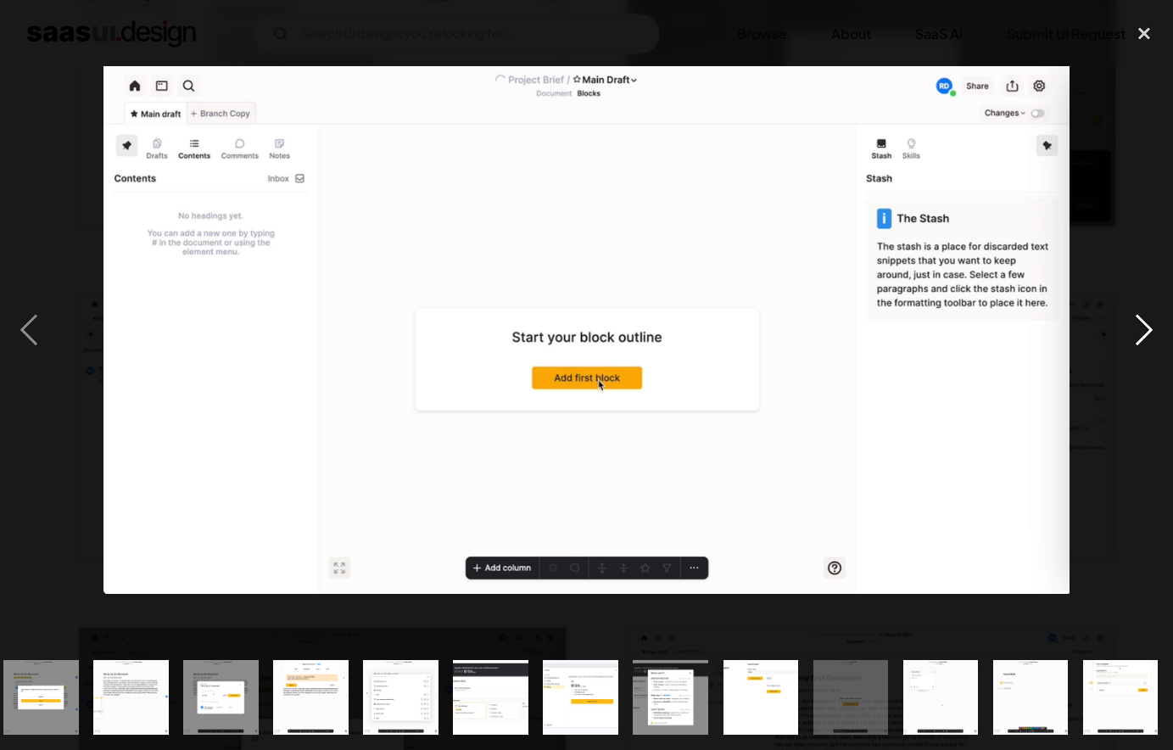
click at [1137, 339] on div "next image" at bounding box center [1144, 330] width 58 height 630
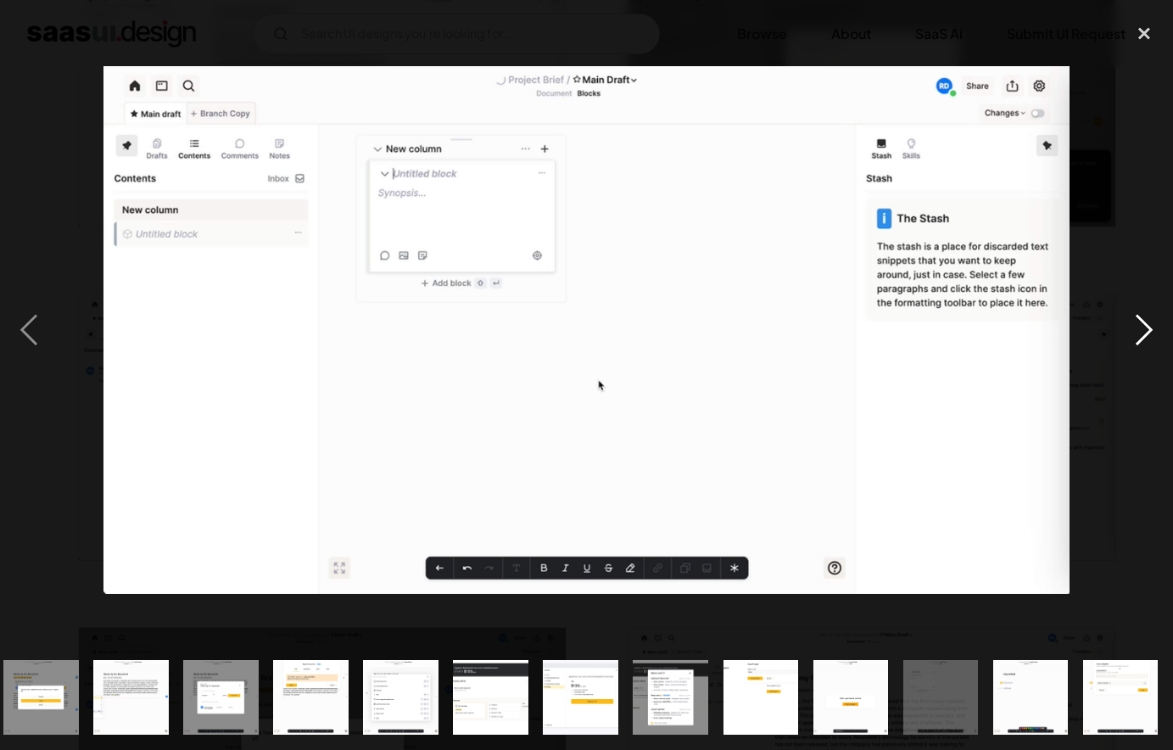
click at [1134, 326] on div "next image" at bounding box center [1144, 330] width 58 height 630
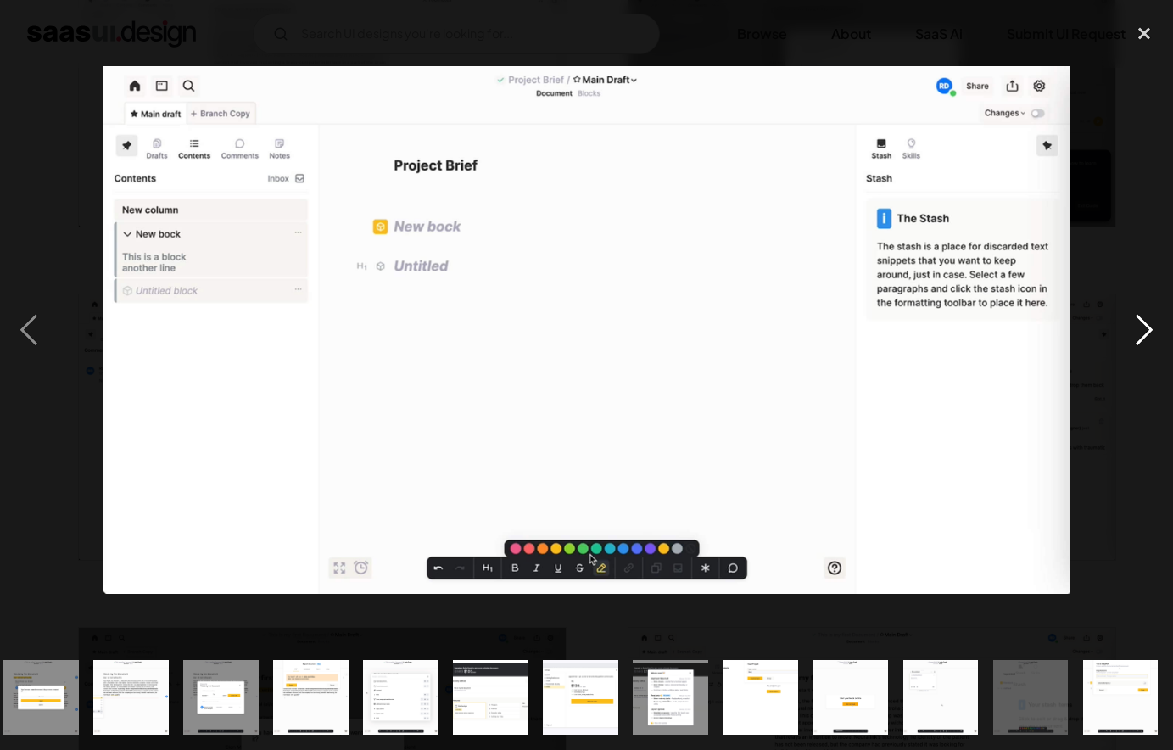
click at [1134, 326] on div "next image" at bounding box center [1144, 330] width 58 height 630
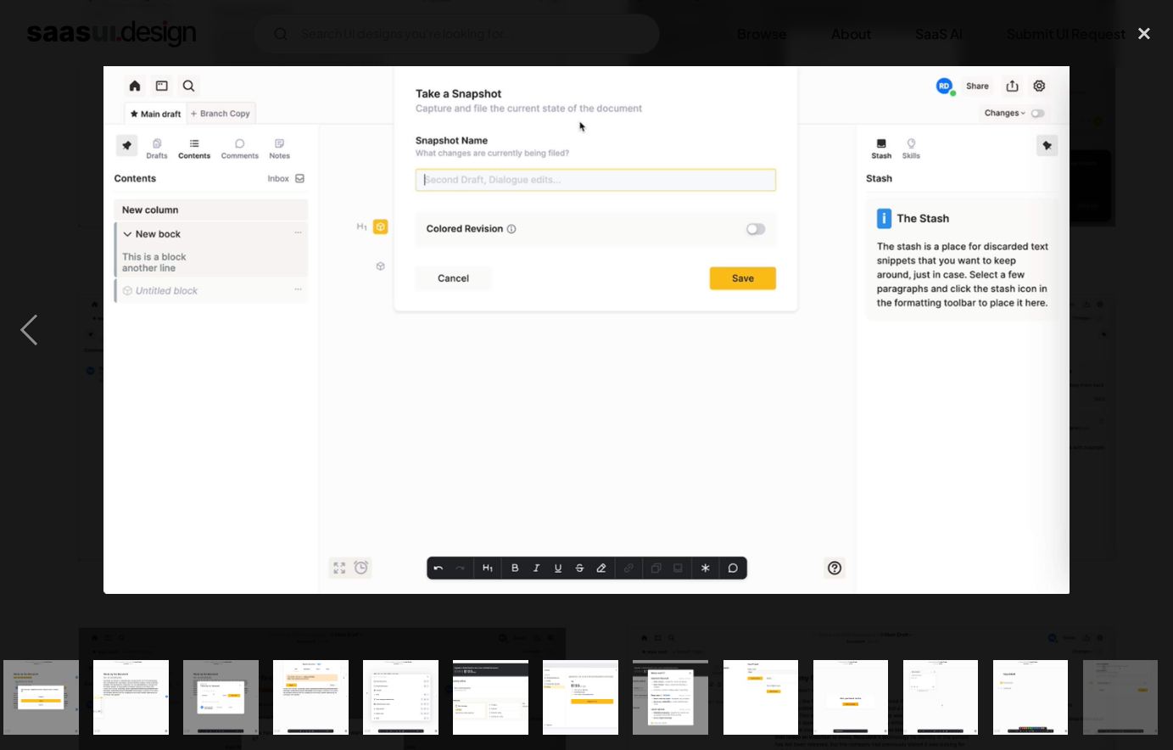
click at [1134, 326] on div "next image" at bounding box center [1144, 330] width 58 height 630
click at [1146, 38] on div "close lightbox" at bounding box center [1144, 33] width 58 height 37
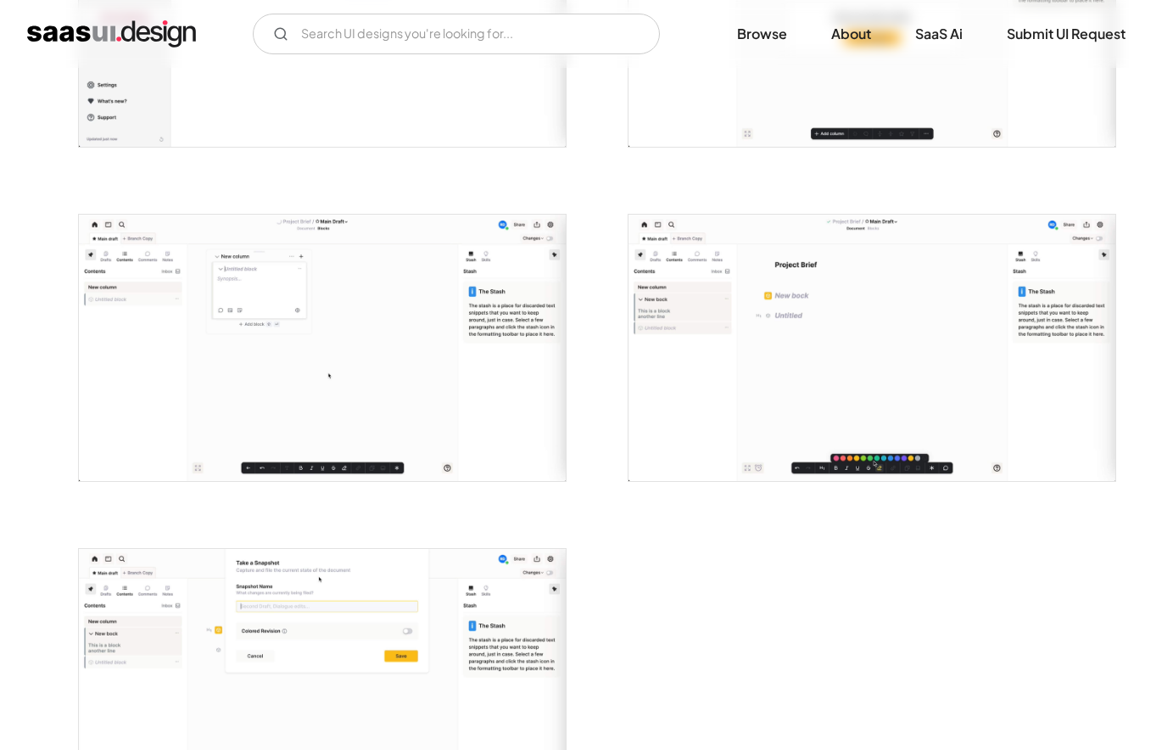
scroll to position [3585, 0]
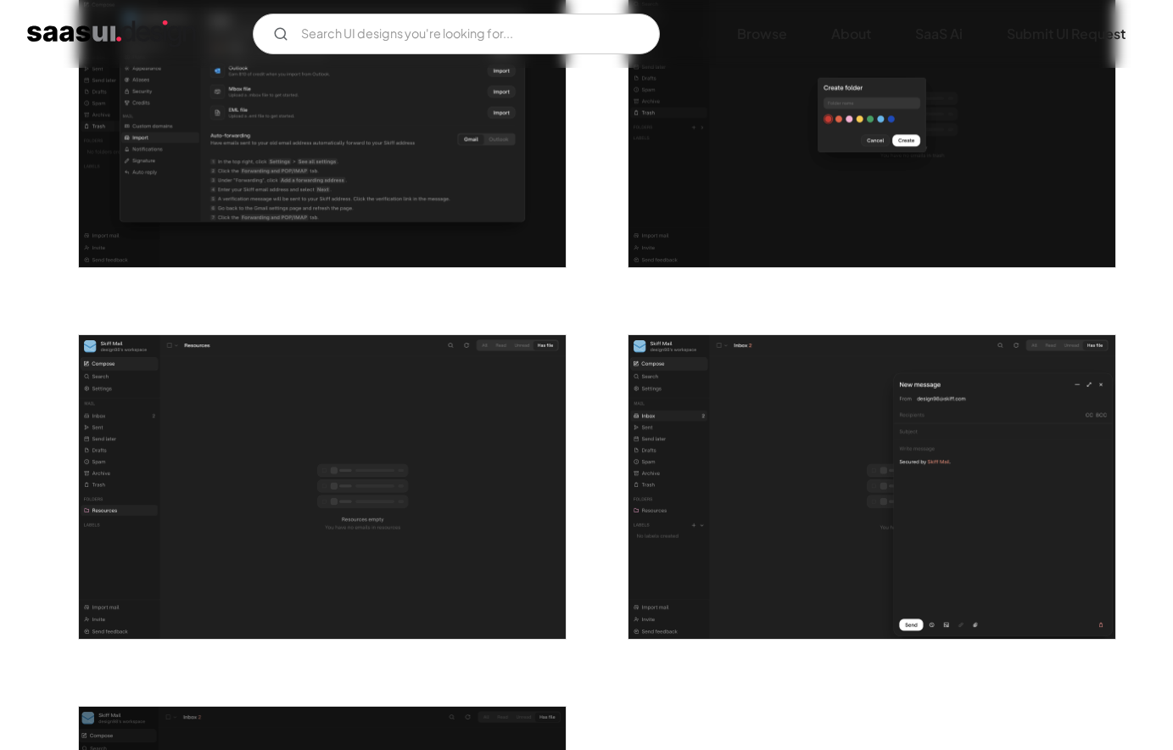
scroll to position [2693, 0]
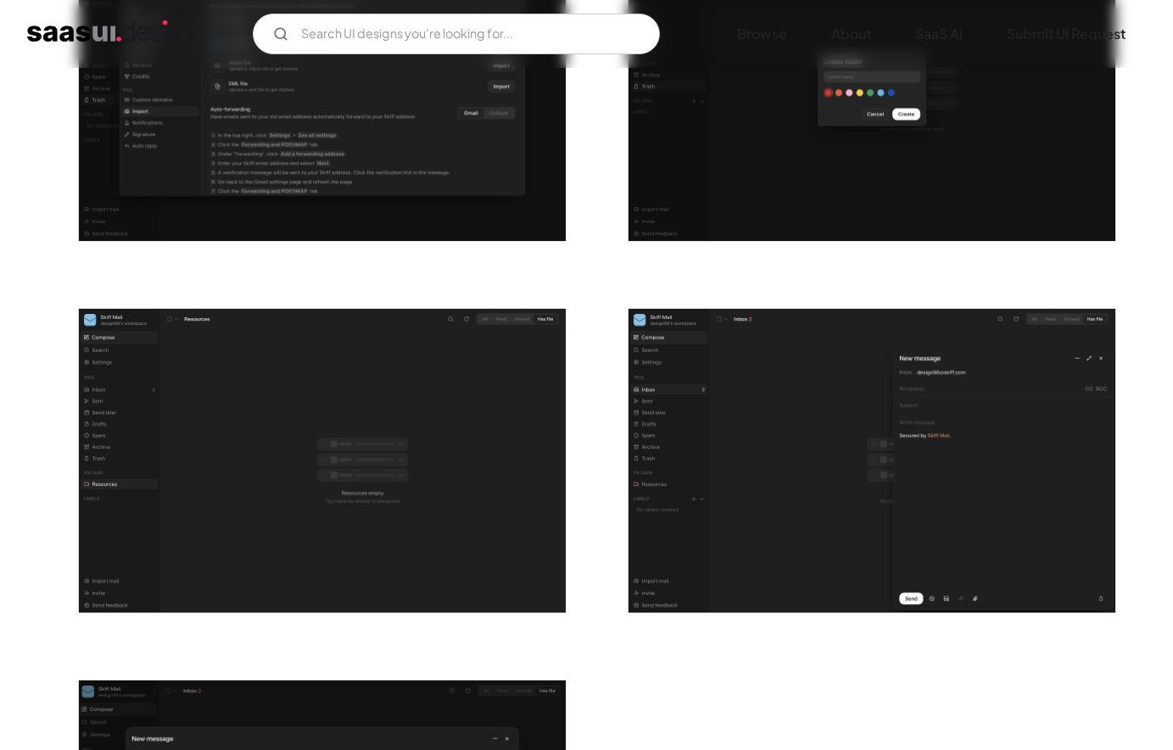
click at [787, 411] on img "open lightbox" at bounding box center [871, 461] width 487 height 304
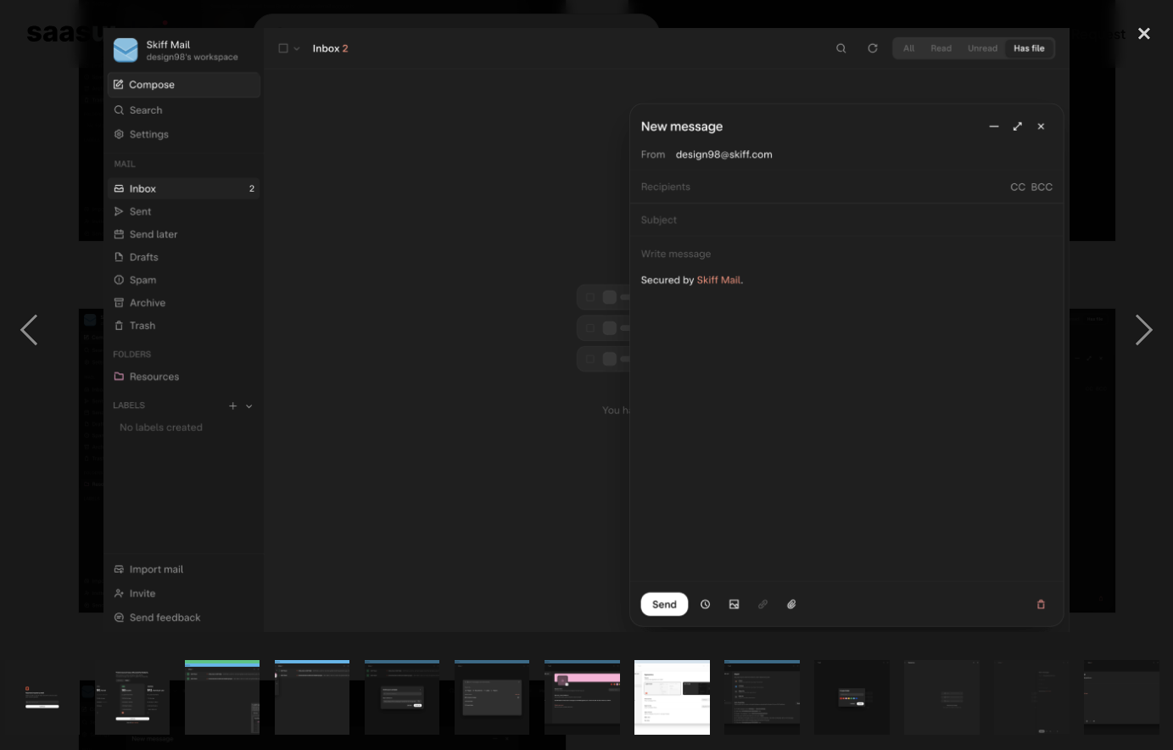
scroll to position [0, 371]
click at [1145, 25] on div "close lightbox" at bounding box center [1144, 33] width 58 height 37
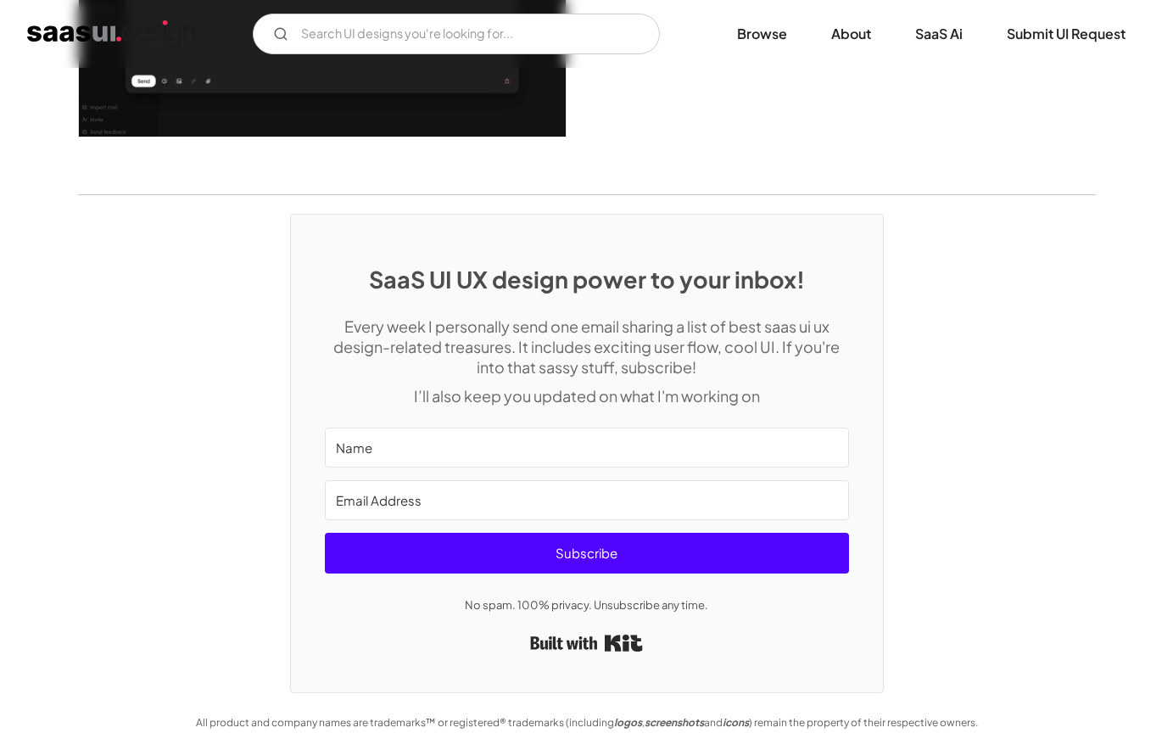
scroll to position [3539, 0]
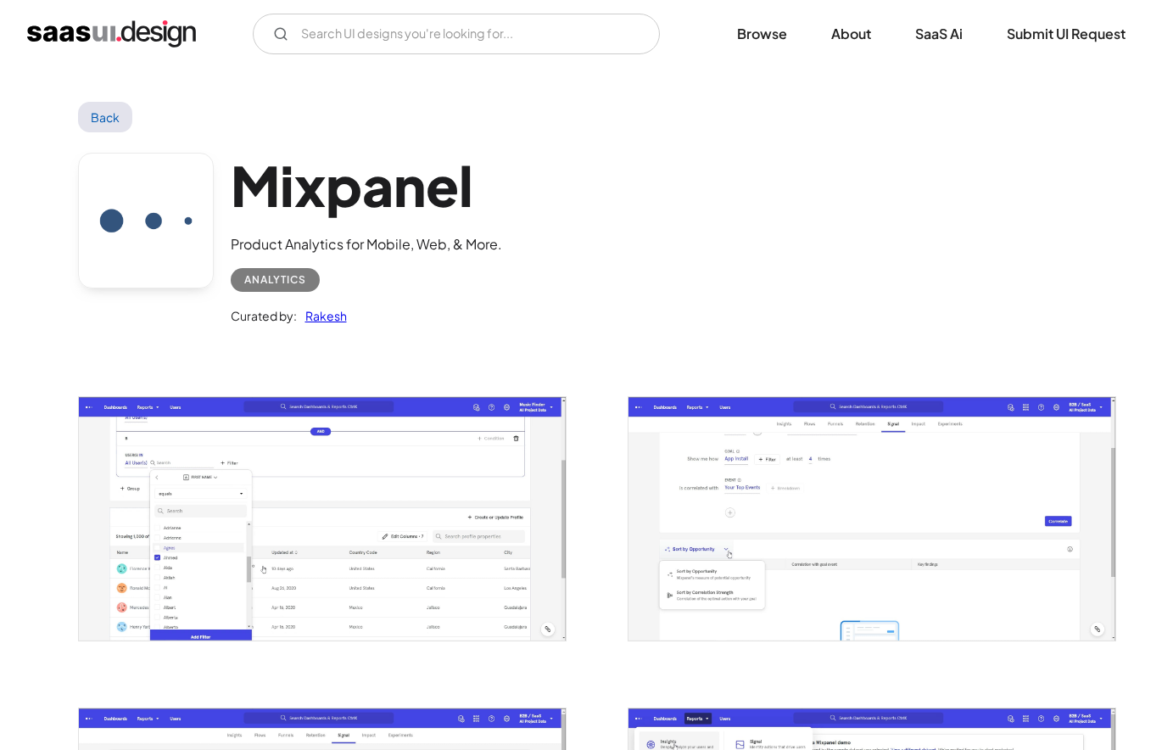
click at [854, 511] on img "open lightbox" at bounding box center [871, 518] width 487 height 242
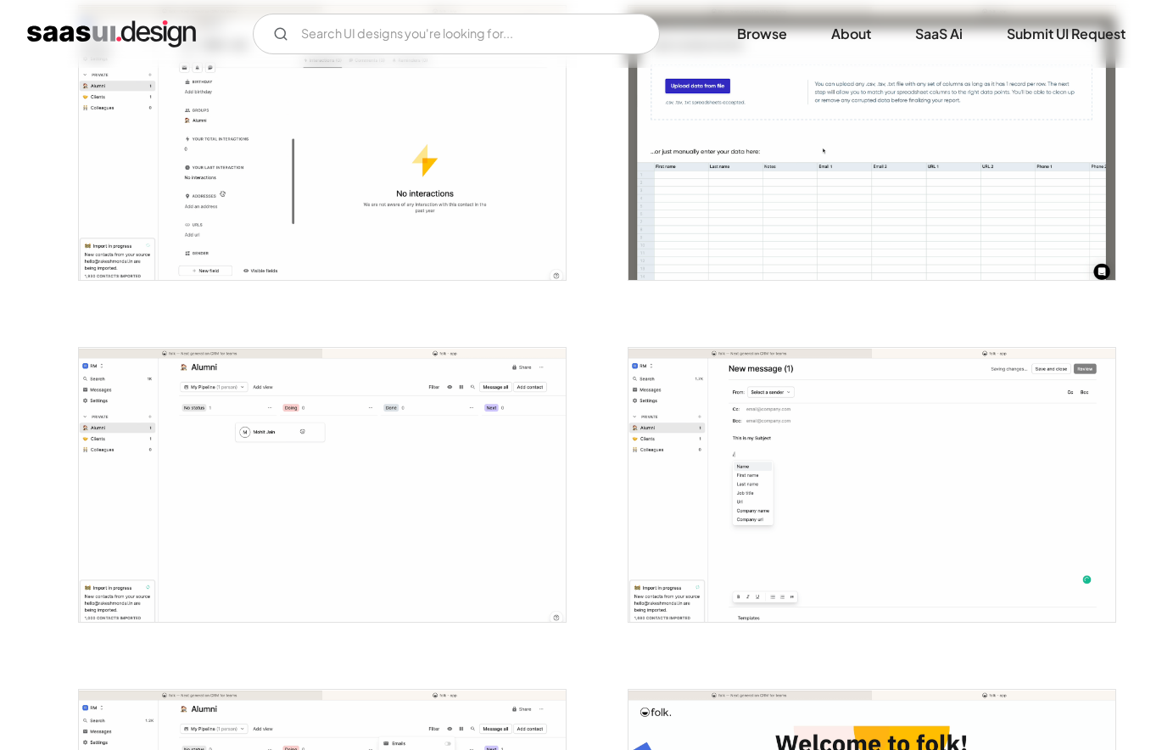
scroll to position [2179, 0]
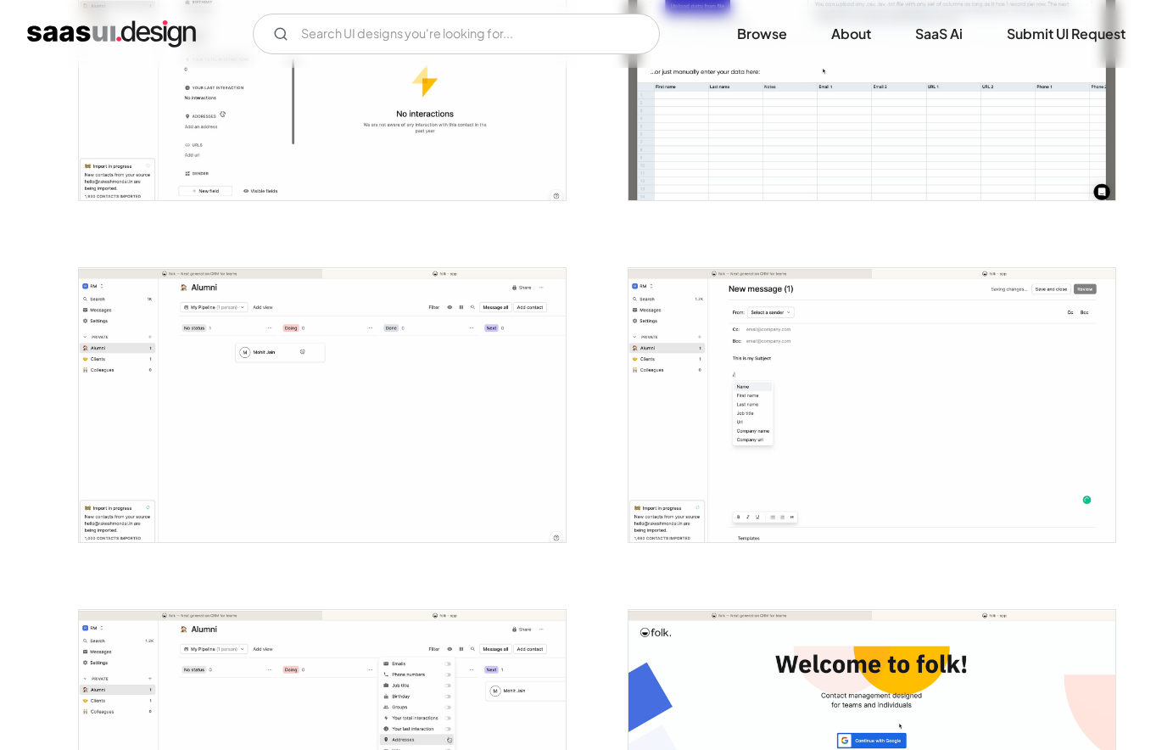
click at [399, 400] on img "open lightbox" at bounding box center [322, 405] width 487 height 274
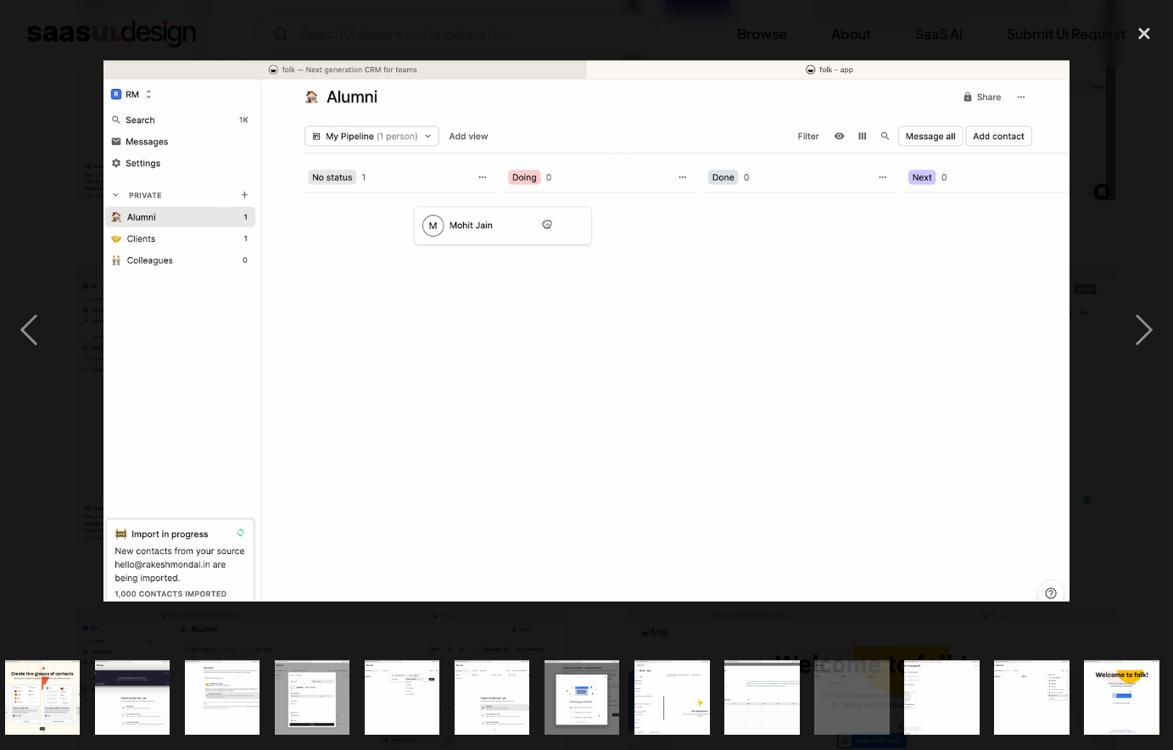
scroll to position [0, 281]
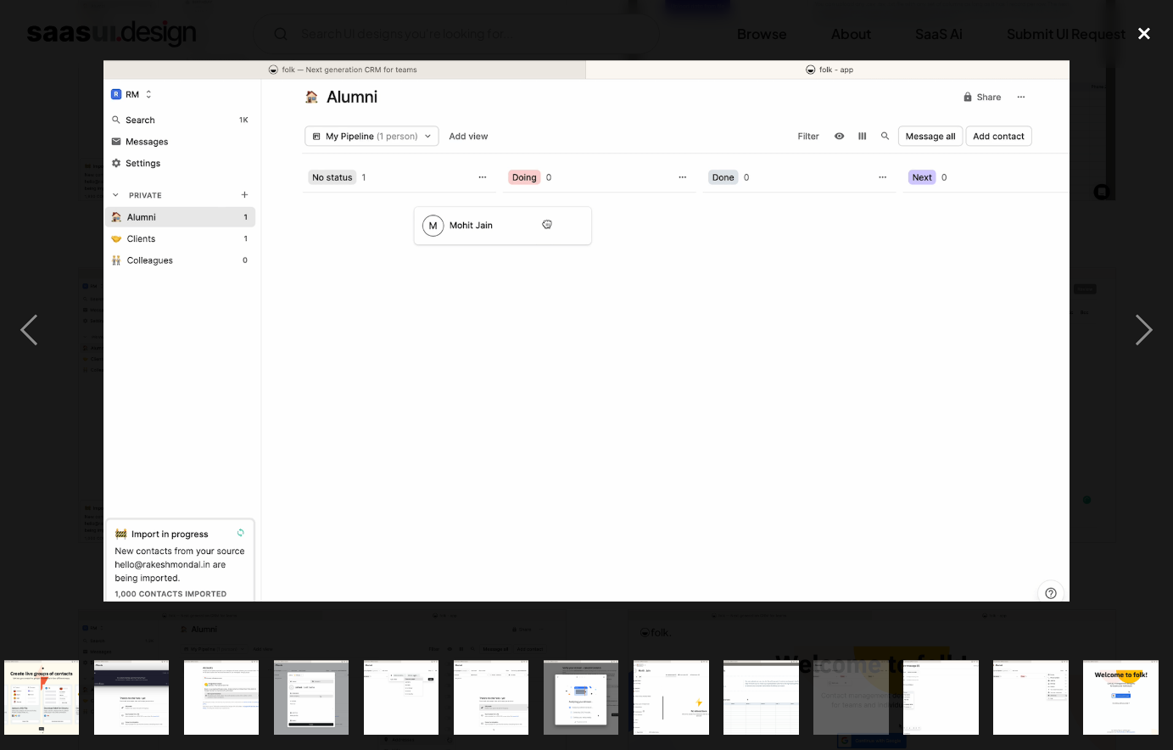
click at [1146, 36] on div "close lightbox" at bounding box center [1144, 33] width 58 height 37
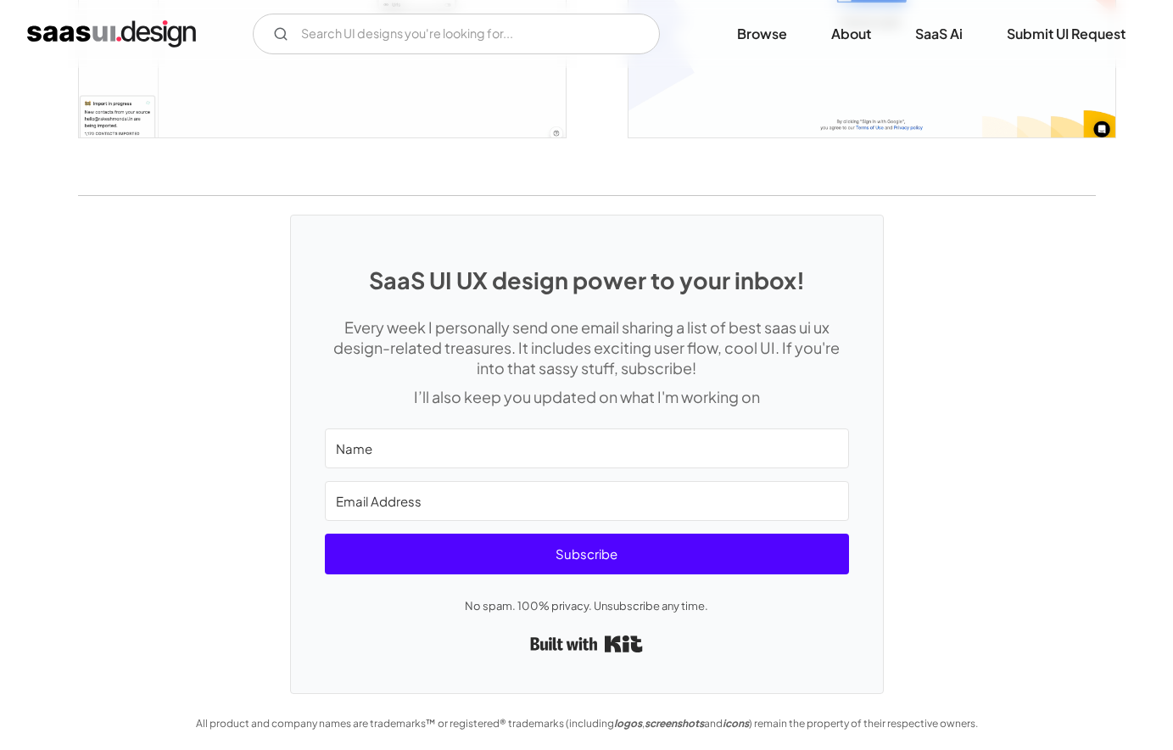
scroll to position [2924, 0]
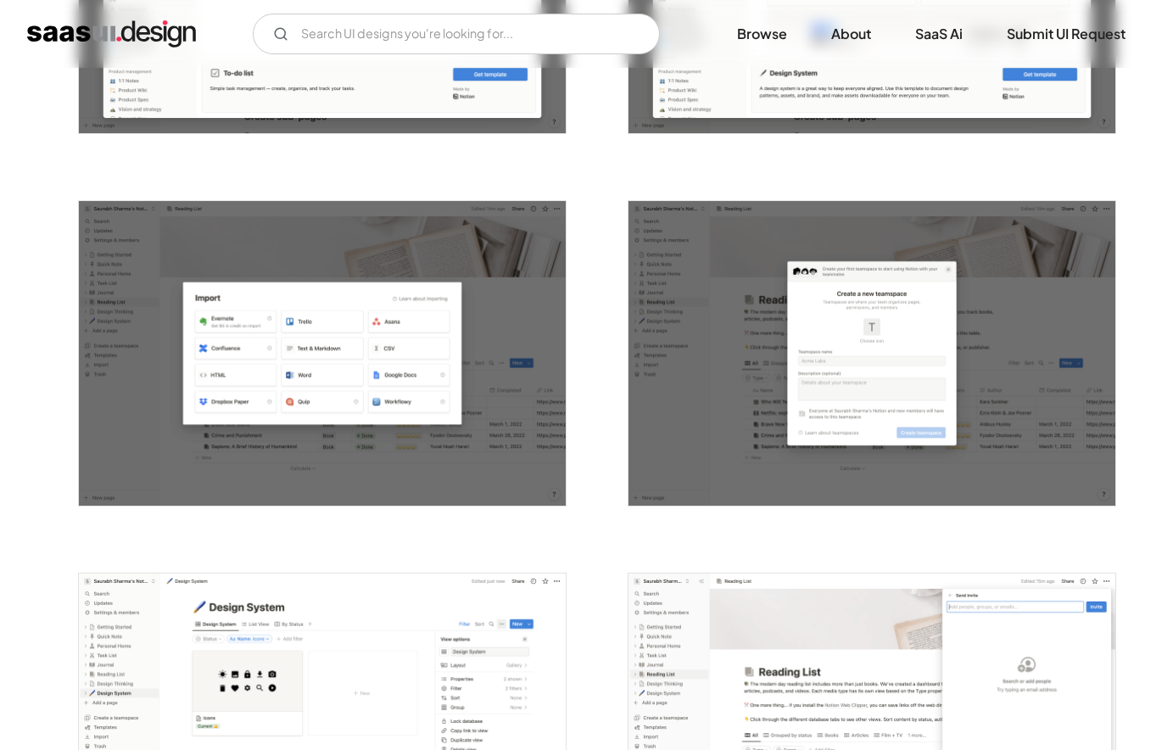
scroll to position [3674, 0]
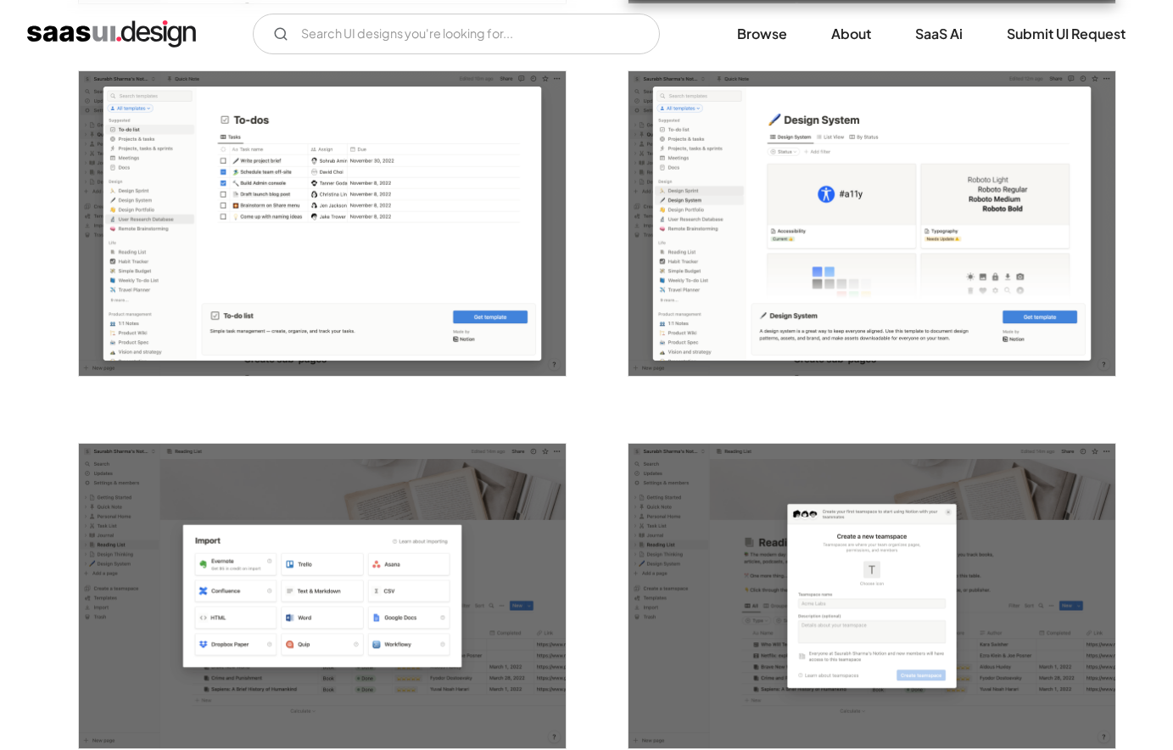
click at [443, 227] on img "open lightbox" at bounding box center [322, 223] width 487 height 304
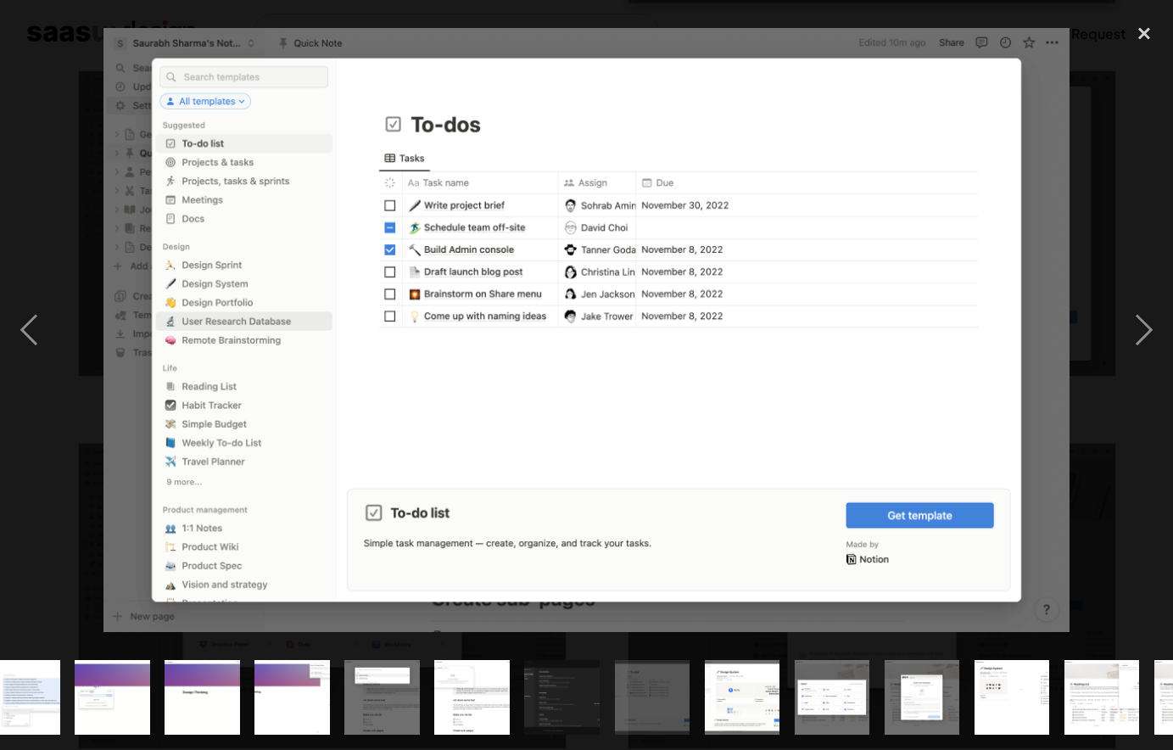
scroll to position [0, 1090]
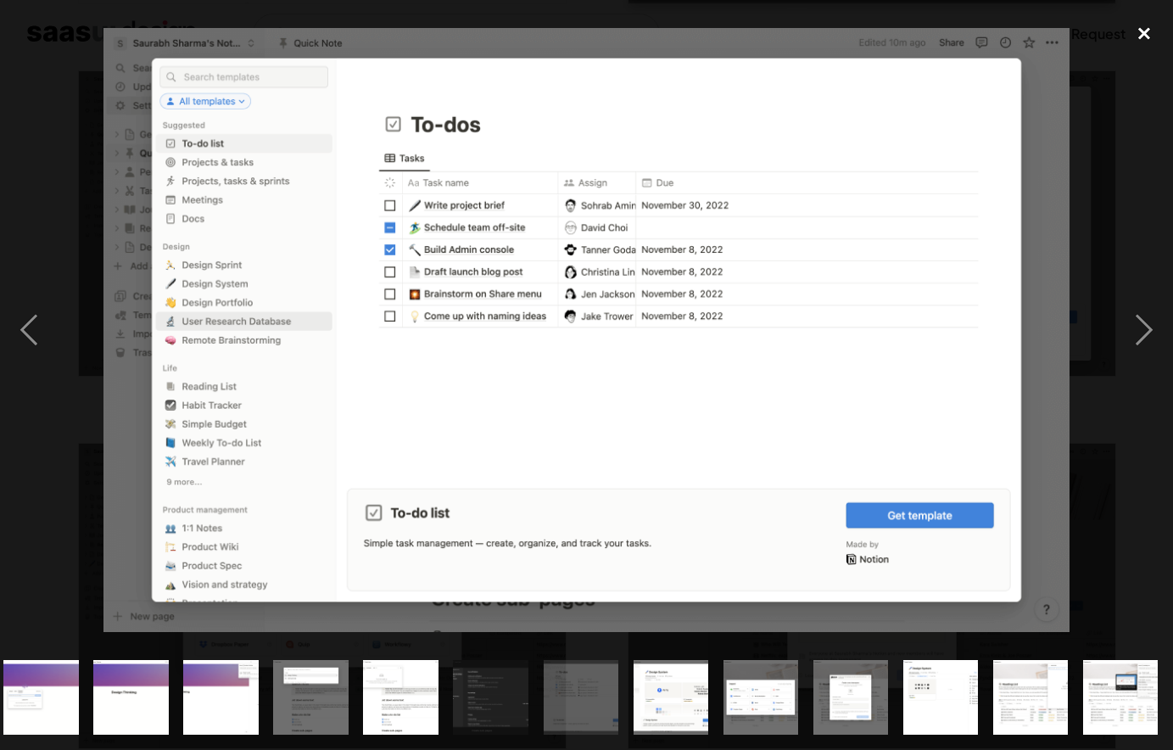
click at [1146, 22] on div "close lightbox" at bounding box center [1144, 33] width 58 height 37
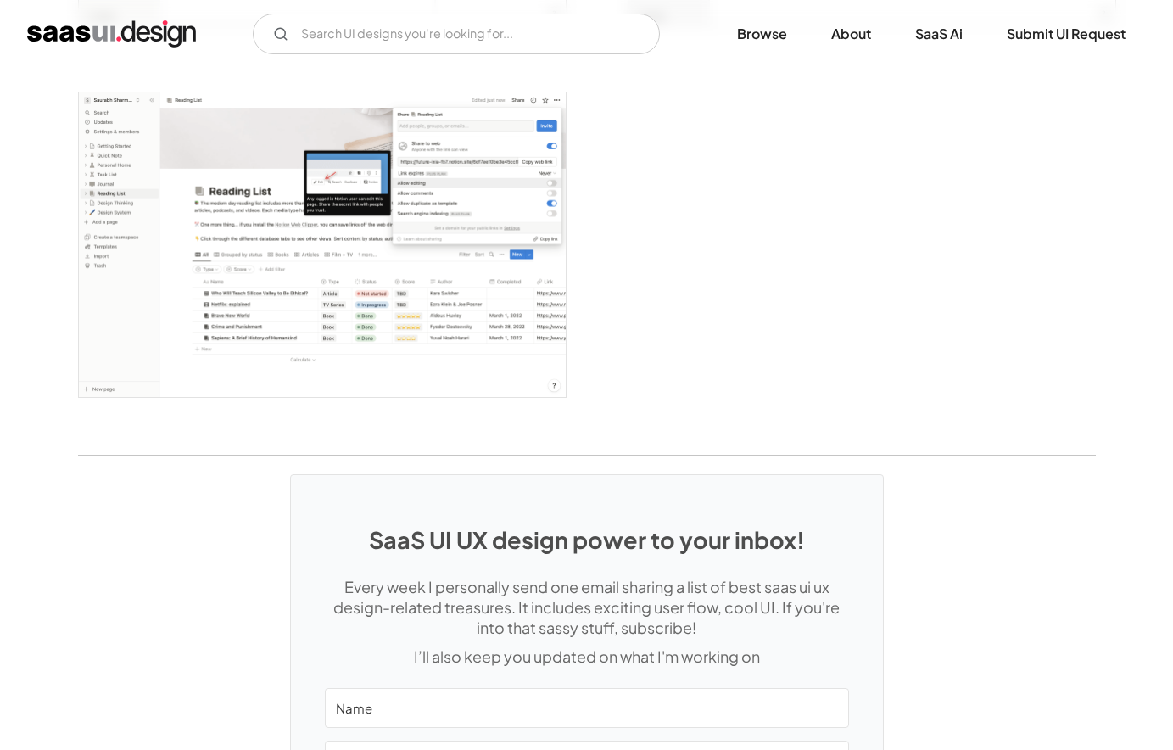
scroll to position [4667, 0]
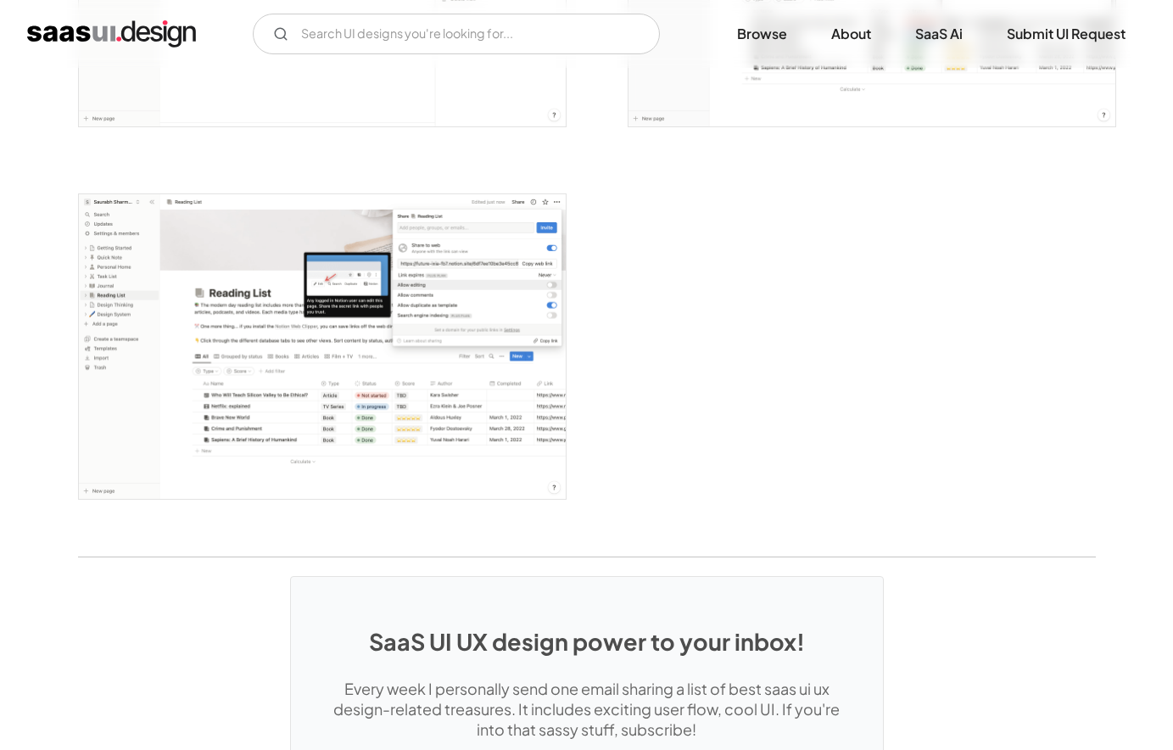
click at [482, 318] on img "open lightbox" at bounding box center [322, 346] width 487 height 304
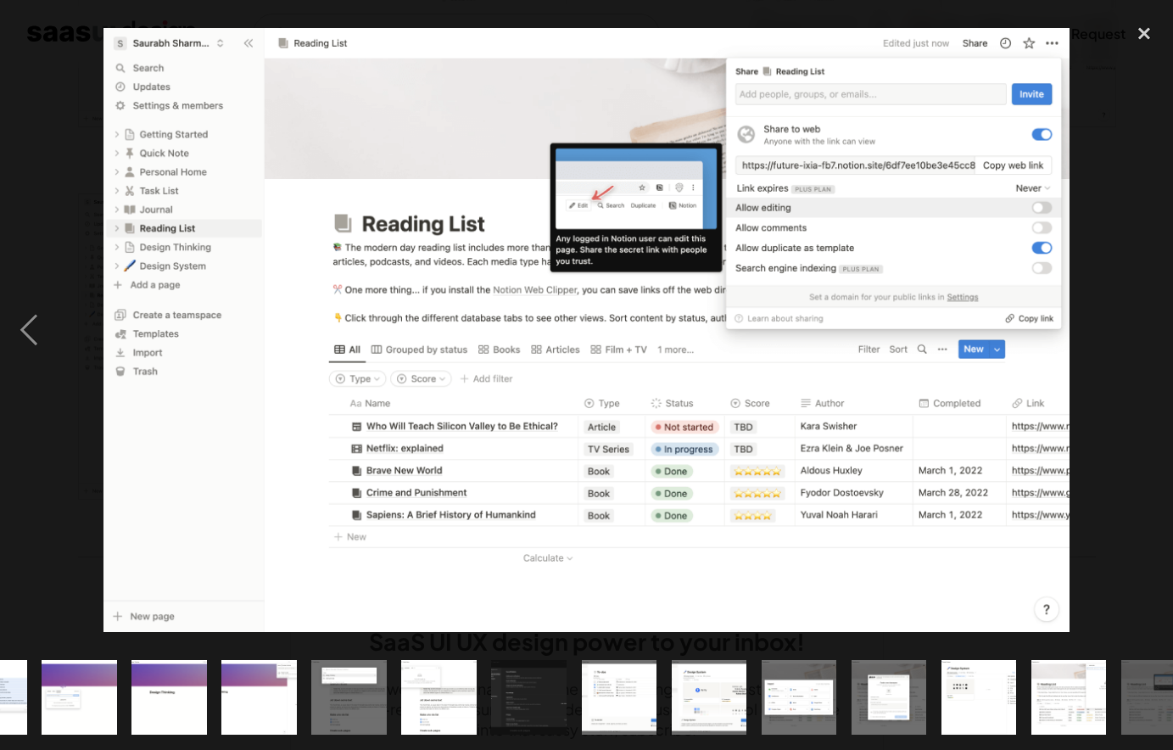
scroll to position [0, 1090]
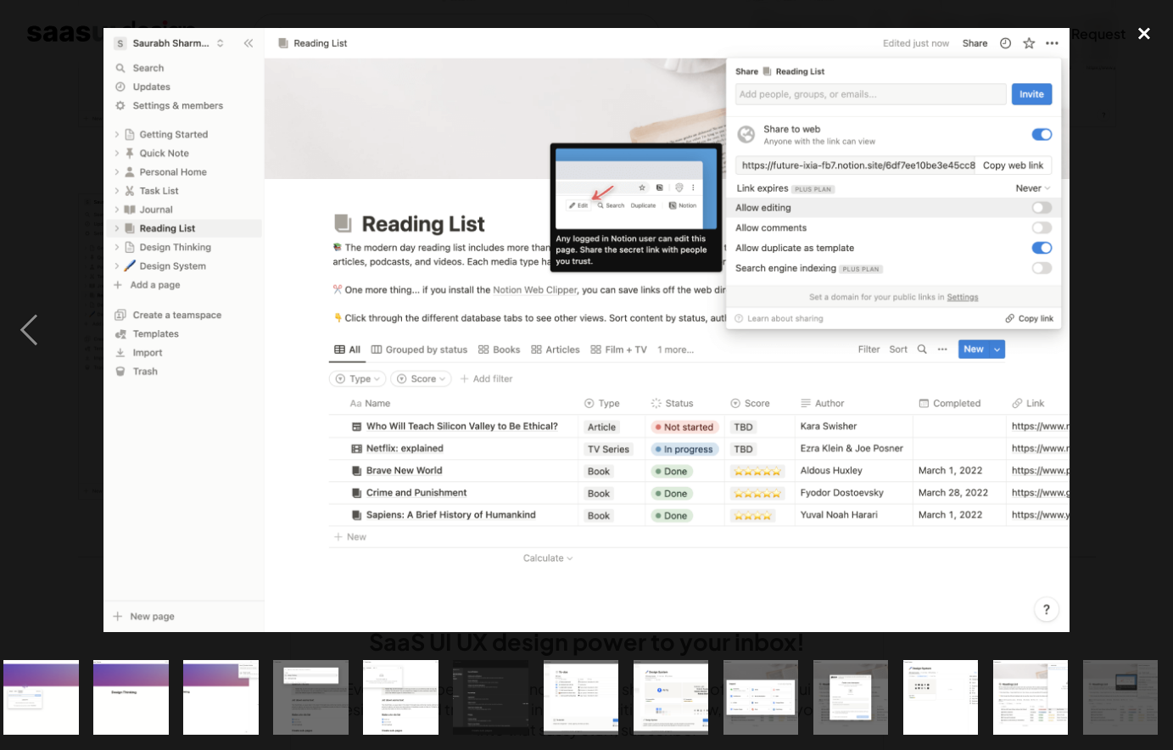
click at [1142, 33] on div "close lightbox" at bounding box center [1144, 33] width 58 height 37
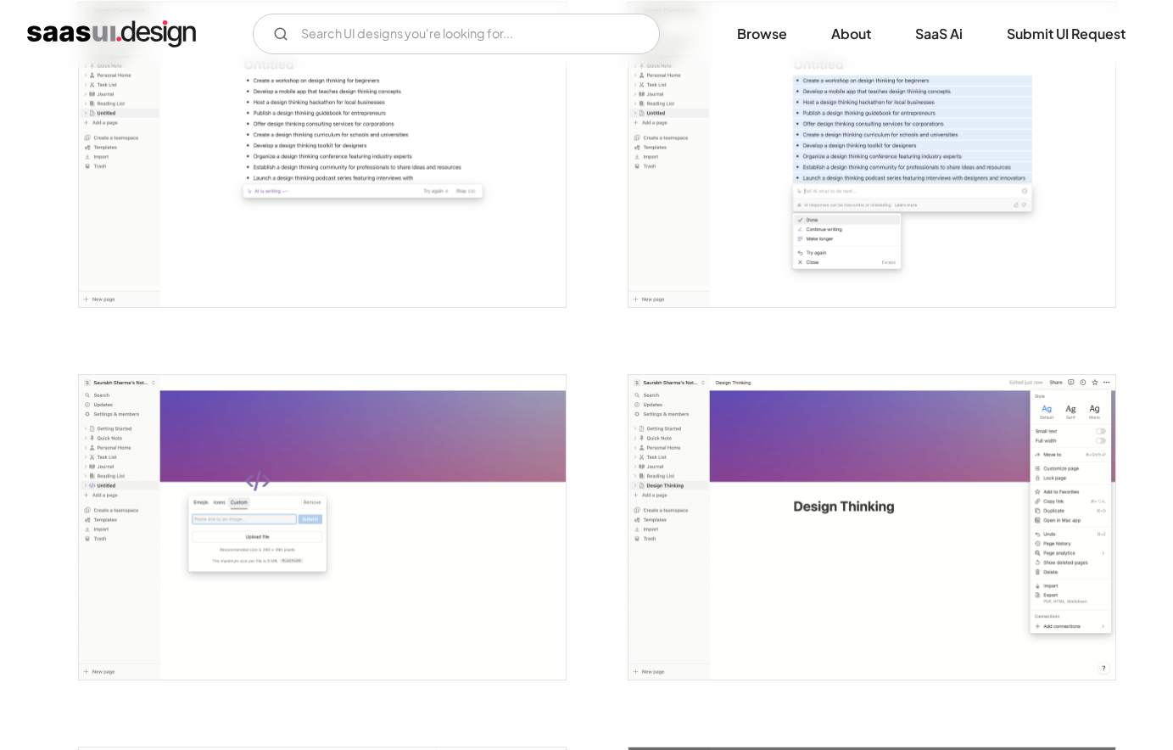
scroll to position [2186, 0]
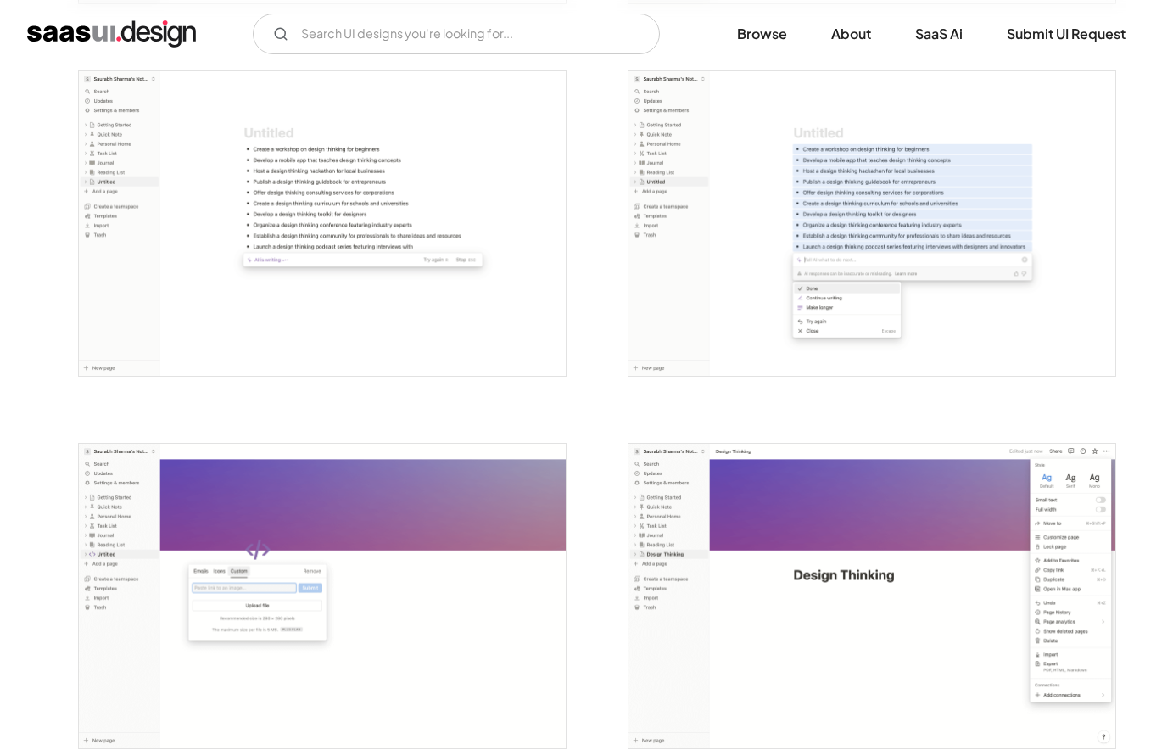
click at [803, 523] on img "open lightbox" at bounding box center [871, 595] width 487 height 304
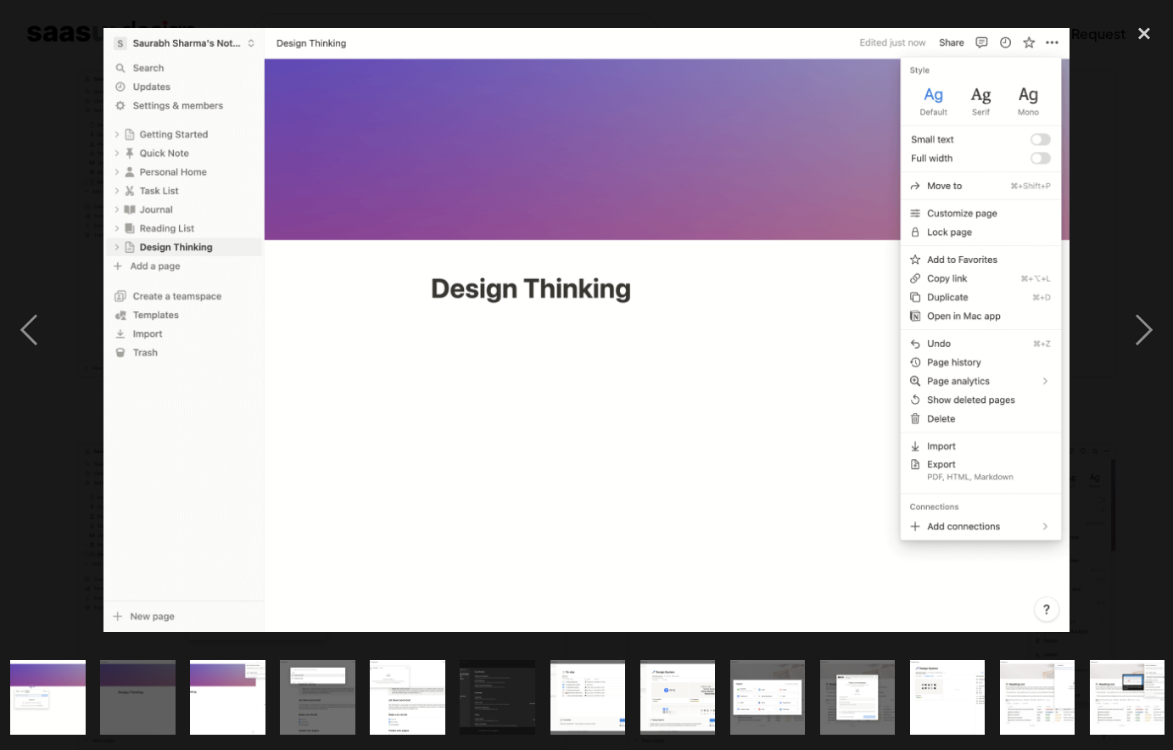
scroll to position [0, 1090]
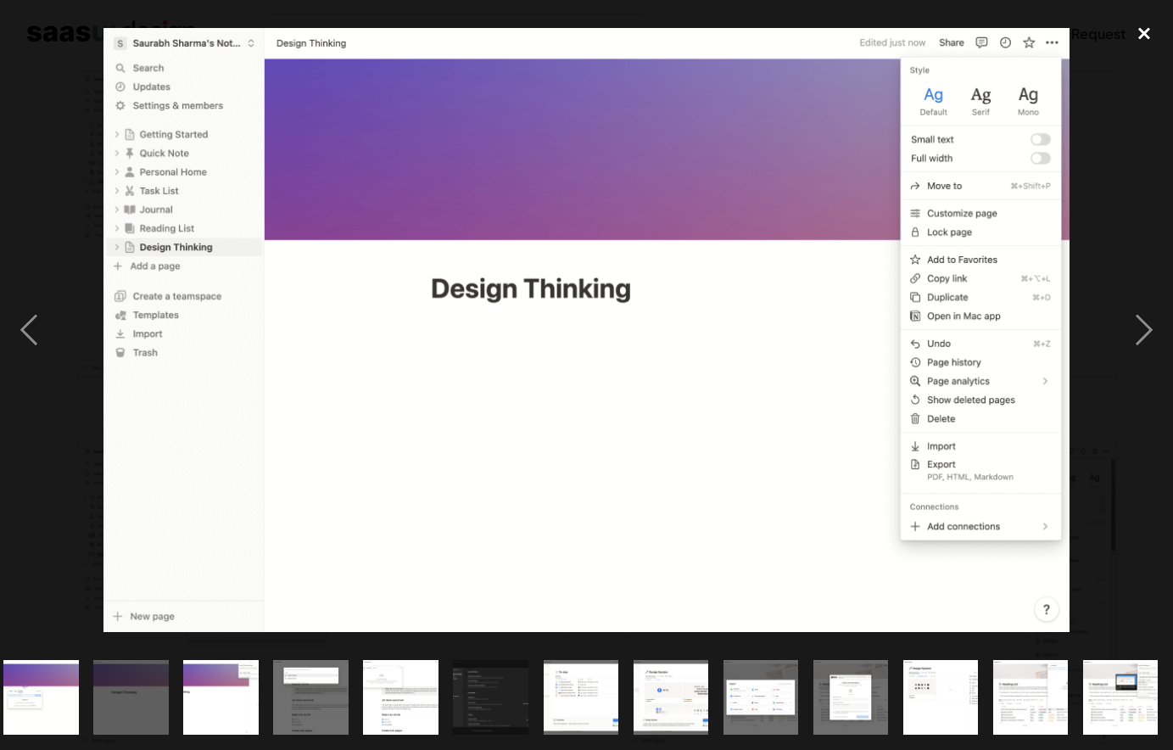
click at [1140, 34] on div "close lightbox" at bounding box center [1144, 33] width 58 height 37
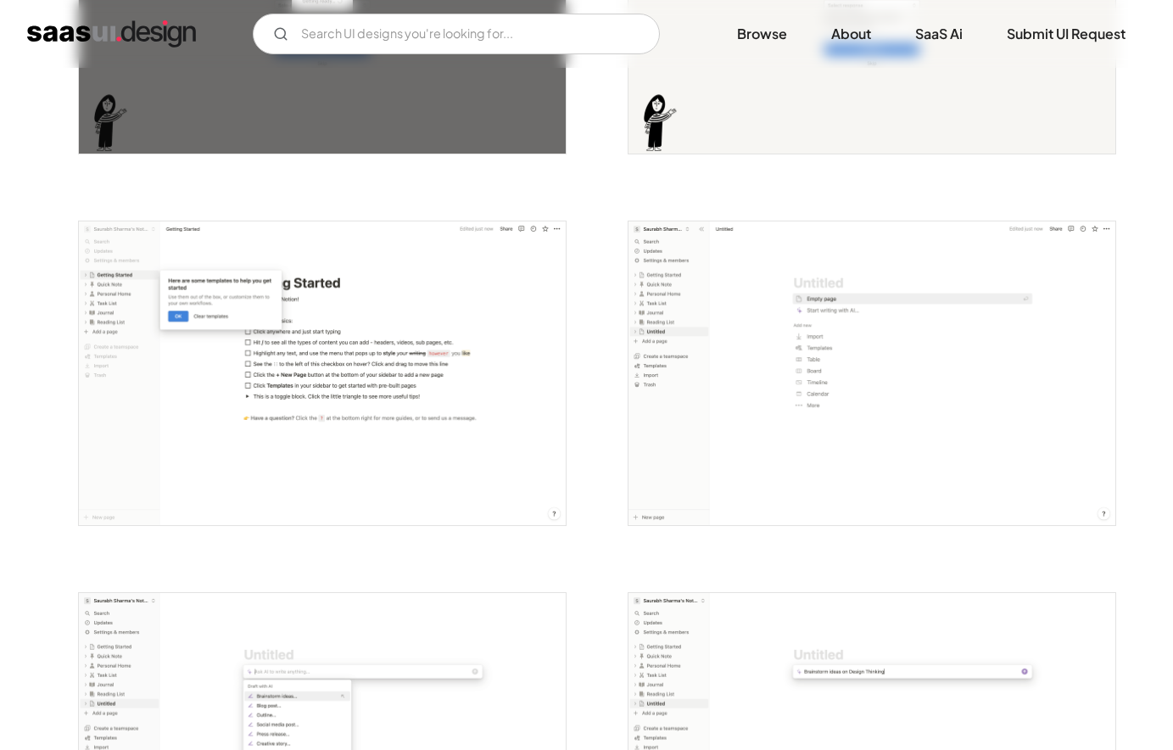
scroll to position [1238, 0]
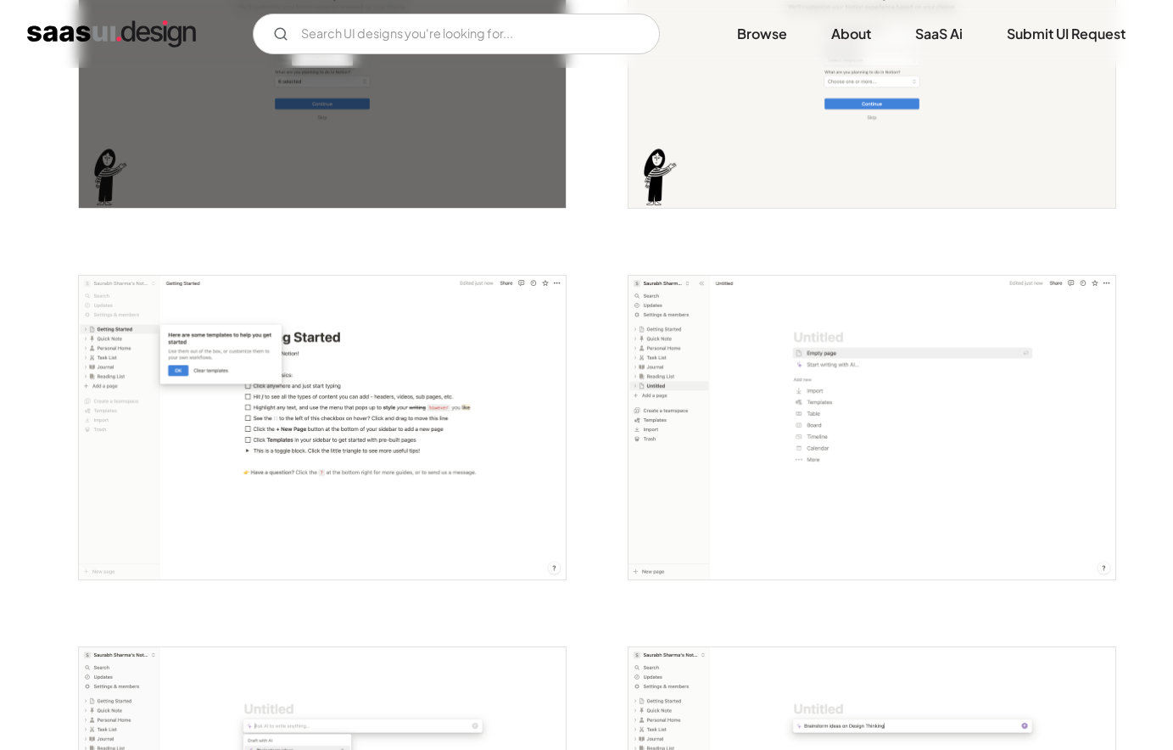
click at [507, 393] on img "open lightbox" at bounding box center [322, 428] width 487 height 304
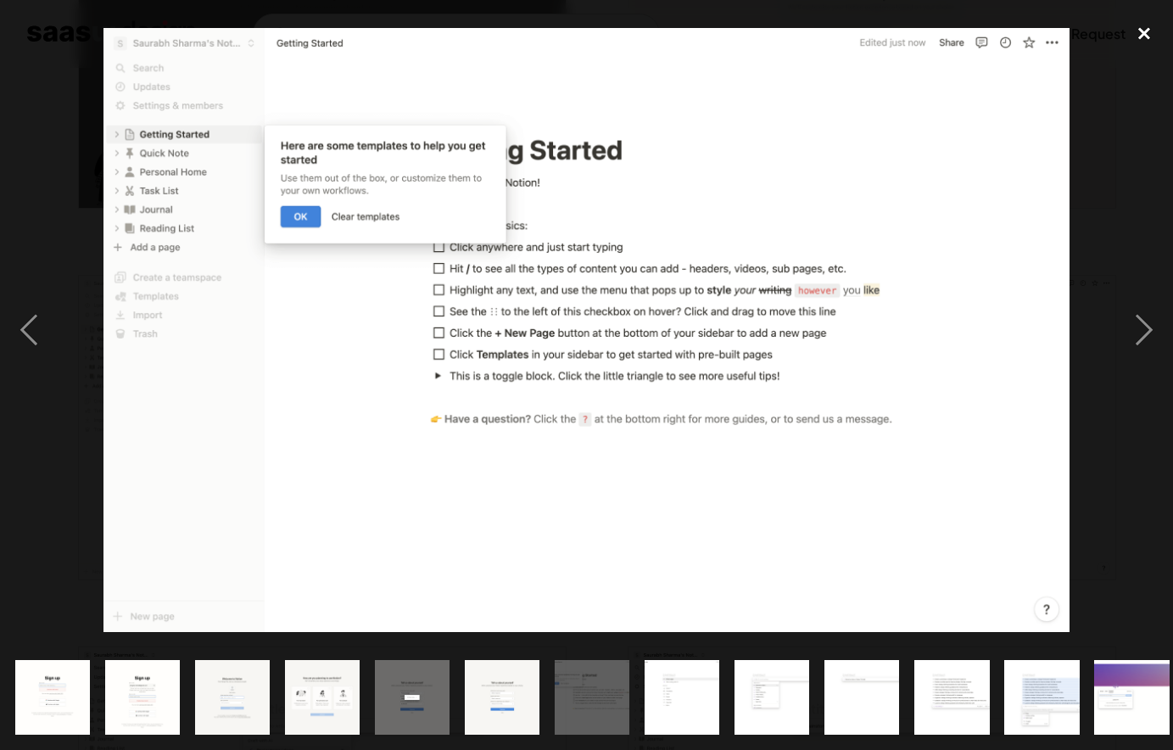
click at [1145, 27] on div "close lightbox" at bounding box center [1144, 33] width 58 height 37
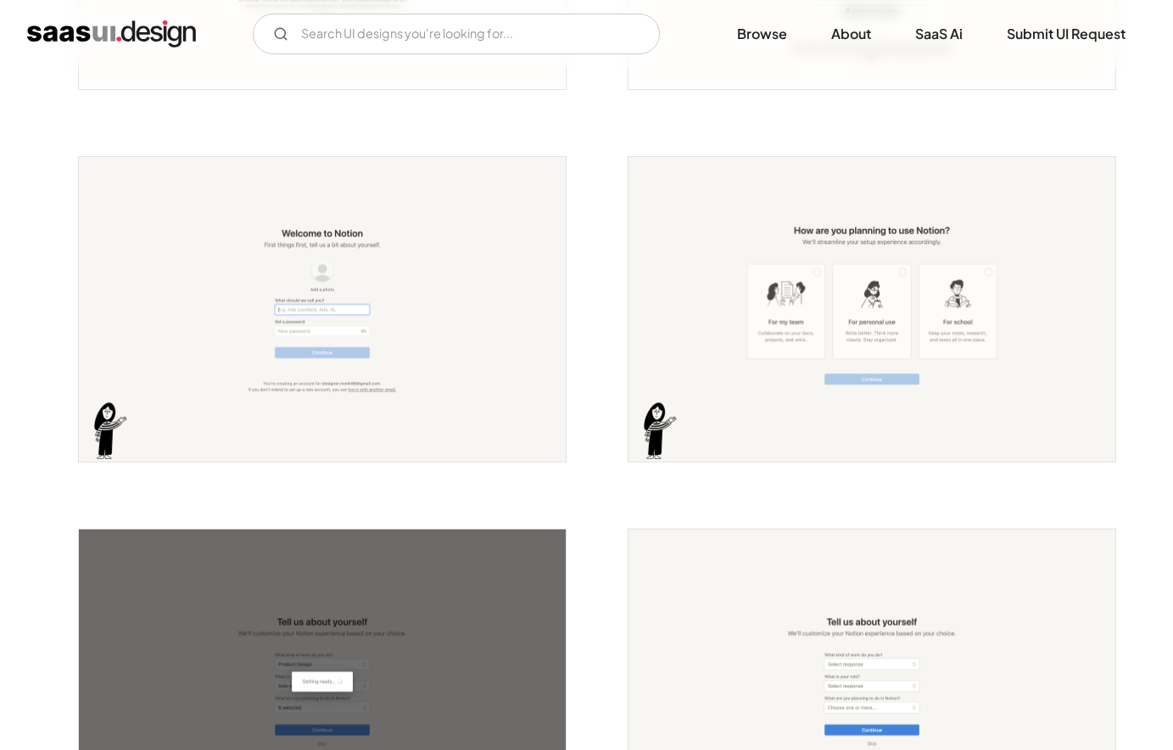
scroll to position [438, 0]
